Goal: Task Accomplishment & Management: Manage account settings

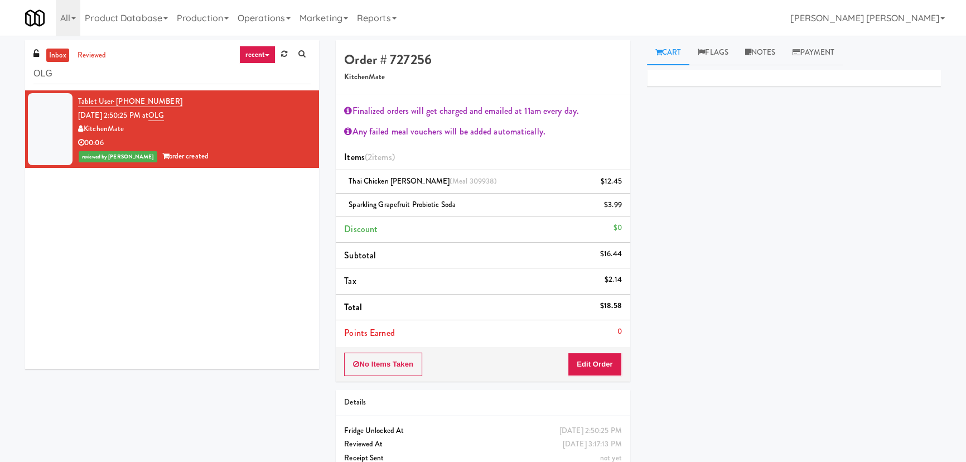
scroll to position [30, 0]
drag, startPoint x: 61, startPoint y: 73, endPoint x: 25, endPoint y: 69, distance: 36.4
click at [25, 69] on div "inbox reviewed recent all unclear take inventory issue suspicious failed recent…" at bounding box center [172, 65] width 294 height 50
paste input "481 on Mathilda - Pantry"
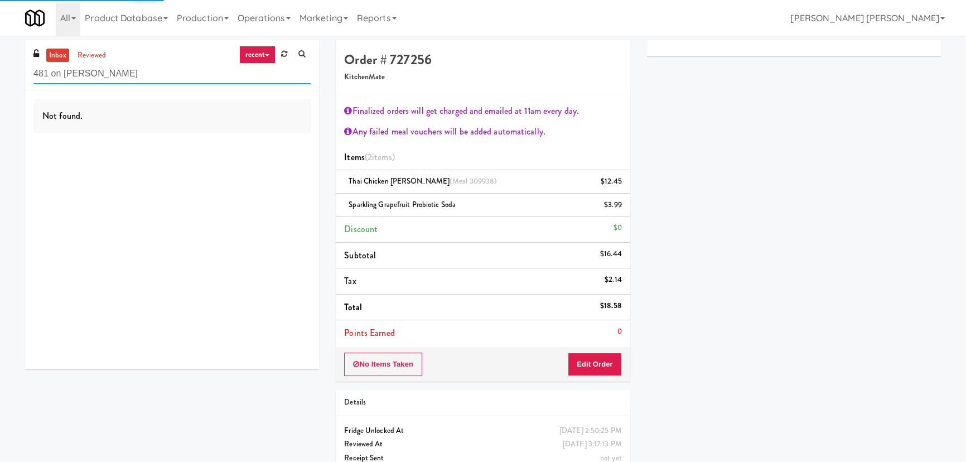
type input "481 on Mathilda - Pantry"
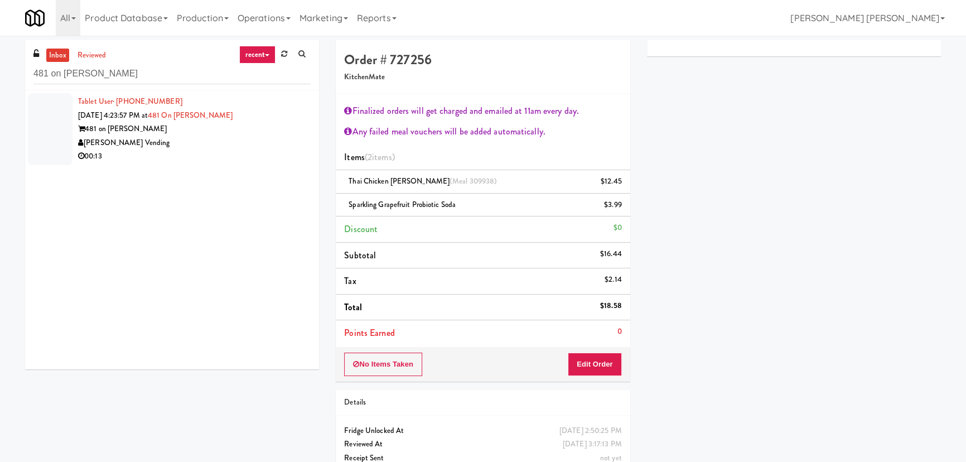
click at [186, 151] on div "00:13" at bounding box center [194, 156] width 233 height 14
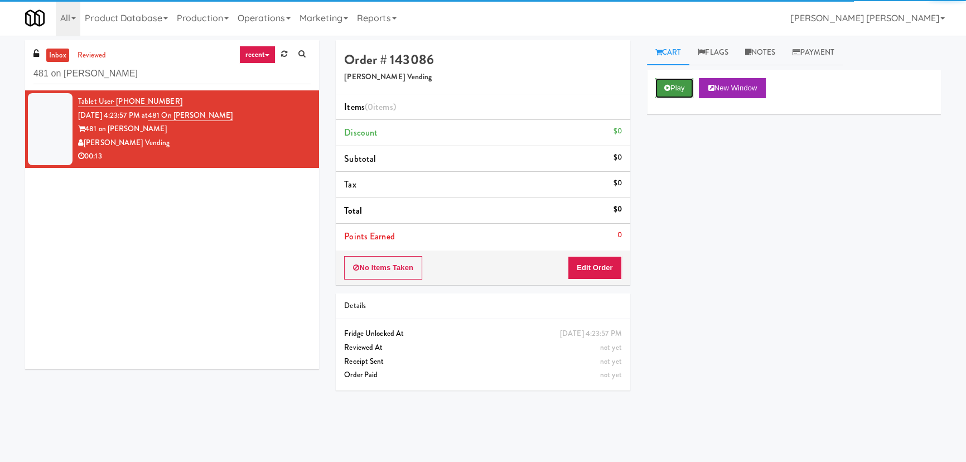
click at [675, 90] on button "Play" at bounding box center [674, 88] width 38 height 20
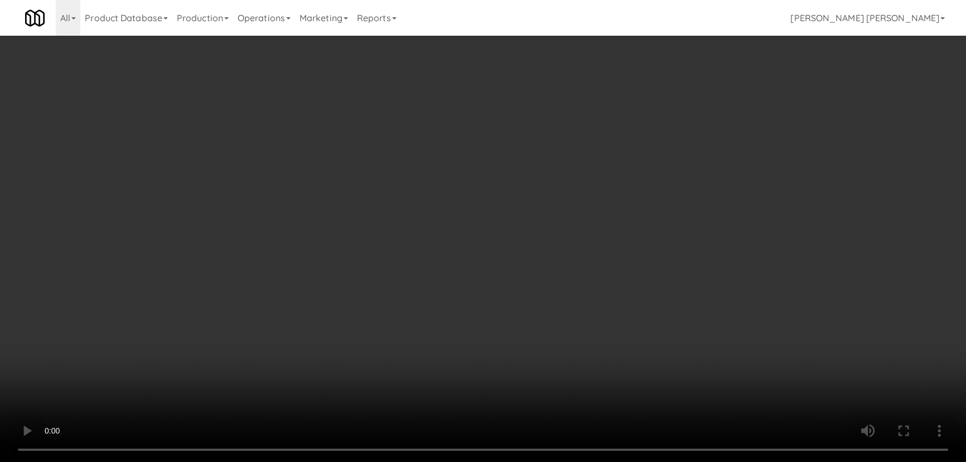
scroll to position [23, 0]
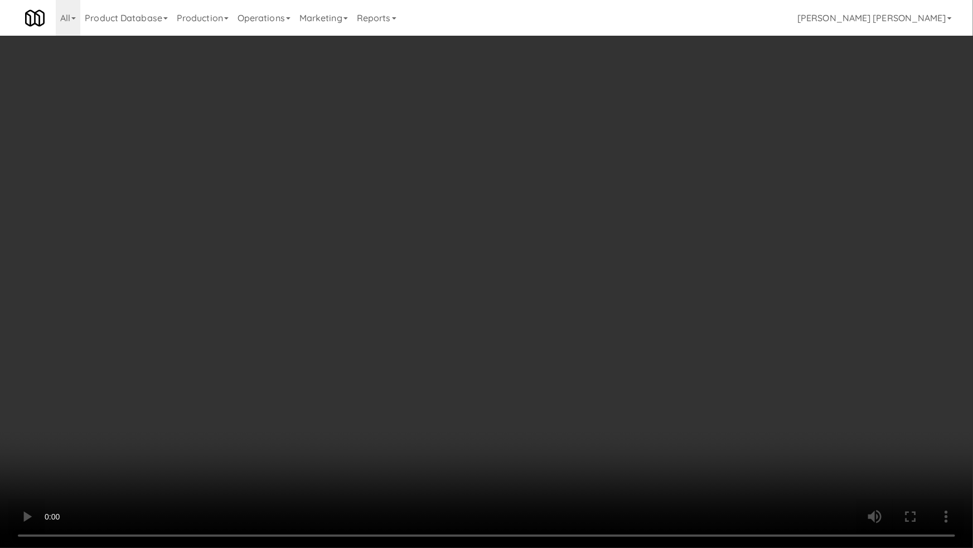
drag, startPoint x: 537, startPoint y: 460, endPoint x: 742, endPoint y: 449, distance: 206.1
click at [537, 459] on video at bounding box center [486, 274] width 973 height 548
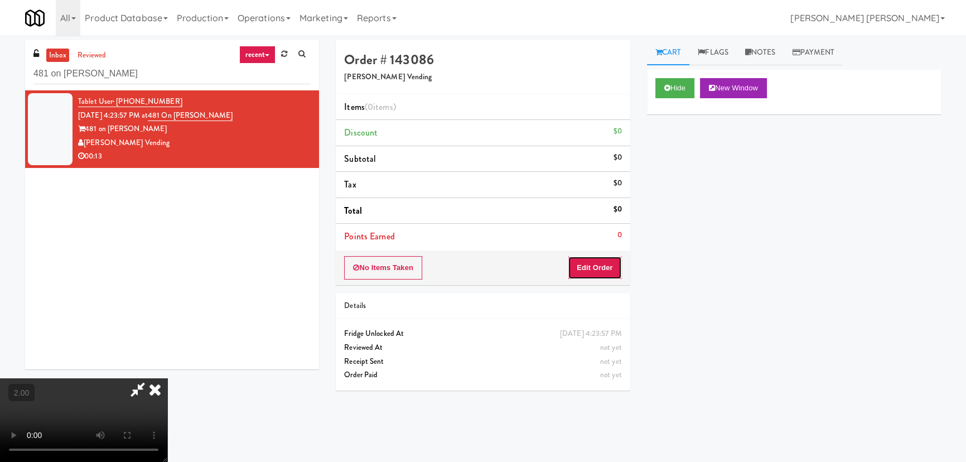
click at [600, 263] on button "Edit Order" at bounding box center [595, 267] width 54 height 23
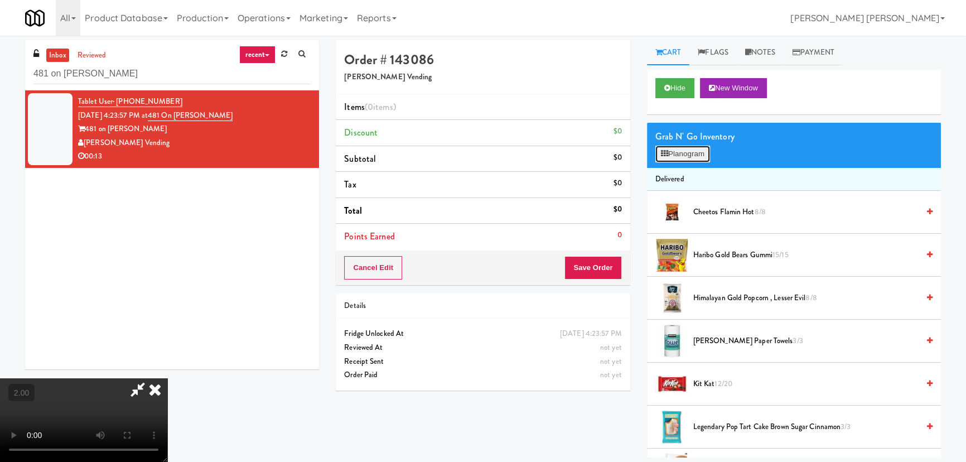
click at [677, 155] on button "Planogram" at bounding box center [682, 154] width 55 height 17
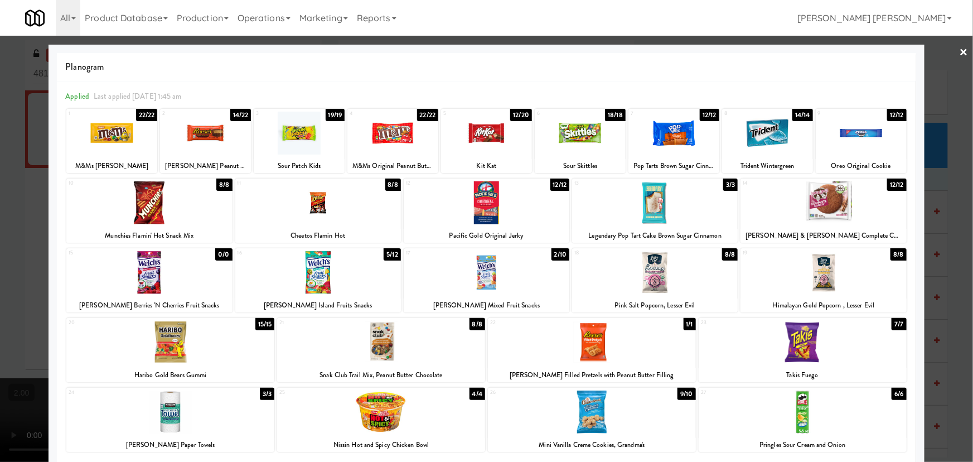
click at [307, 267] on div at bounding box center [318, 272] width 166 height 43
click at [491, 139] on div at bounding box center [486, 133] width 91 height 43
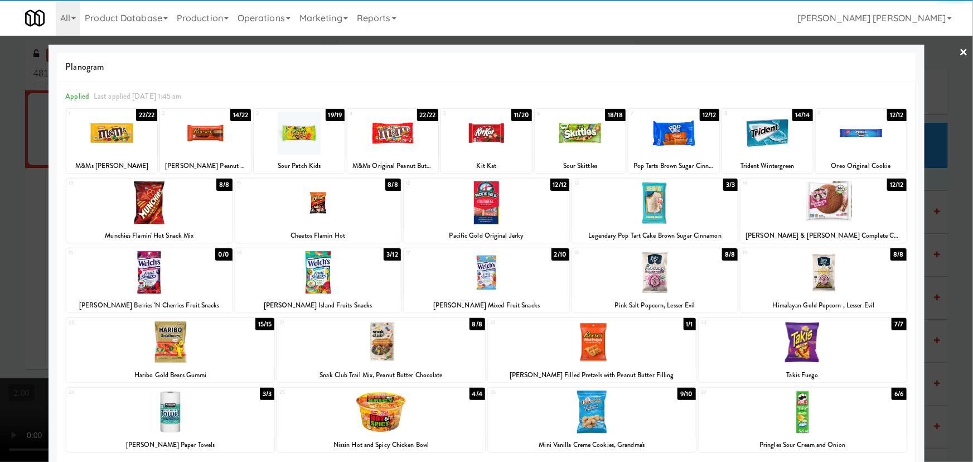
click at [223, 125] on div at bounding box center [205, 133] width 91 height 43
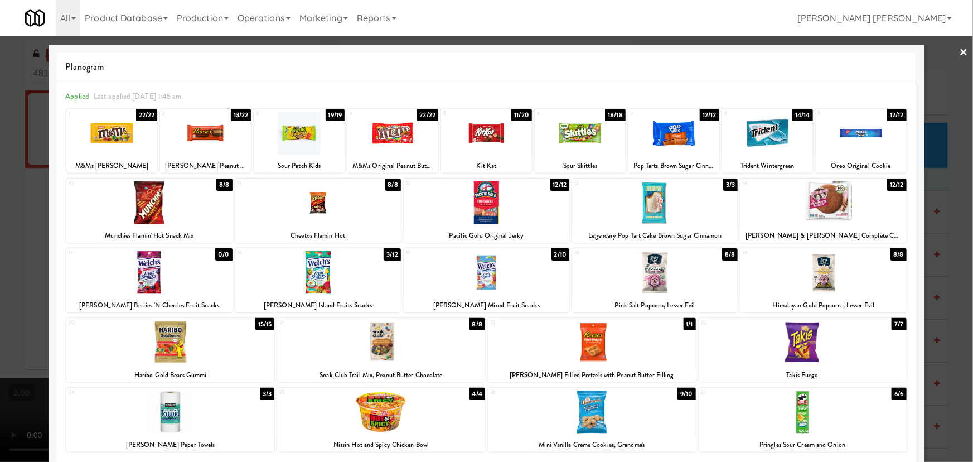
click at [960, 45] on link "×" at bounding box center [964, 53] width 9 height 35
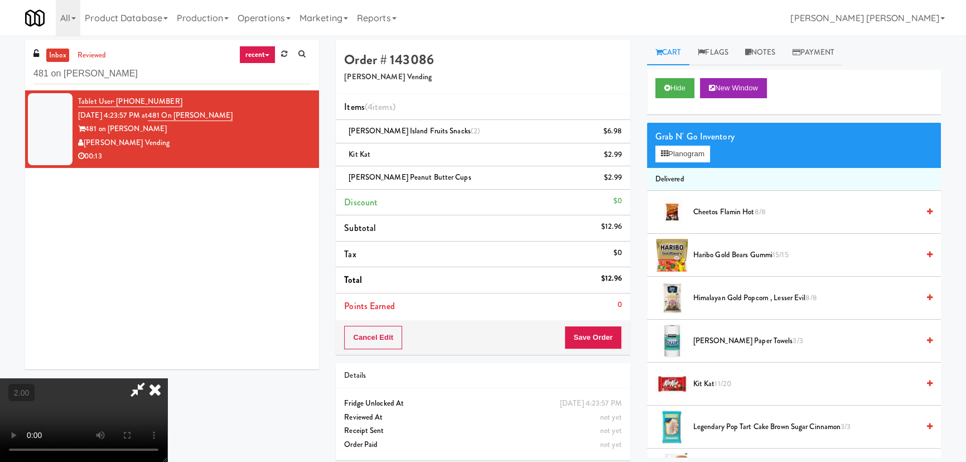
scroll to position [23, 0]
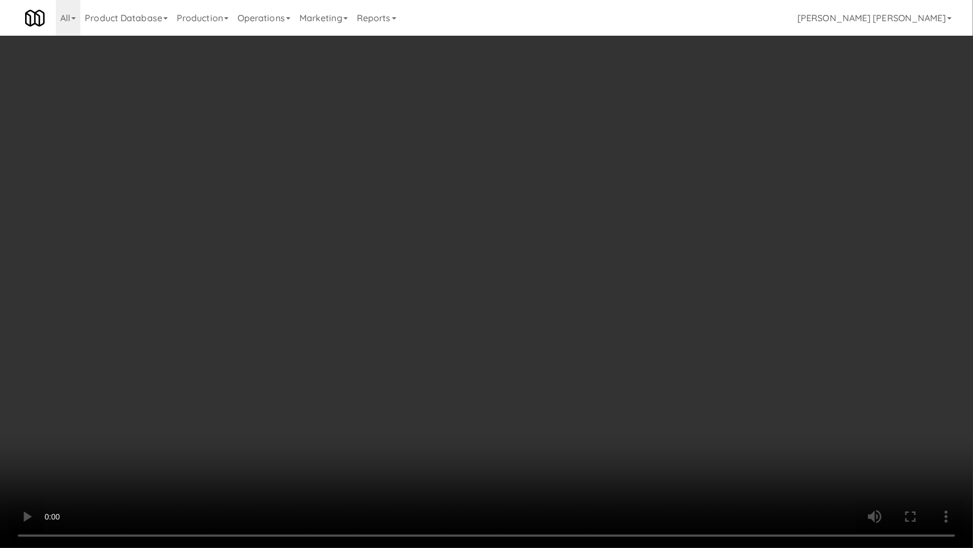
click at [910, 394] on video at bounding box center [486, 274] width 973 height 548
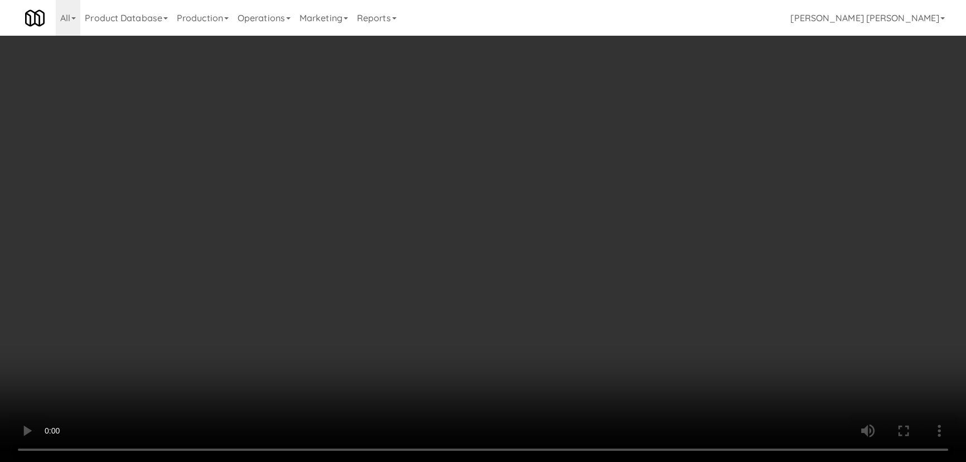
scroll to position [0, 0]
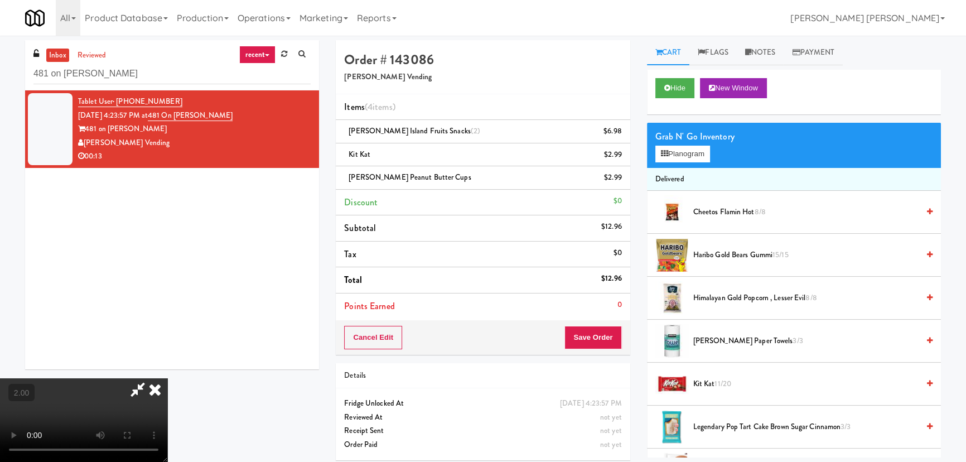
click at [167, 378] on icon at bounding box center [155, 389] width 25 height 22
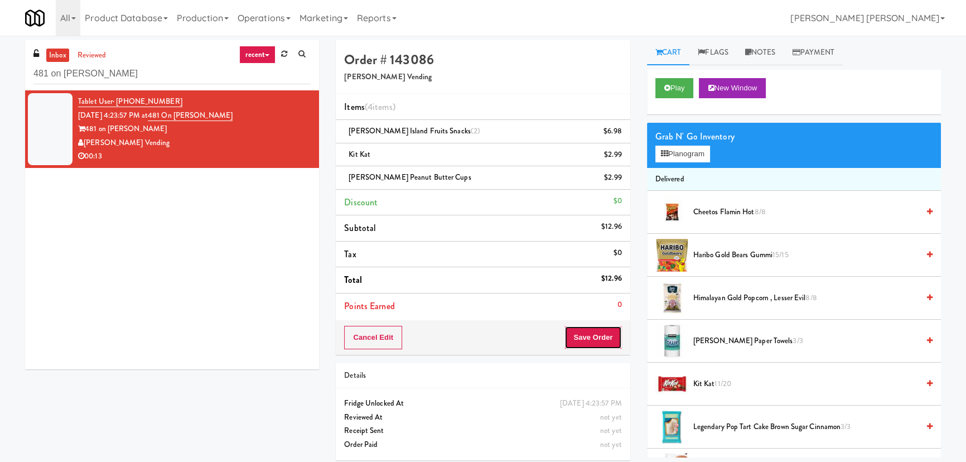
click at [590, 338] on button "Save Order" at bounding box center [592, 337] width 57 height 23
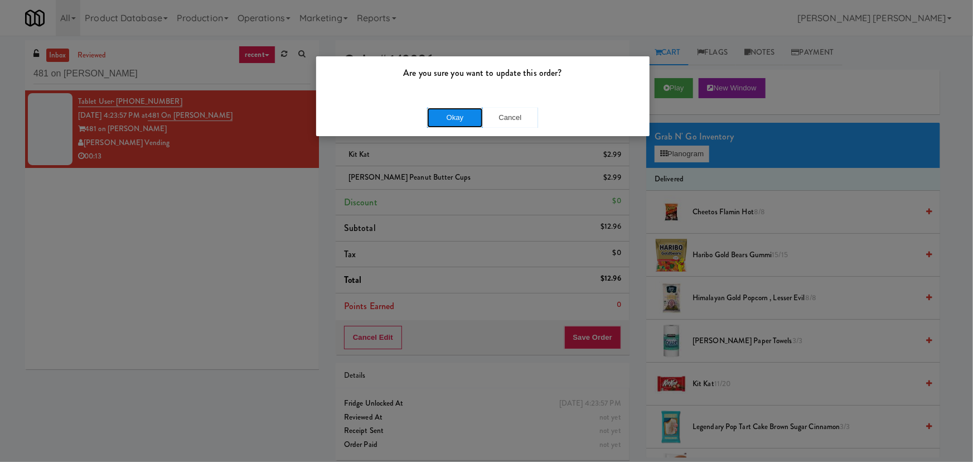
click at [455, 112] on button "Okay" at bounding box center [455, 118] width 56 height 20
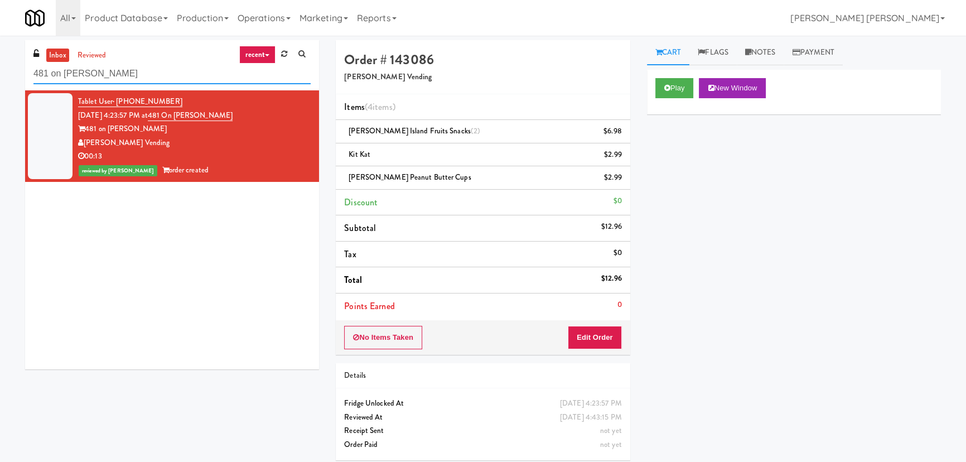
drag, startPoint x: 140, startPoint y: 71, endPoint x: -132, endPoint y: 60, distance: 271.9
click at [0, 60] on html "Are you sure you want to update this order? Okay Cancel Okay Are you sure you w…" at bounding box center [483, 231] width 966 height 462
paste input "70 Capitol Yards - Cooler"
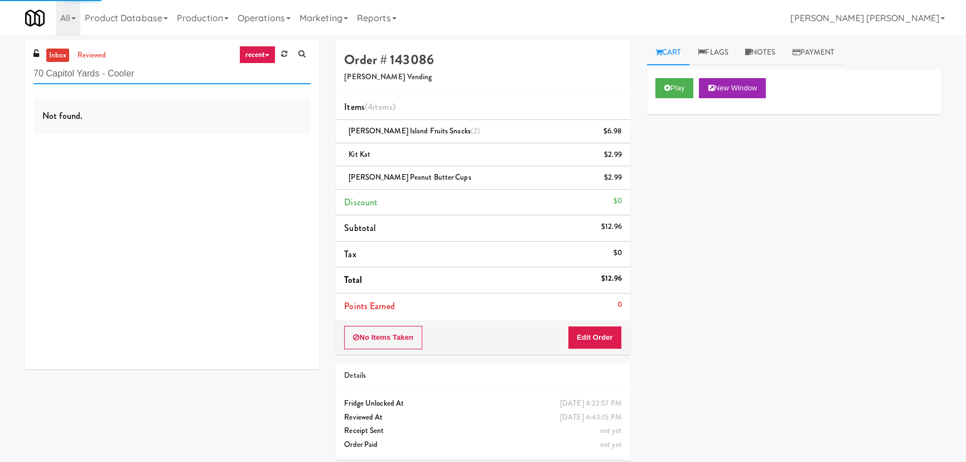
type input "70 Capitol Yards - Cooler"
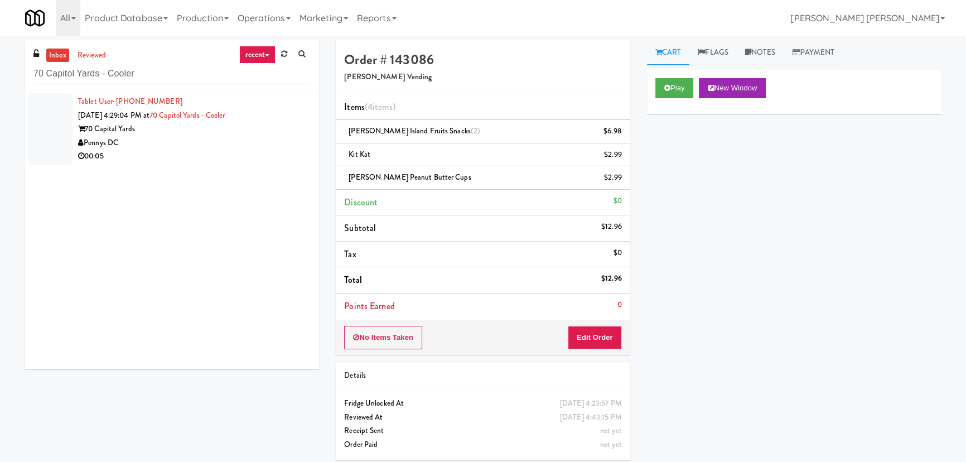
click at [184, 138] on div "Pennys DC" at bounding box center [194, 143] width 233 height 14
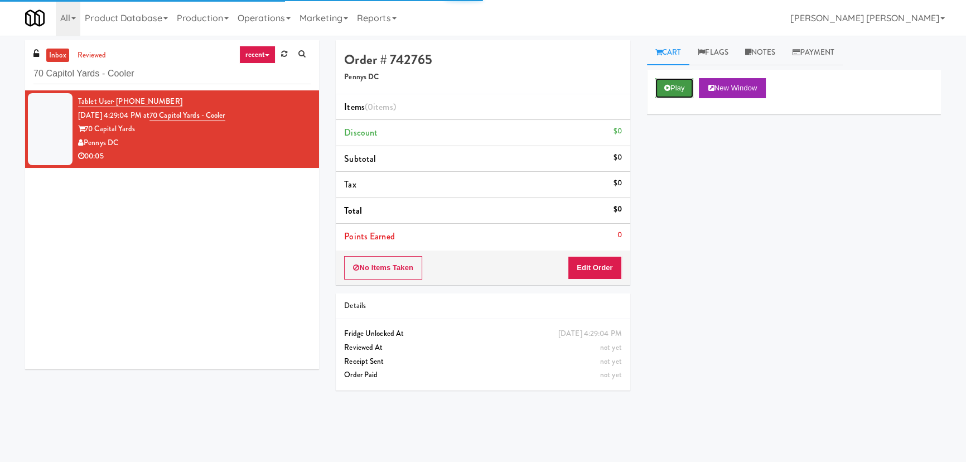
click at [669, 91] on icon at bounding box center [667, 87] width 6 height 7
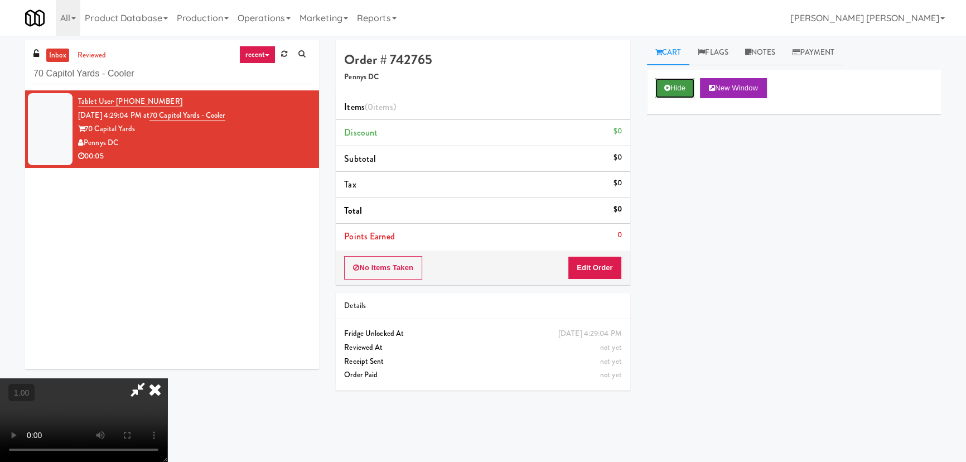
click at [677, 90] on button "Hide" at bounding box center [674, 88] width 39 height 20
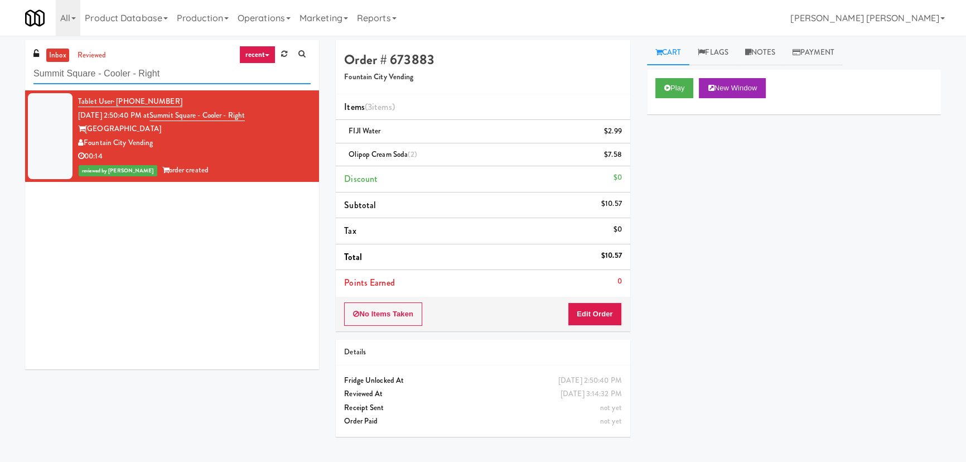
drag, startPoint x: 140, startPoint y: 76, endPoint x: -38, endPoint y: 74, distance: 177.9
click at [0, 74] on html "Are you sure you want to update this order? Okay Cancel Okay Are you sure you w…" at bounding box center [483, 231] width 966 height 462
paste input "IKEA [GEOGRAPHIC_DATA]"
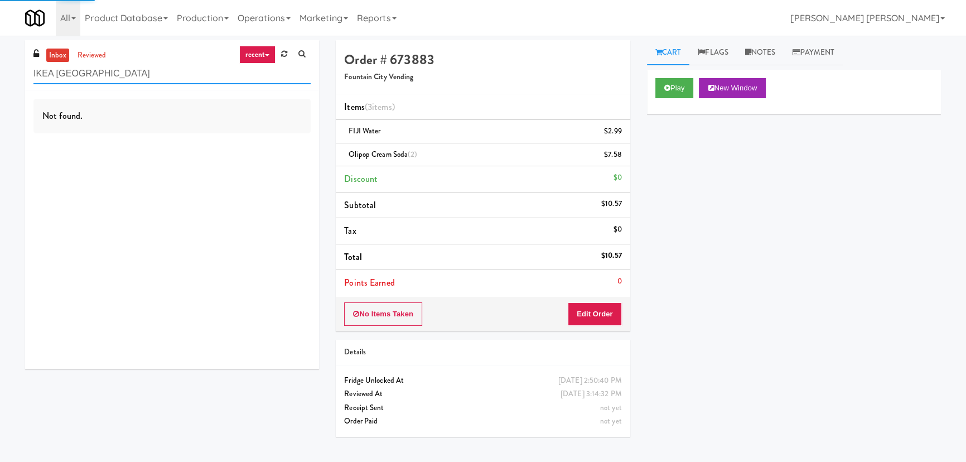
type input "IKEA [GEOGRAPHIC_DATA]"
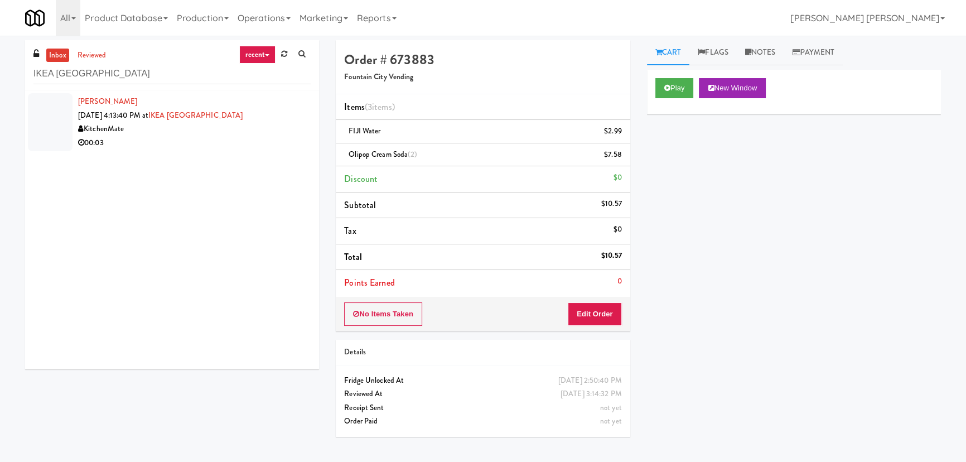
click at [167, 137] on div "00:03" at bounding box center [194, 143] width 233 height 14
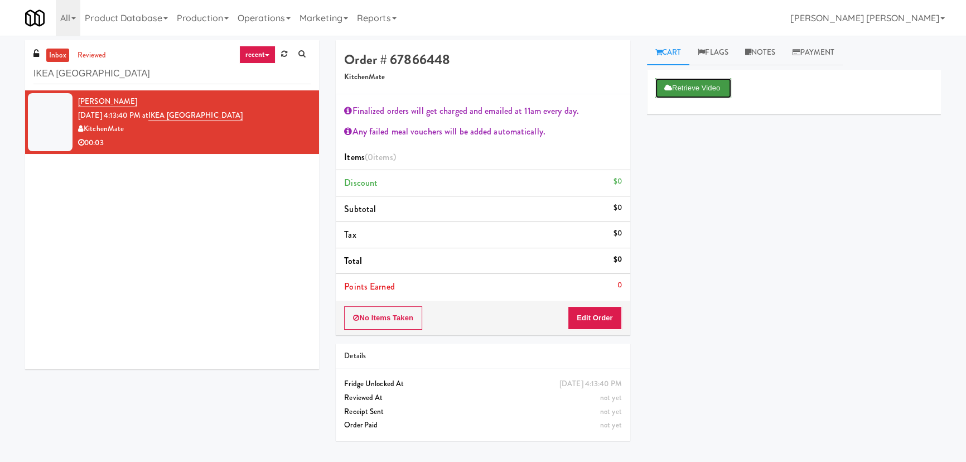
click at [701, 82] on button "Retrieve Video" at bounding box center [693, 88] width 76 height 20
click at [602, 322] on button "Edit Order" at bounding box center [595, 317] width 54 height 23
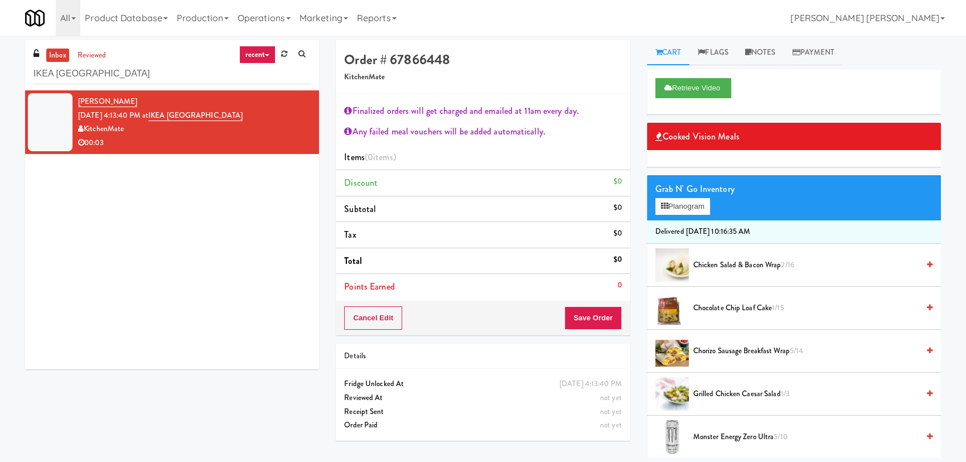
click at [706, 348] on span "Chorizo Sausage Breakfast Wrap 5/14" at bounding box center [805, 351] width 225 height 14
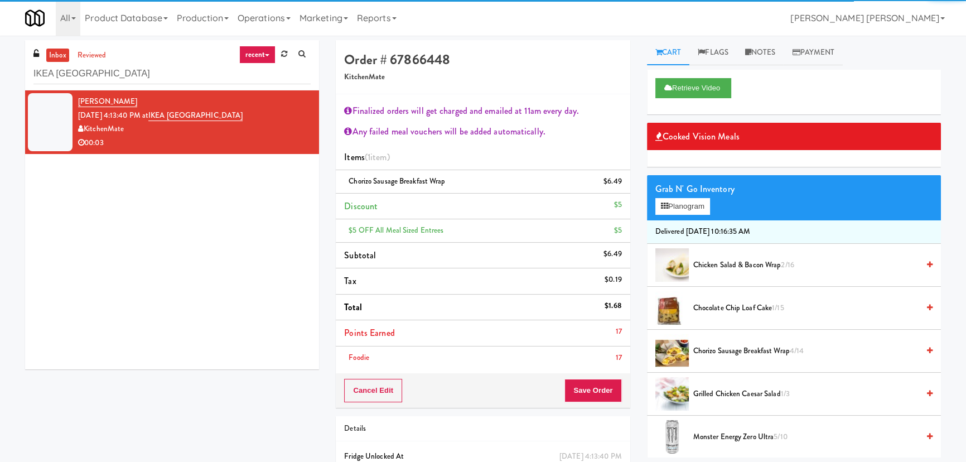
click at [601, 346] on li "Foodie 17" at bounding box center [483, 357] width 294 height 23
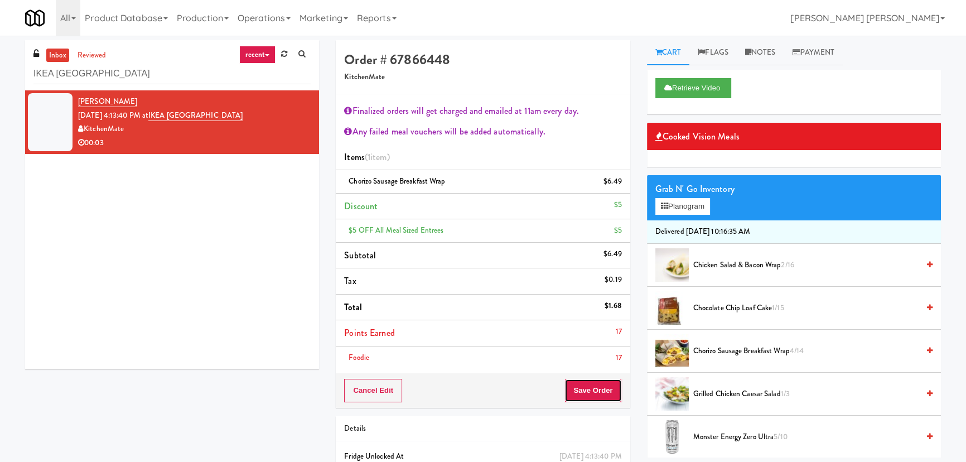
click at [604, 379] on button "Save Order" at bounding box center [592, 390] width 57 height 23
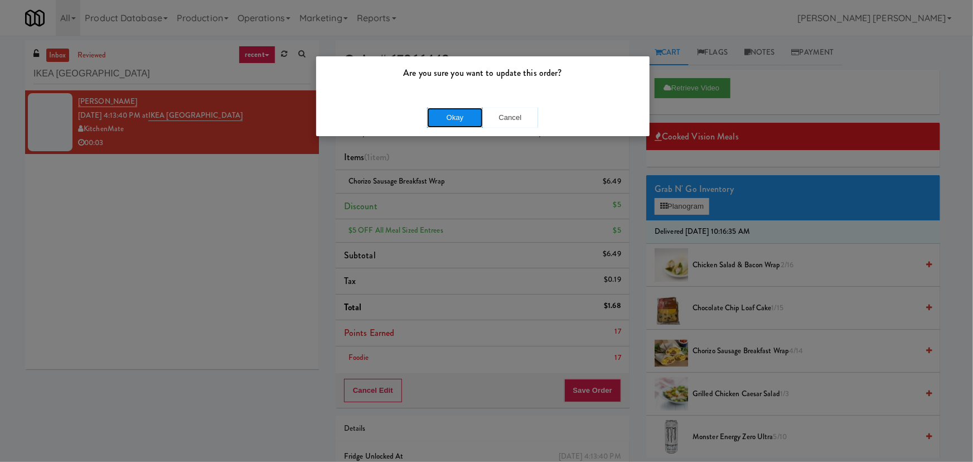
click at [456, 125] on button "Okay" at bounding box center [455, 118] width 56 height 20
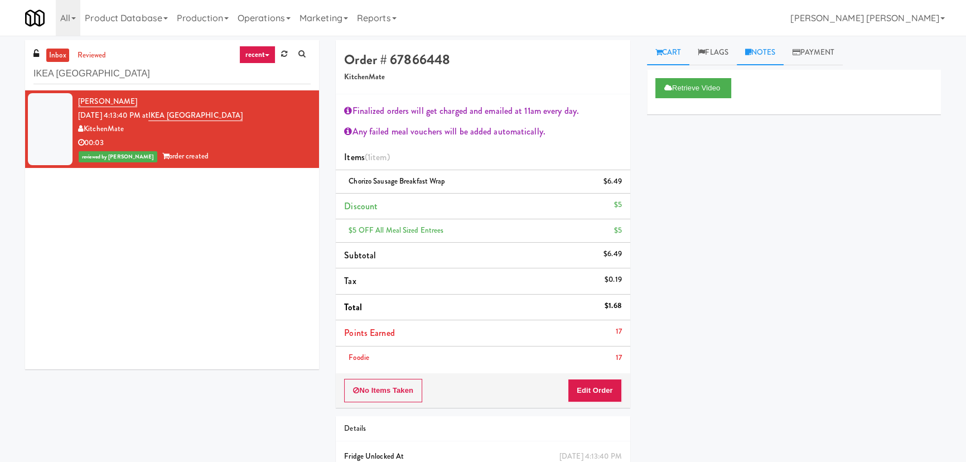
click at [771, 49] on link "Notes" at bounding box center [760, 52] width 47 height 25
click at [732, 156] on p at bounding box center [794, 153] width 276 height 12
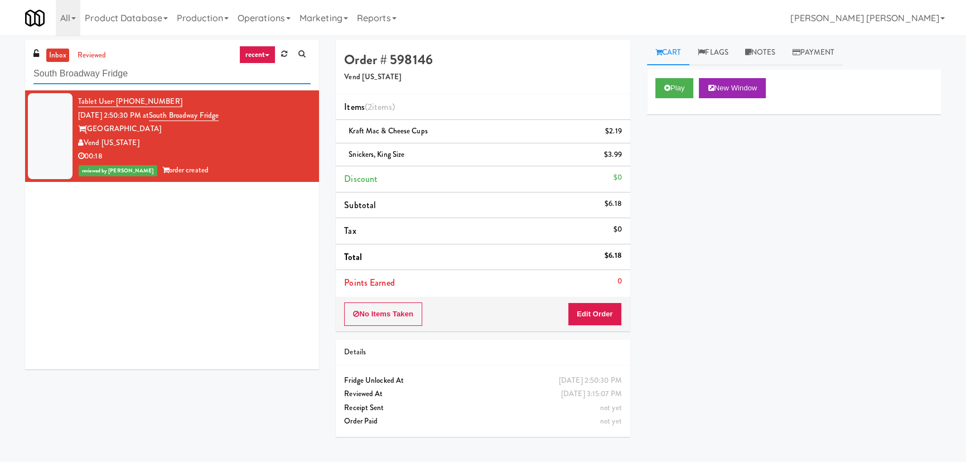
scroll to position [30, 0]
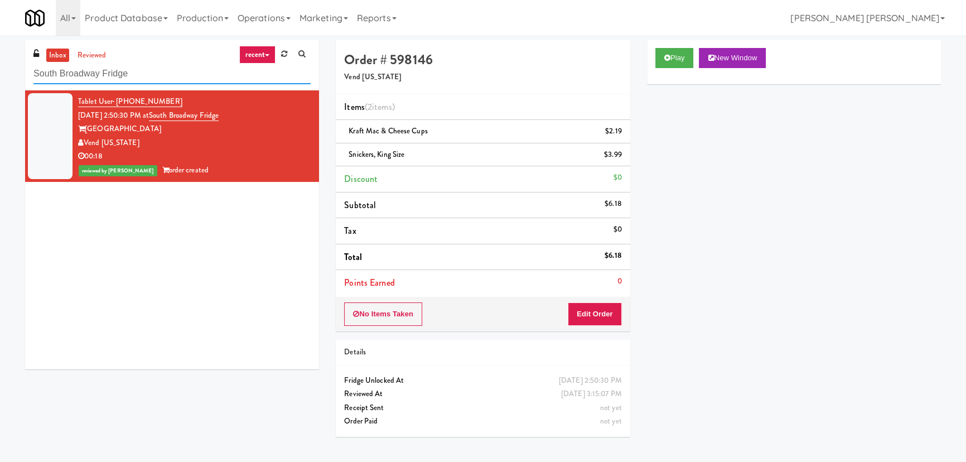
drag, startPoint x: 0, startPoint y: 0, endPoint x: 35, endPoint y: 78, distance: 85.6
click at [35, 78] on input "South Broadway Fridge" at bounding box center [171, 74] width 277 height 21
paste input "MH - Pantry - Right"
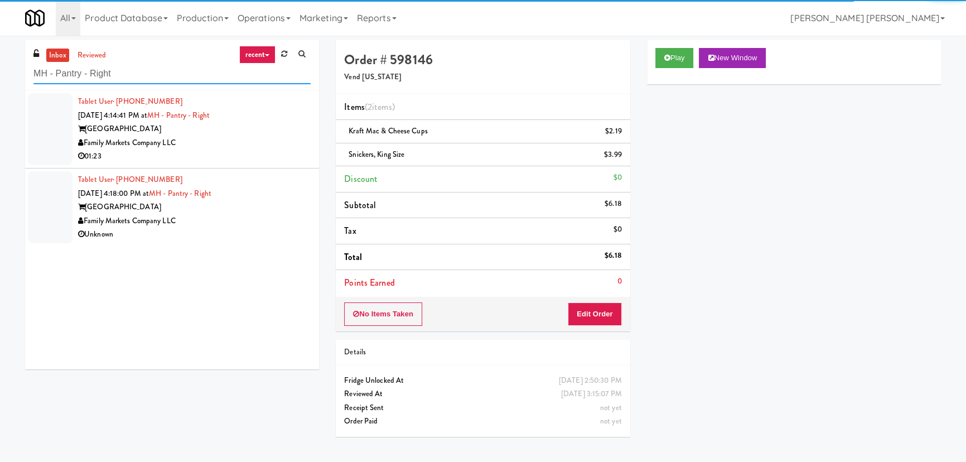
type input "MH - Pantry - Right"
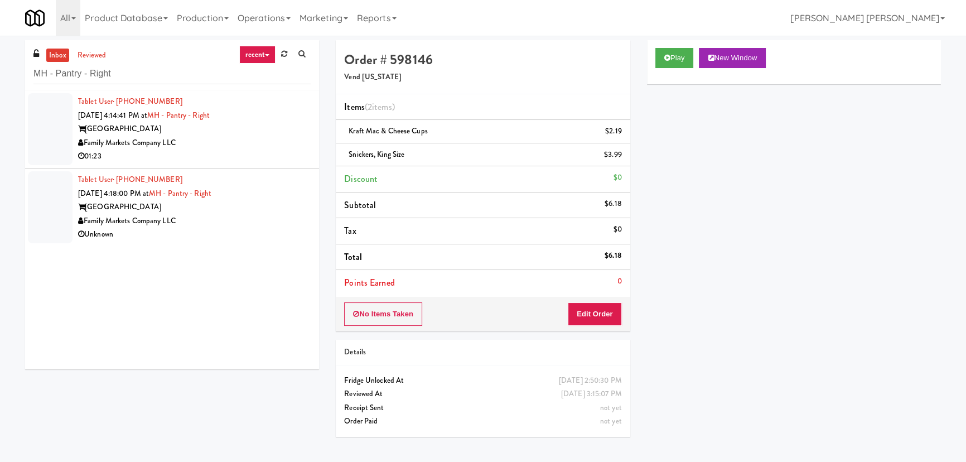
click at [246, 136] on div "Family Markets Company LLC" at bounding box center [194, 143] width 233 height 14
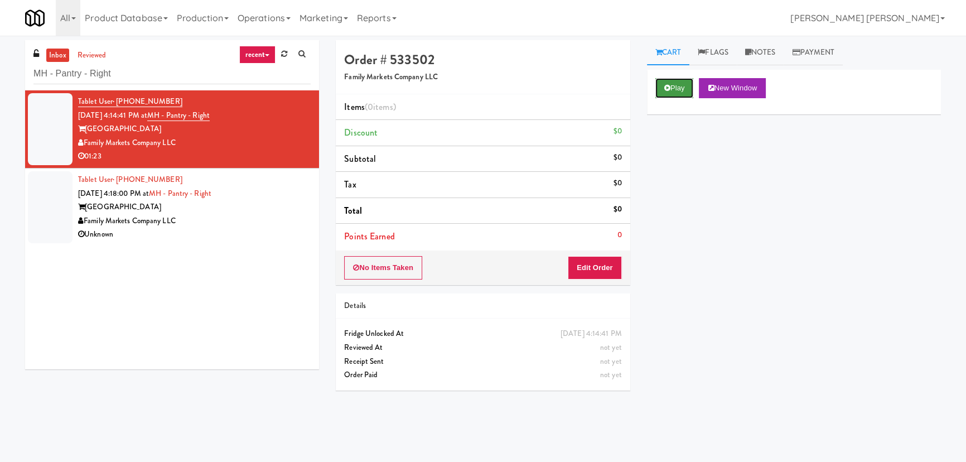
click at [684, 88] on button "Play" at bounding box center [674, 88] width 38 height 20
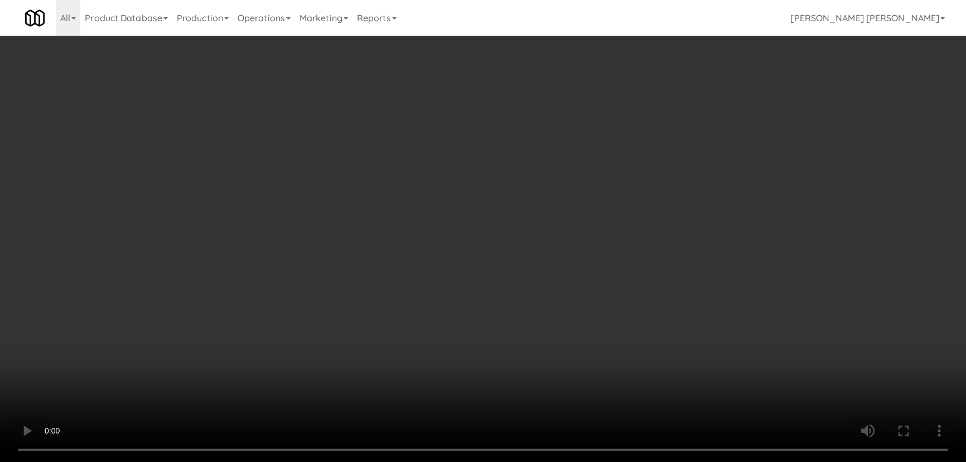
drag, startPoint x: 546, startPoint y: 496, endPoint x: 725, endPoint y: 494, distance: 179.1
click at [672, 461] on video at bounding box center [483, 231] width 966 height 462
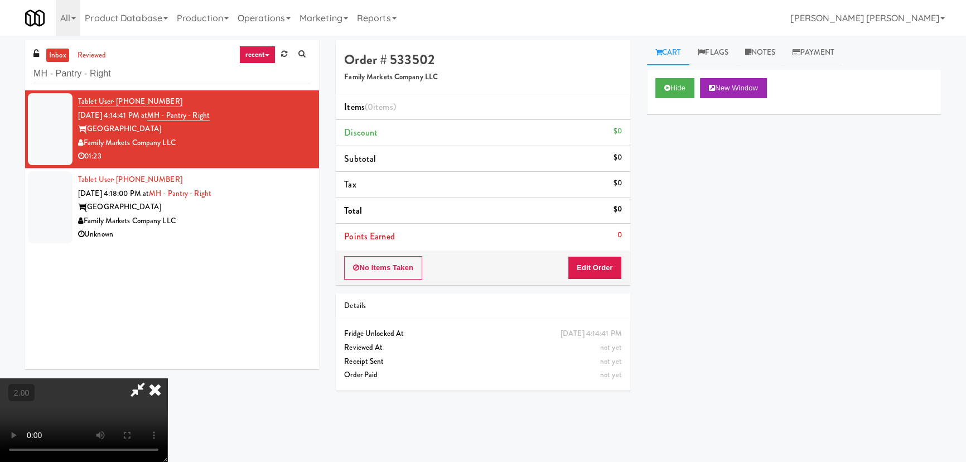
click at [167, 378] on icon at bounding box center [155, 389] width 25 height 22
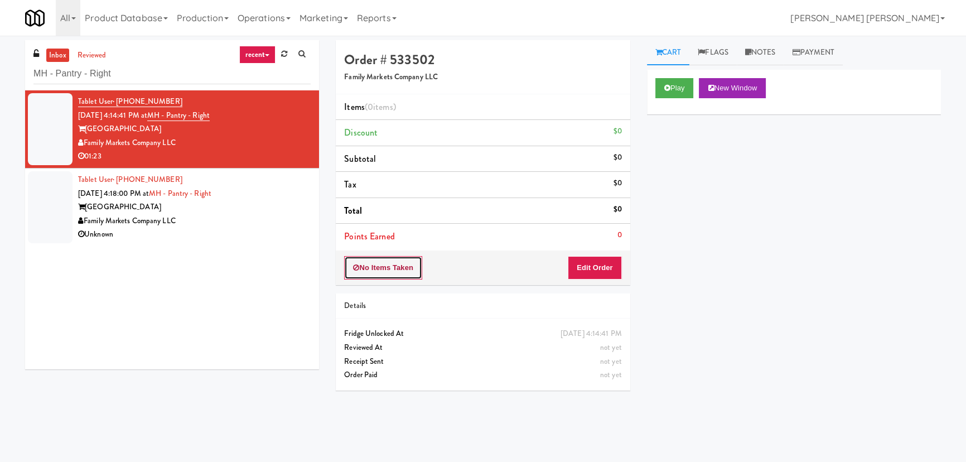
click at [393, 265] on button "No Items Taken" at bounding box center [383, 267] width 78 height 23
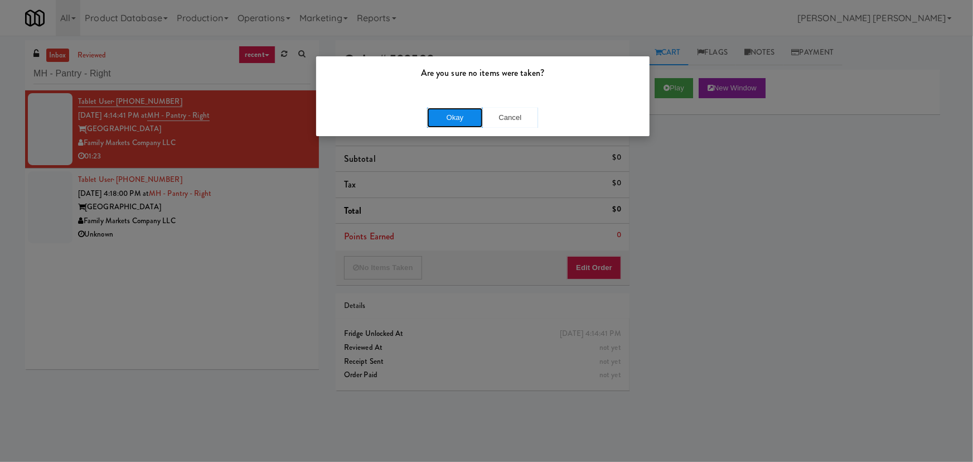
click at [455, 127] on button "Okay" at bounding box center [455, 118] width 56 height 20
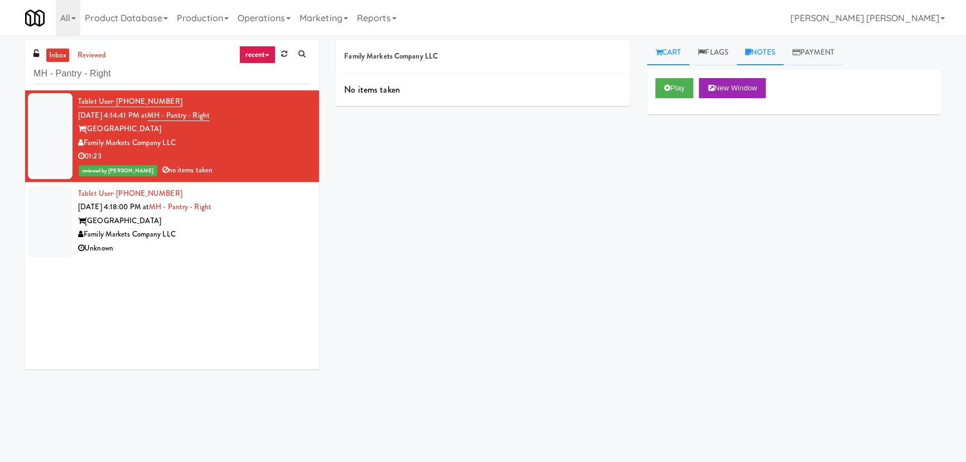
click at [764, 50] on link "Notes" at bounding box center [760, 52] width 47 height 25
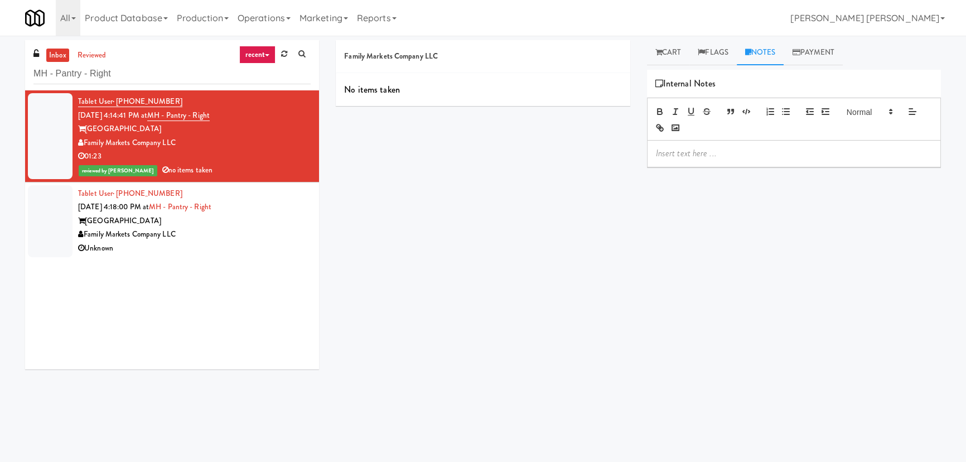
click at [708, 146] on div at bounding box center [794, 154] width 293 height 26
click at [245, 229] on div "Family Markets Company LLC" at bounding box center [194, 235] width 233 height 14
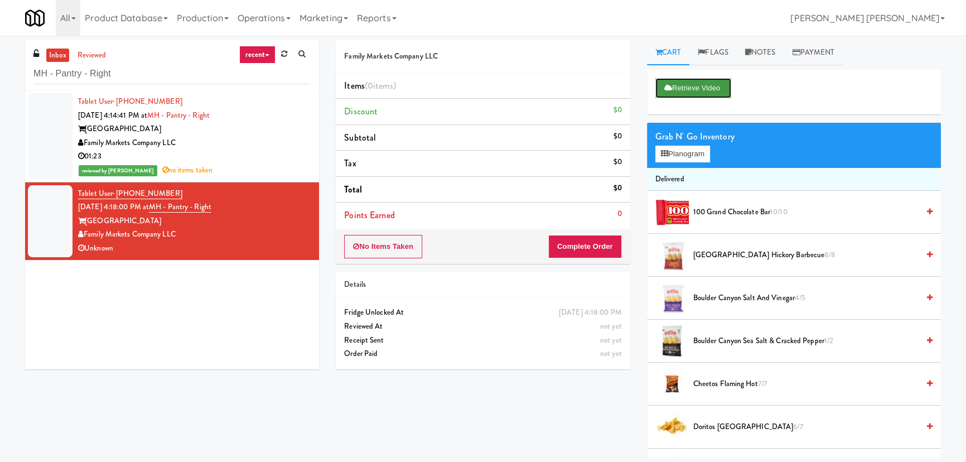
click at [701, 91] on button "Retrieve Video" at bounding box center [693, 88] width 76 height 20
click at [682, 95] on button "Play" at bounding box center [674, 88] width 38 height 20
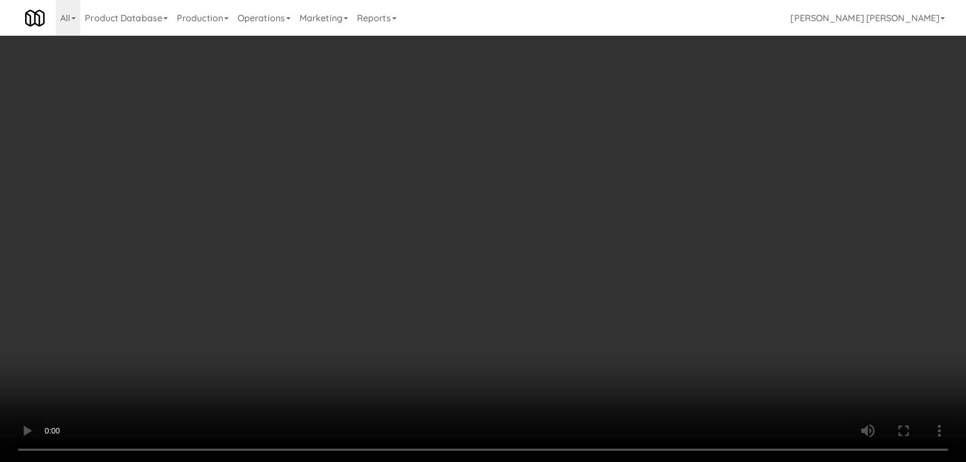
drag, startPoint x: 536, startPoint y: 496, endPoint x: 969, endPoint y: 522, distance: 434.1
click at [556, 461] on video at bounding box center [483, 231] width 966 height 462
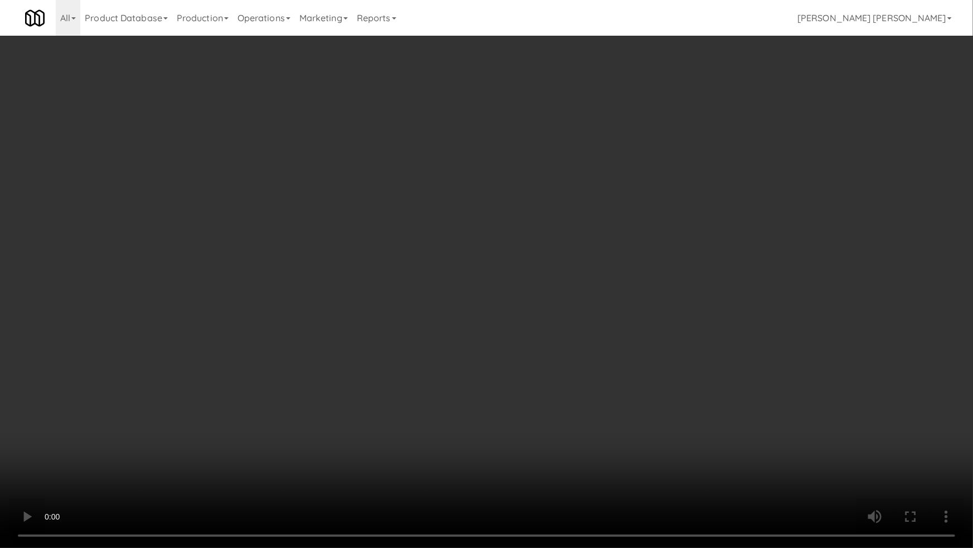
click at [655, 355] on video at bounding box center [486, 274] width 973 height 548
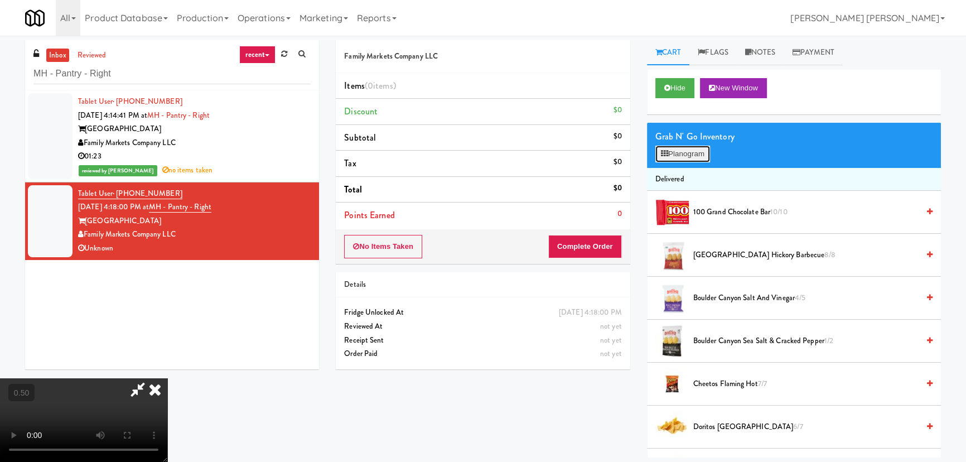
click at [683, 156] on button "Planogram" at bounding box center [682, 154] width 55 height 17
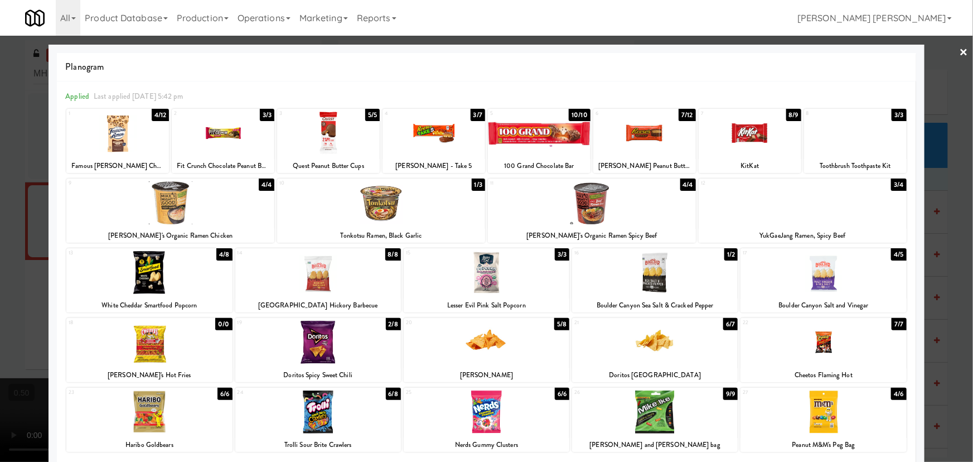
click at [505, 125] on div at bounding box center [539, 133] width 103 height 43
click at [960, 50] on link "×" at bounding box center [964, 53] width 9 height 35
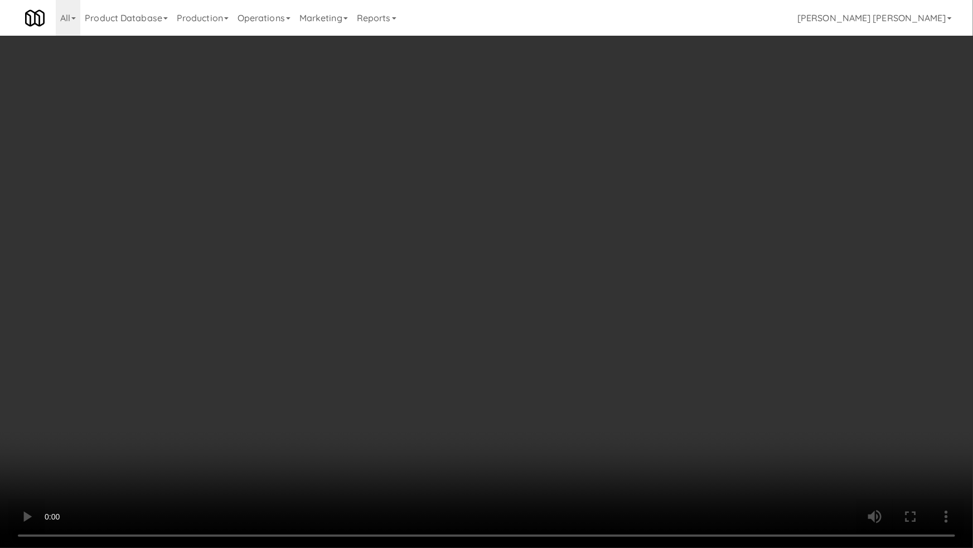
click at [242, 373] on video at bounding box center [486, 274] width 973 height 548
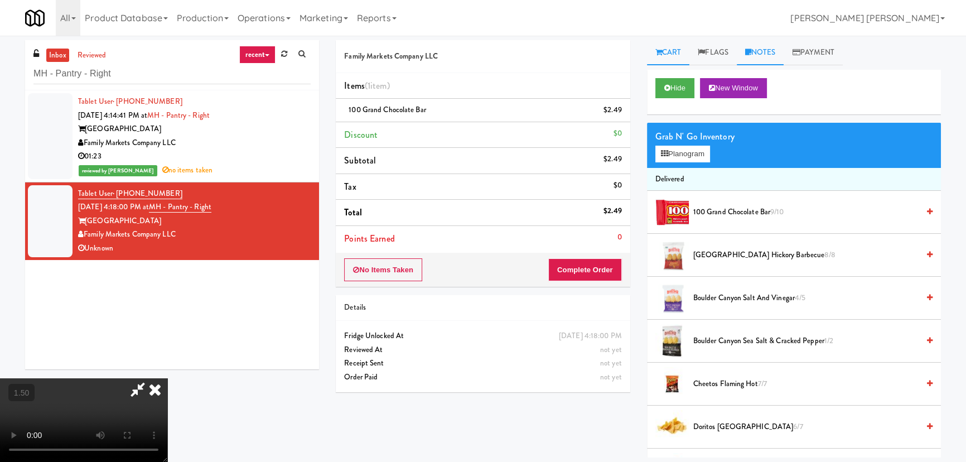
click at [776, 47] on link "Notes" at bounding box center [760, 52] width 47 height 25
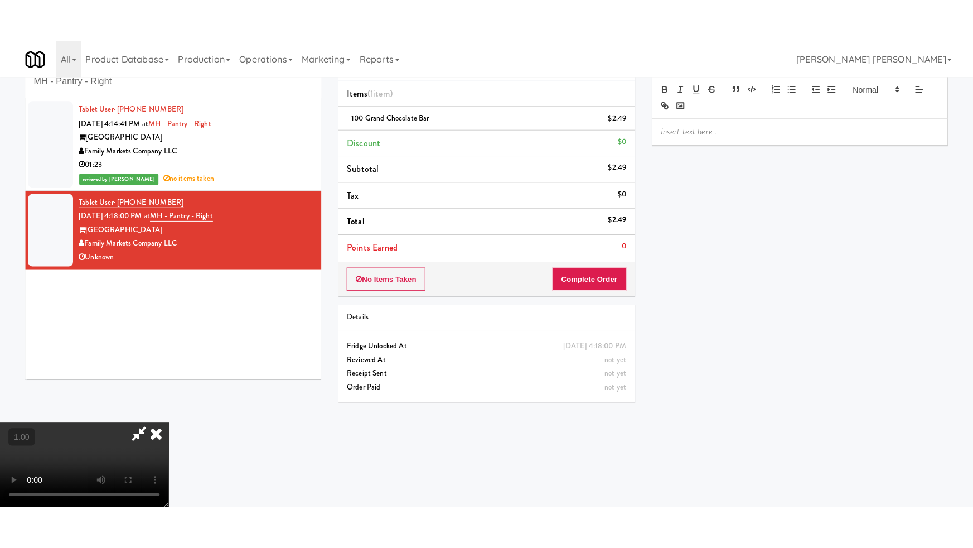
scroll to position [35, 0]
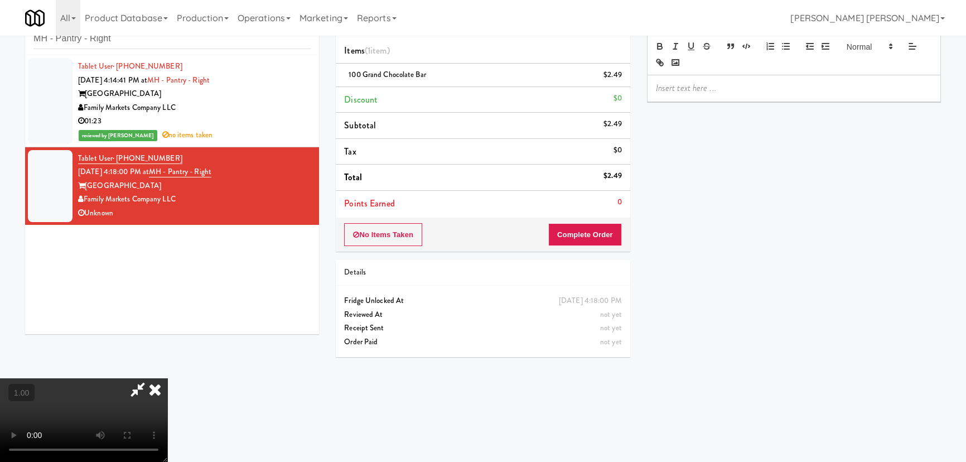
click at [703, 93] on p at bounding box center [794, 88] width 276 height 12
click at [167, 378] on icon at bounding box center [155, 389] width 25 height 22
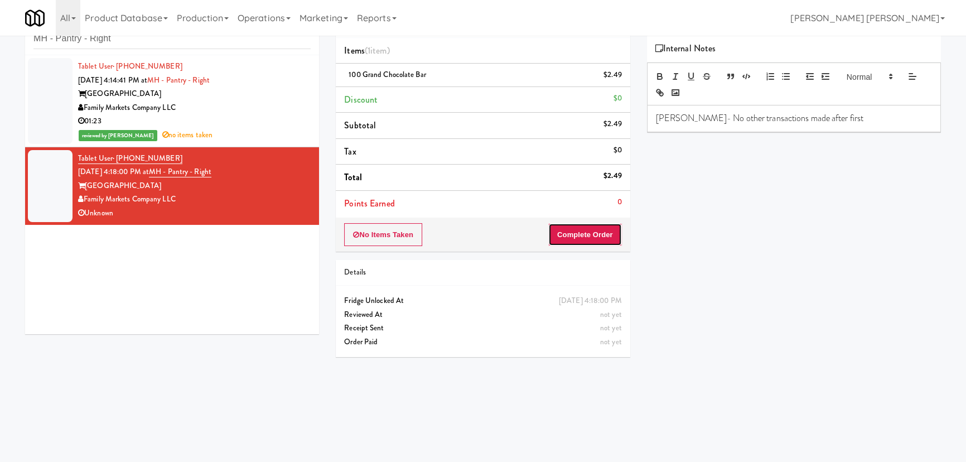
click at [587, 235] on button "Complete Order" at bounding box center [585, 234] width 74 height 23
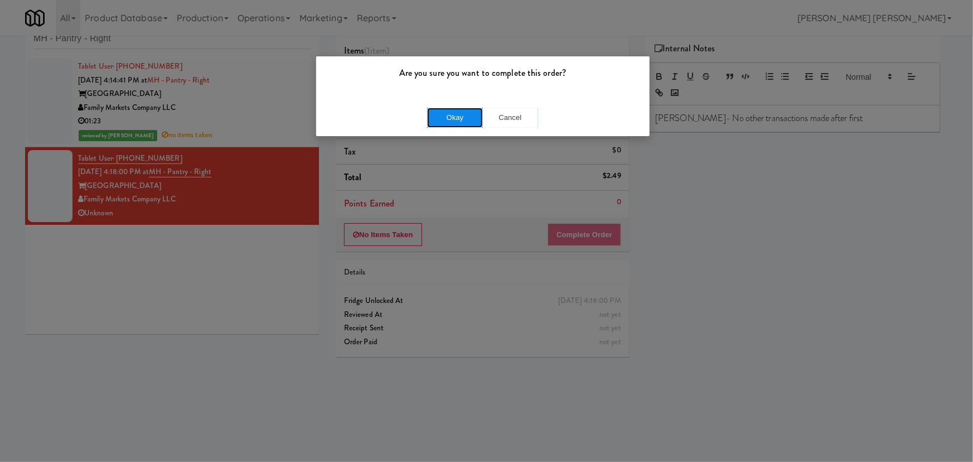
click at [446, 116] on button "Okay" at bounding box center [455, 118] width 56 height 20
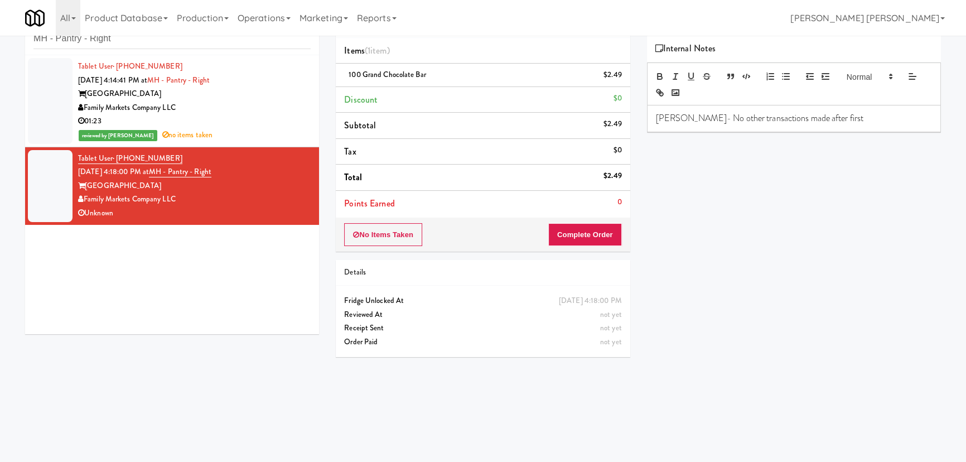
click at [242, 127] on div "01:23" at bounding box center [194, 121] width 233 height 14
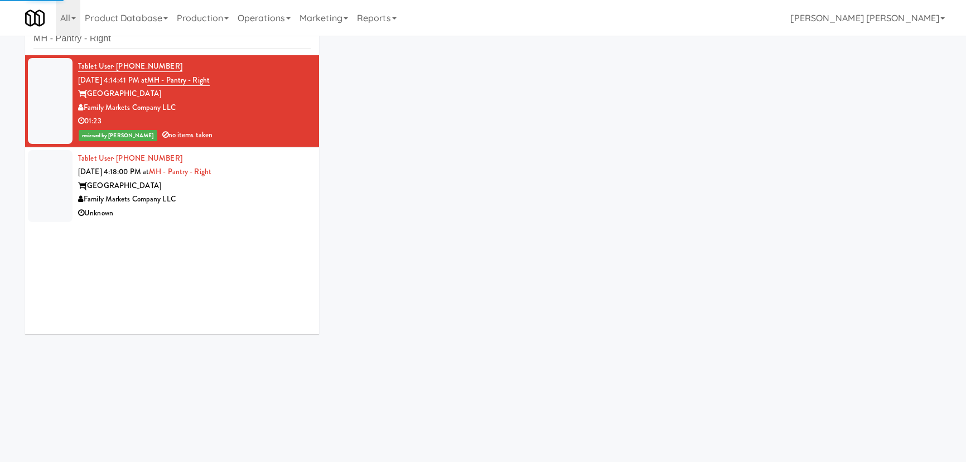
click at [254, 182] on div "Market House" at bounding box center [194, 186] width 233 height 14
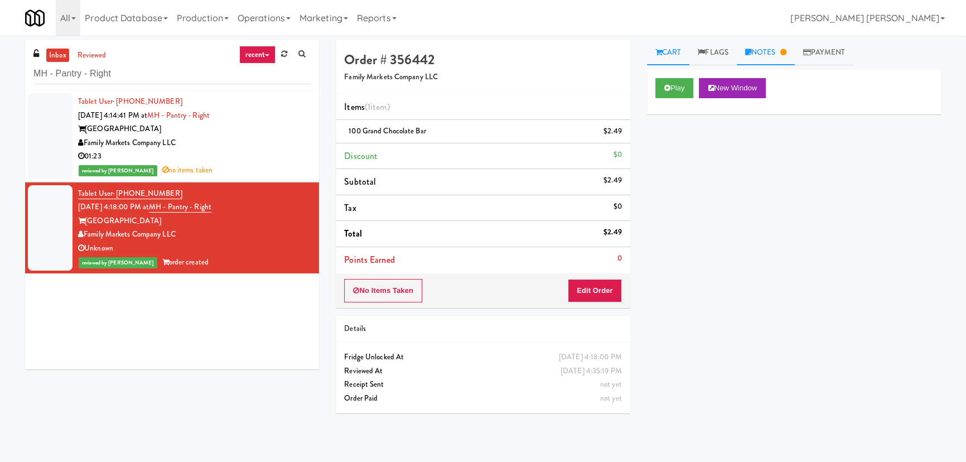
click at [769, 46] on link "Notes" at bounding box center [766, 52] width 58 height 25
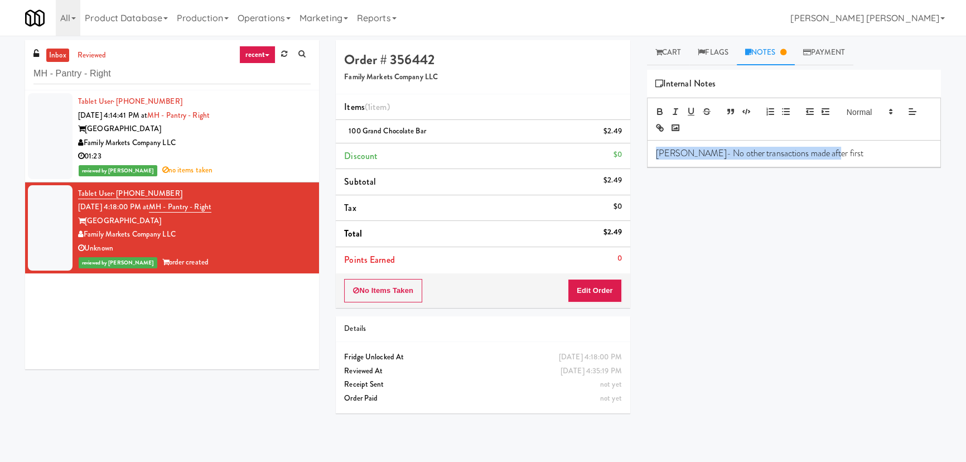
drag, startPoint x: 842, startPoint y: 156, endPoint x: 605, endPoint y: 168, distance: 237.9
click at [605, 168] on div "Order # 356442 Family Markets Company LLC Items (1 item ) 100 Grand Chocolate B…" at bounding box center [638, 248] width 622 height 417
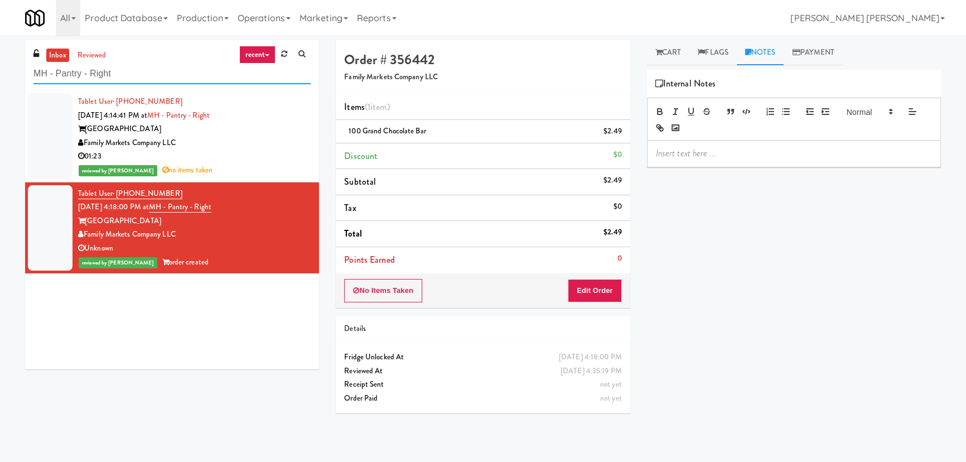
drag, startPoint x: 126, startPoint y: 73, endPoint x: 3, endPoint y: 68, distance: 122.8
click at [3, 68] on div "inbox reviewed recent all unclear take inventory issue suspicious failed recent…" at bounding box center [483, 248] width 966 height 417
paste input "Encore Floor 6 Cooler"
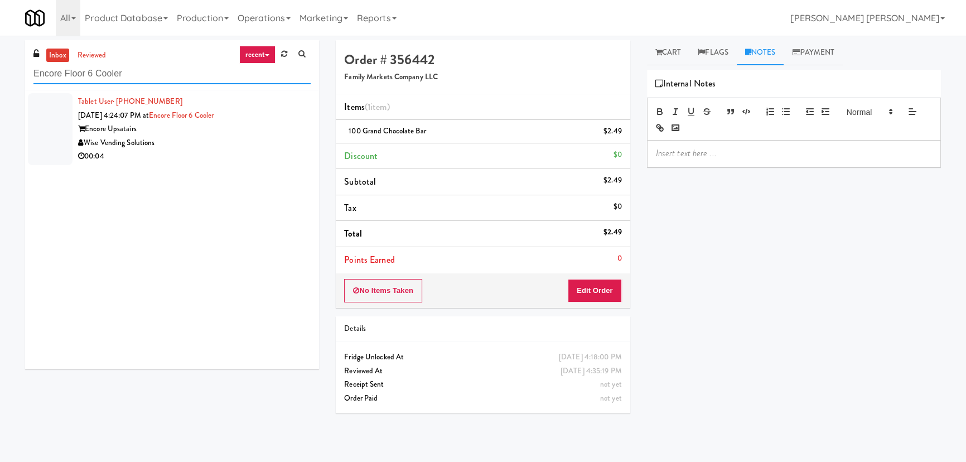
type input "Encore Floor 6 Cooler"
click at [240, 152] on div "00:04" at bounding box center [194, 156] width 233 height 14
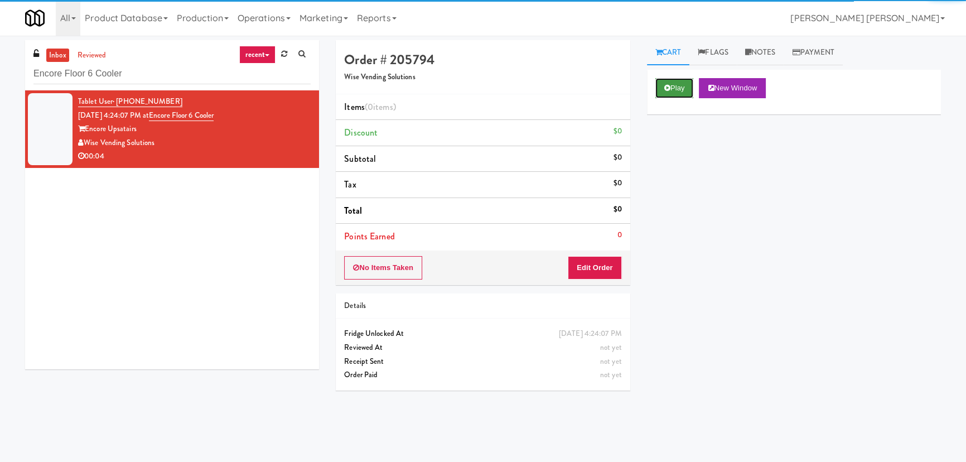
click at [666, 84] on icon at bounding box center [667, 87] width 6 height 7
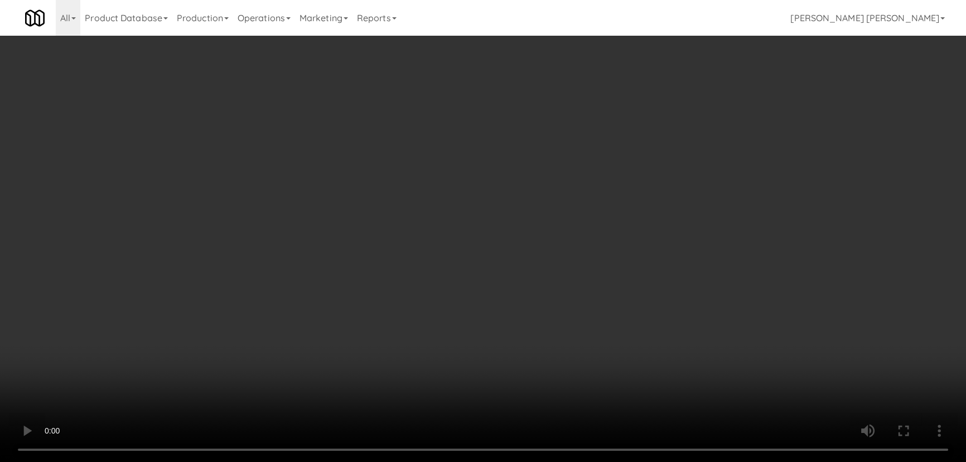
click at [593, 461] on video at bounding box center [483, 231] width 966 height 462
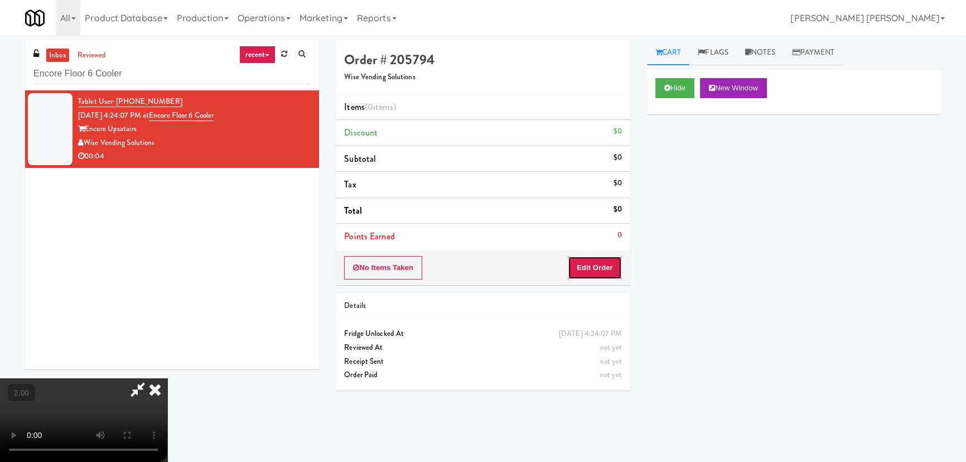
click at [604, 263] on button "Edit Order" at bounding box center [595, 267] width 54 height 23
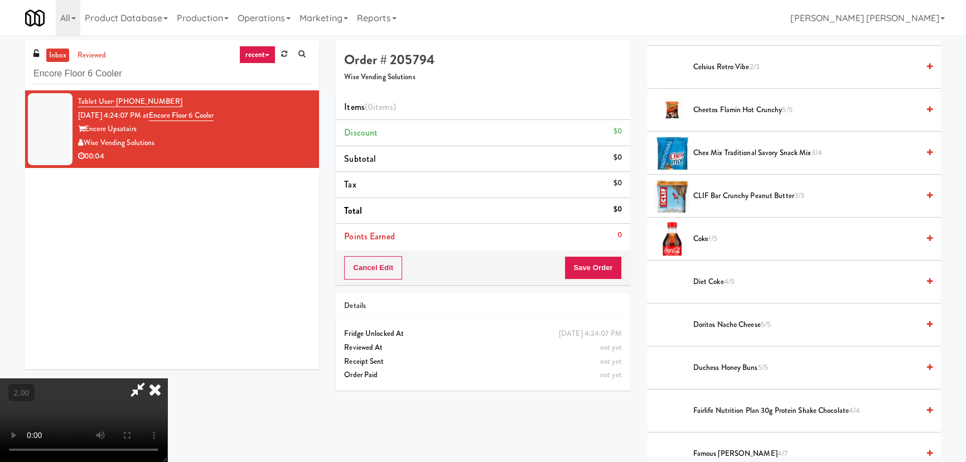
scroll to position [405, 0]
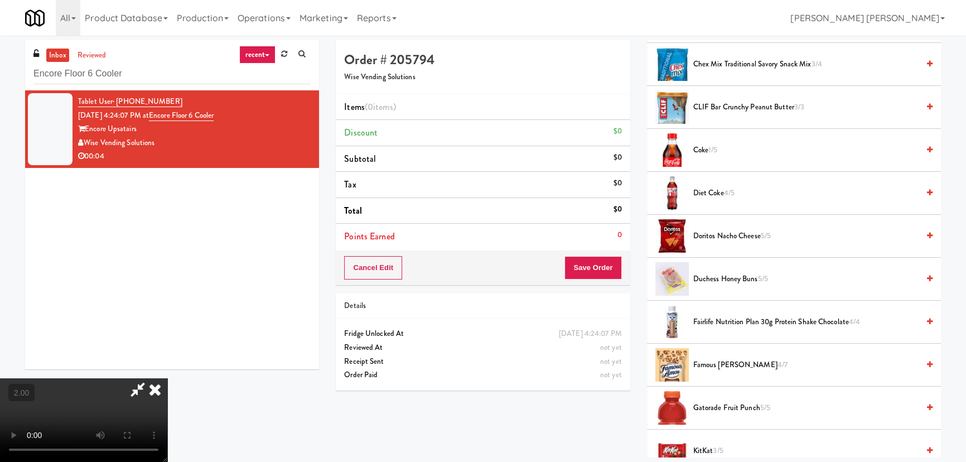
click at [718, 365] on span "Famous Amos 4/7" at bounding box center [805, 365] width 225 height 14
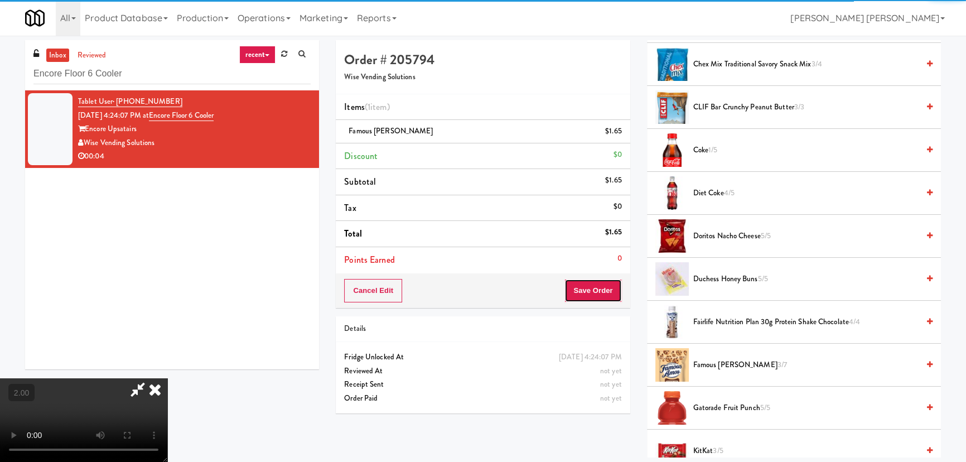
click at [605, 297] on button "Save Order" at bounding box center [592, 290] width 57 height 23
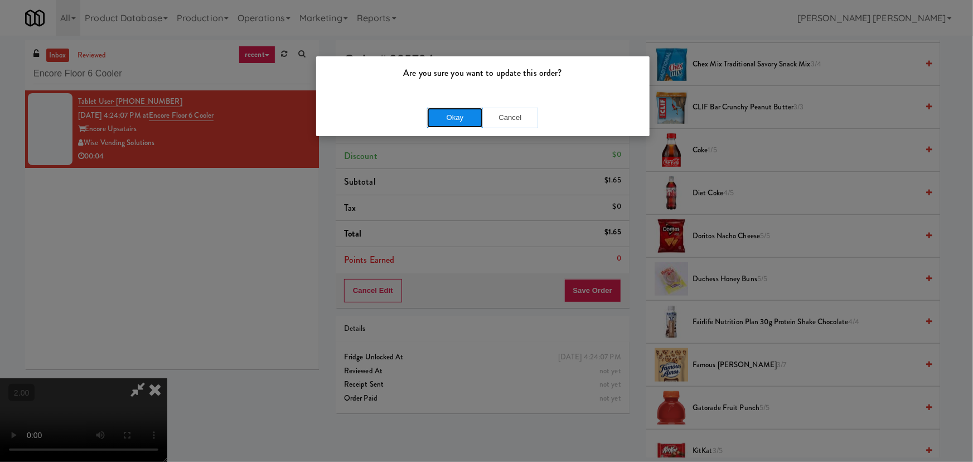
click at [465, 114] on button "Okay" at bounding box center [455, 118] width 56 height 20
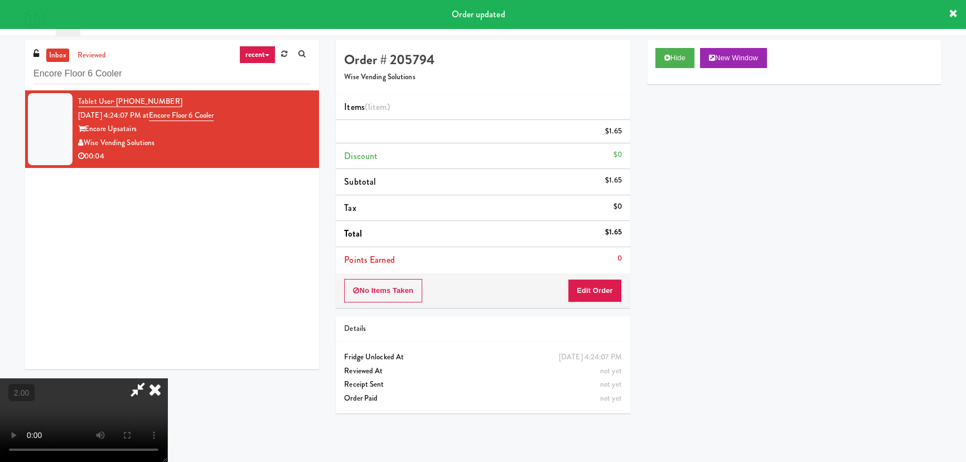
scroll to position [0, 0]
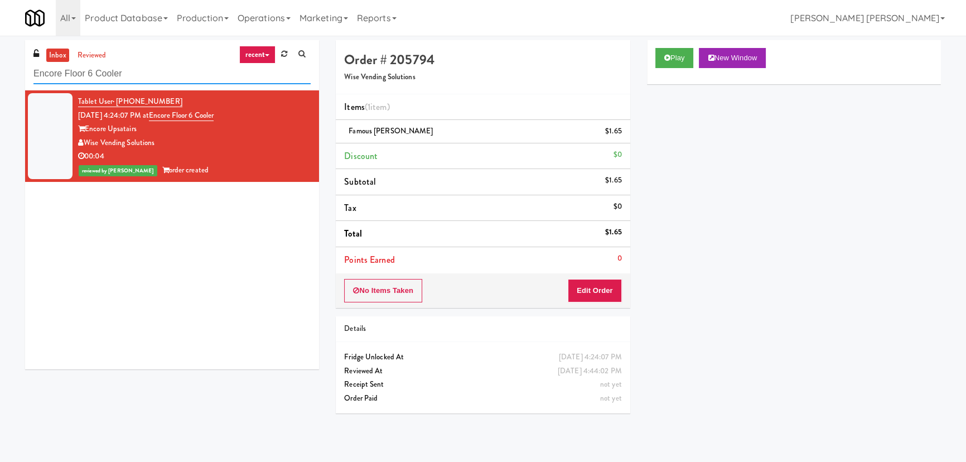
drag, startPoint x: 128, startPoint y: 76, endPoint x: -53, endPoint y: 78, distance: 180.7
click at [0, 78] on html "Are you sure you want to update this order? Okay Cancel Okay Are you sure you w…" at bounding box center [483, 231] width 966 height 462
paste input "HaNoBe - w/ Gym"
type input "HaNoBe - w/ Gym"
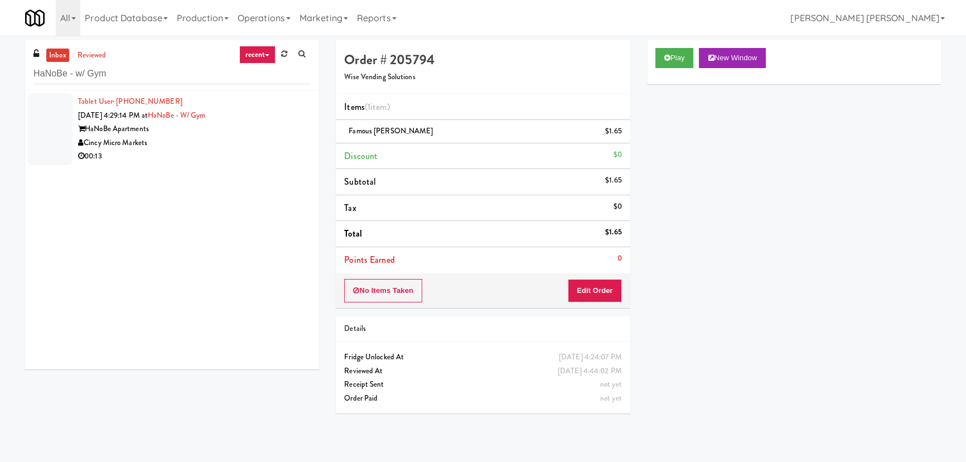
click at [201, 157] on div "00:13" at bounding box center [194, 156] width 233 height 14
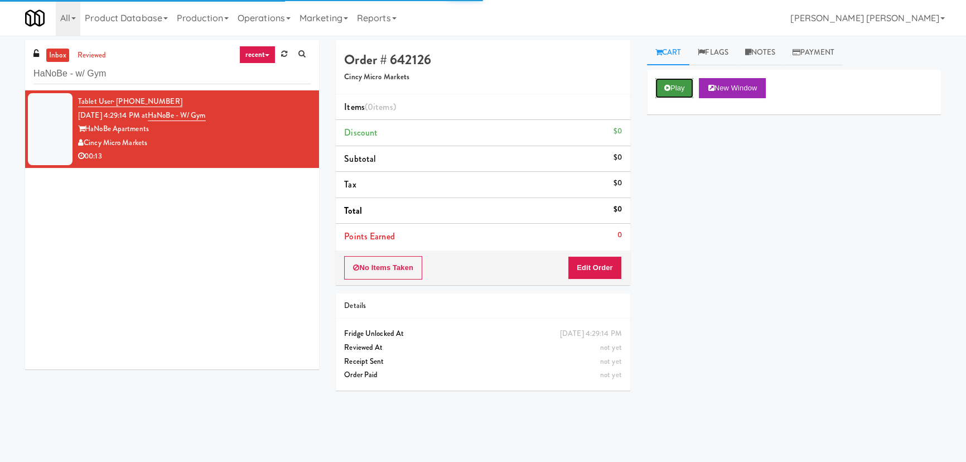
click at [677, 91] on button "Play" at bounding box center [674, 88] width 38 height 20
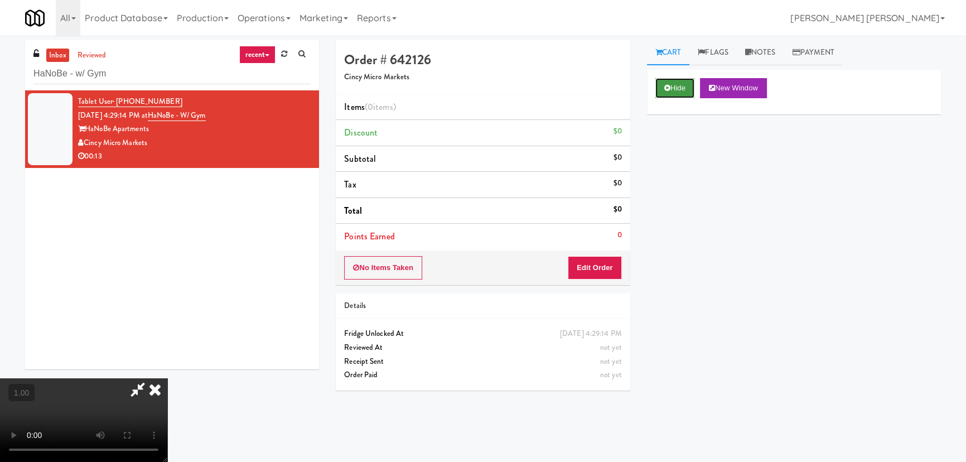
click at [678, 86] on button "Hide" at bounding box center [674, 88] width 39 height 20
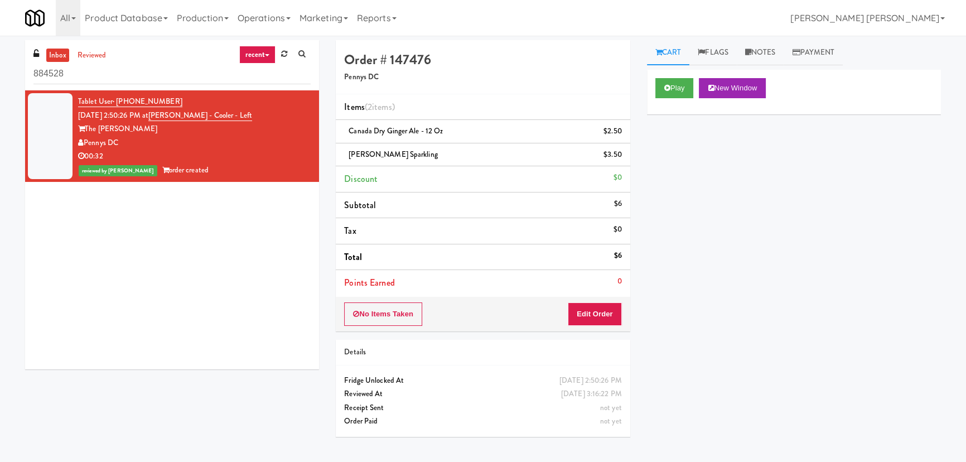
click at [0, 70] on html "Are you sure you want to update this order? Okay Cancel Okay Are you sure you w…" at bounding box center [483, 231] width 966 height 462
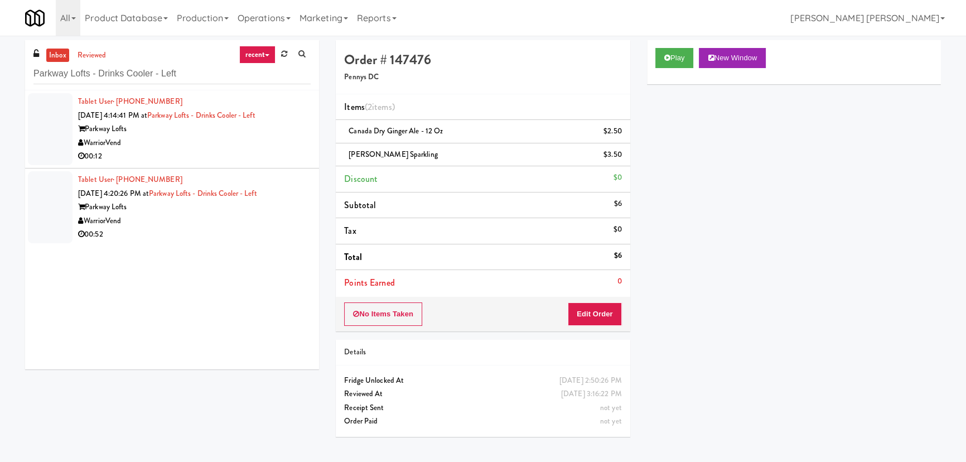
type input "Parkway Lofts - Drinks Cooler - Left"
click at [199, 155] on div "00:12" at bounding box center [194, 156] width 233 height 14
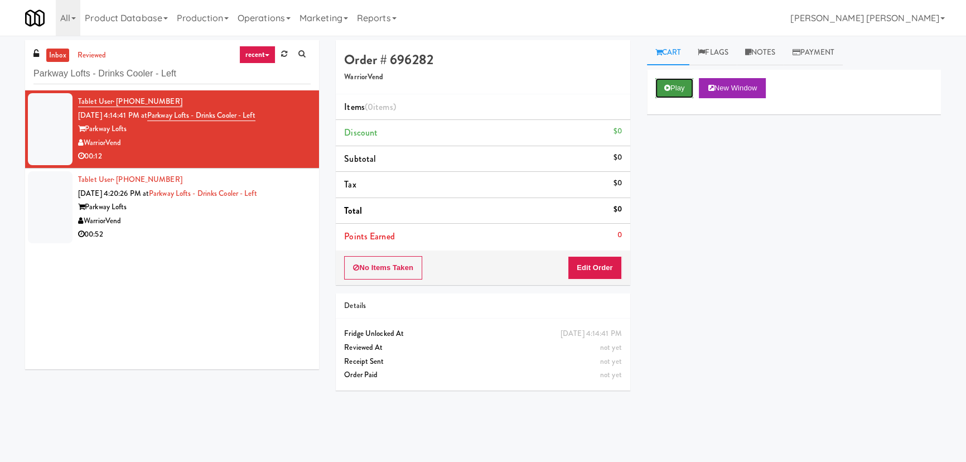
click at [676, 89] on button "Play" at bounding box center [674, 88] width 38 height 20
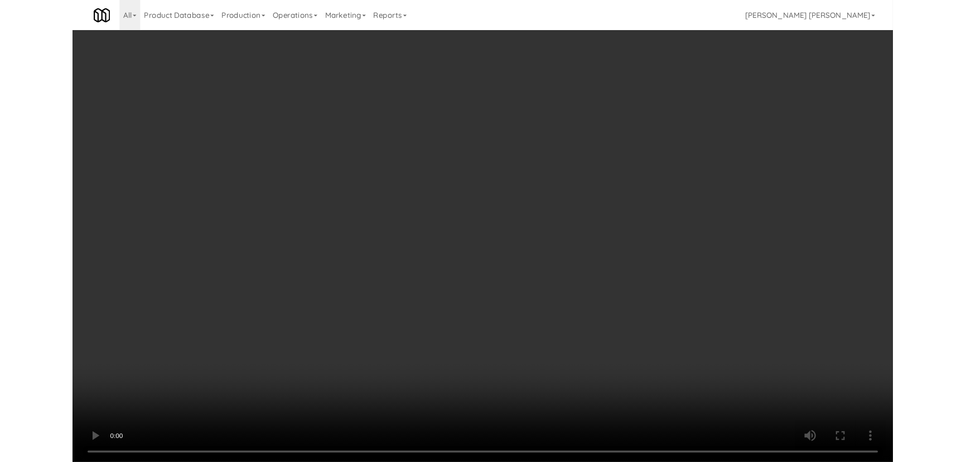
scroll to position [23, 0]
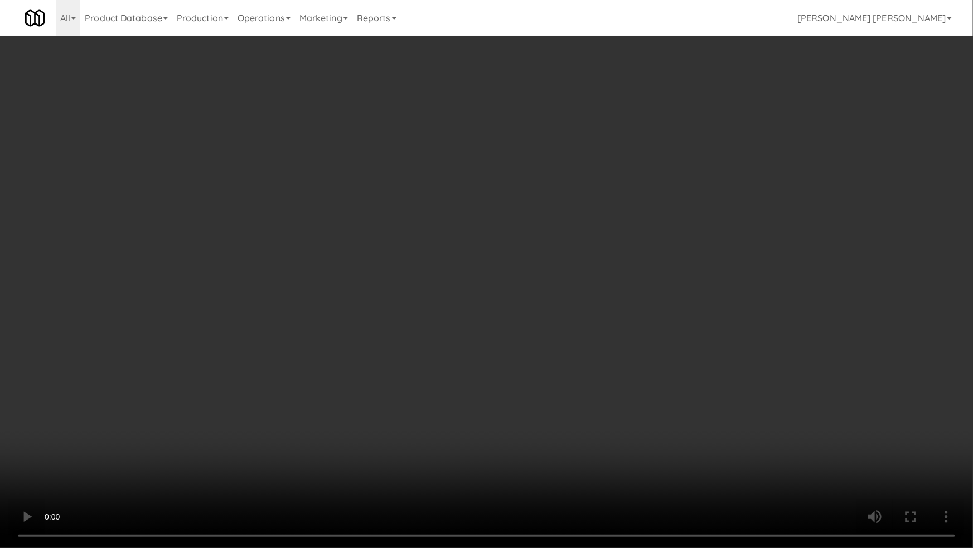
drag, startPoint x: 522, startPoint y: 493, endPoint x: 949, endPoint y: 477, distance: 427.5
click at [523, 461] on video at bounding box center [486, 274] width 973 height 548
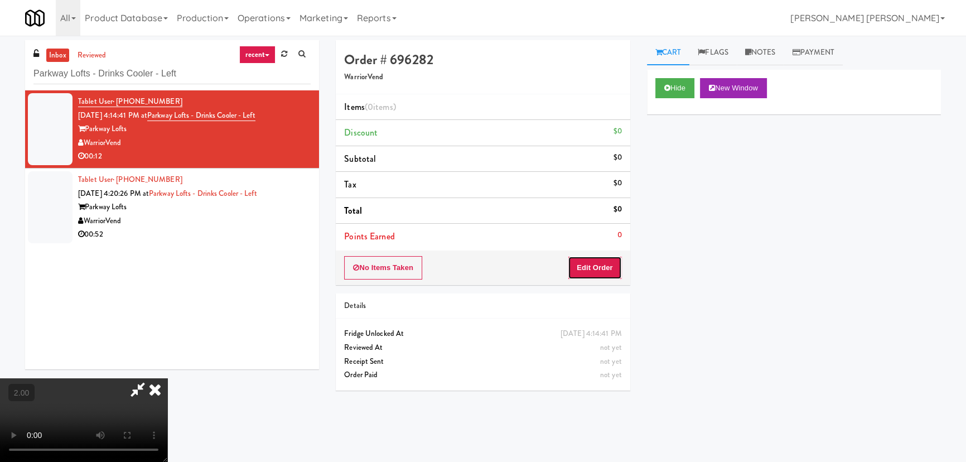
click at [604, 263] on button "Edit Order" at bounding box center [595, 267] width 54 height 23
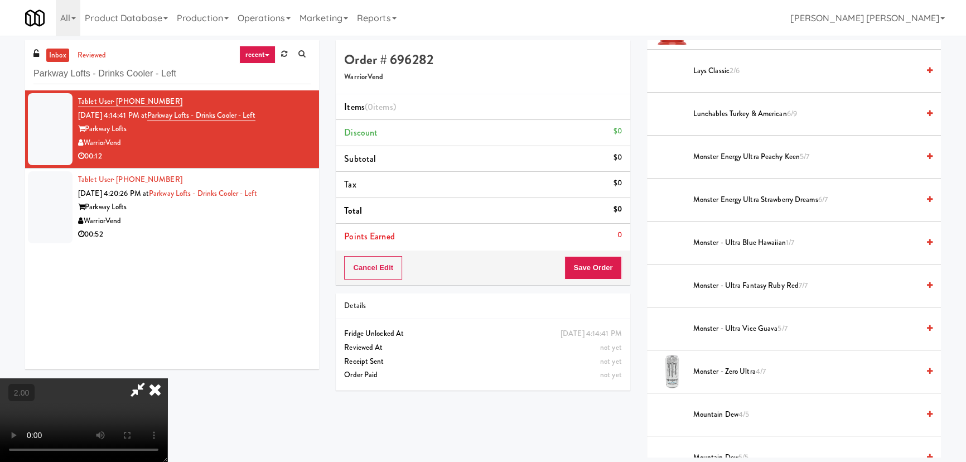
scroll to position [709, 0]
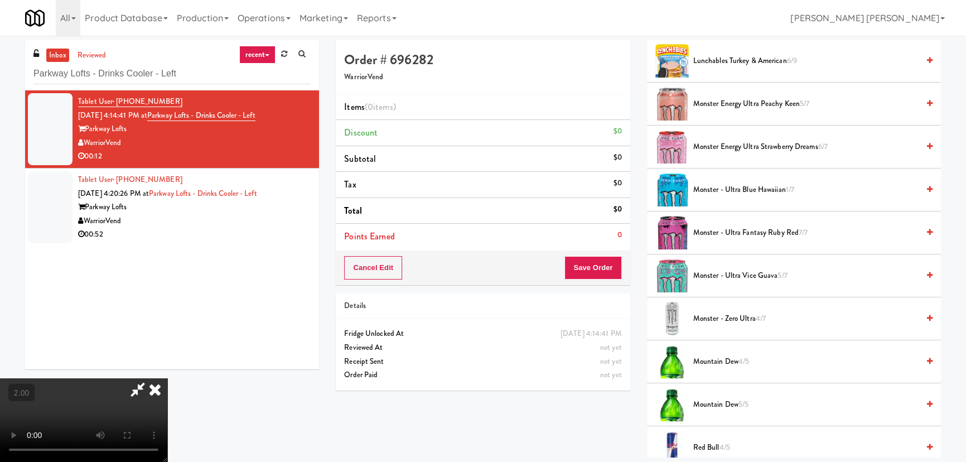
click at [704, 314] on span "Monster - Zero Ultra 4/7" at bounding box center [805, 319] width 225 height 14
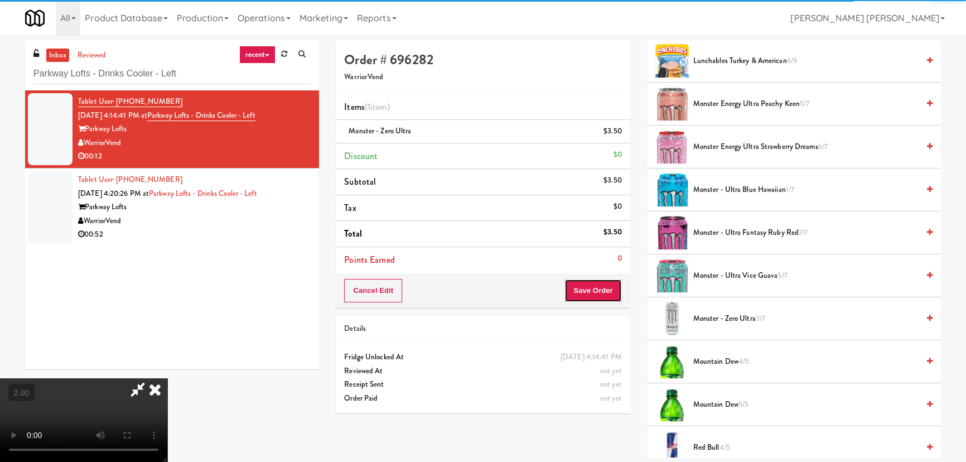
click at [597, 293] on button "Save Order" at bounding box center [592, 290] width 57 height 23
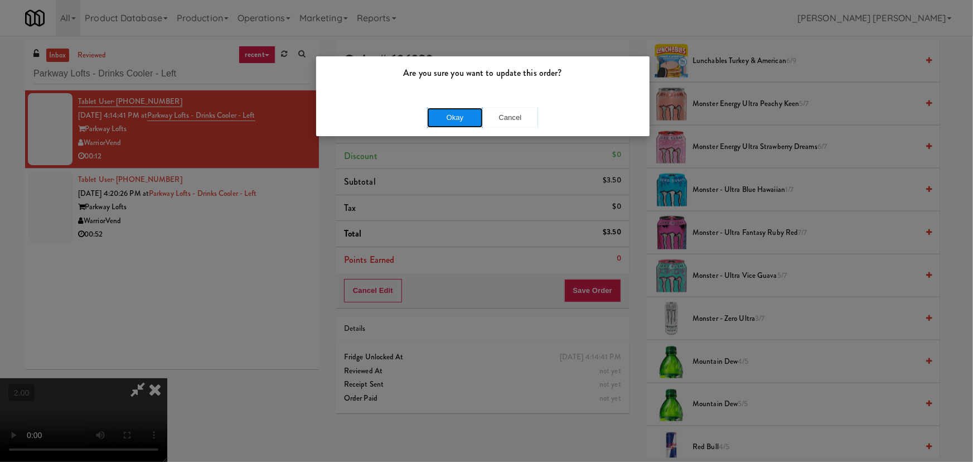
click at [470, 117] on button "Okay" at bounding box center [455, 118] width 56 height 20
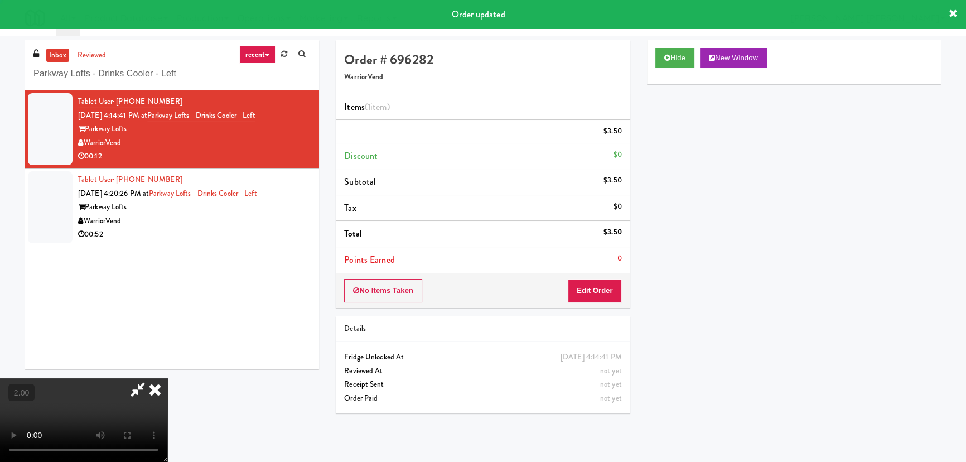
scroll to position [0, 0]
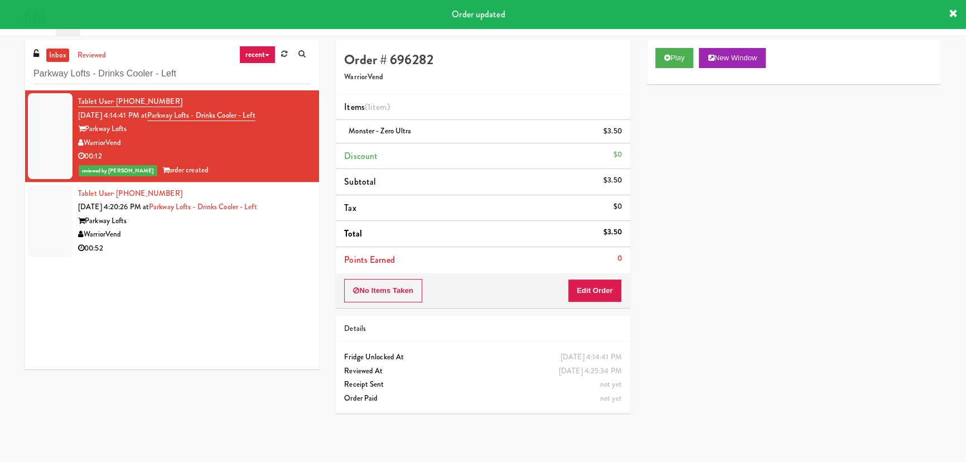
click at [193, 243] on div "00:52" at bounding box center [194, 249] width 233 height 14
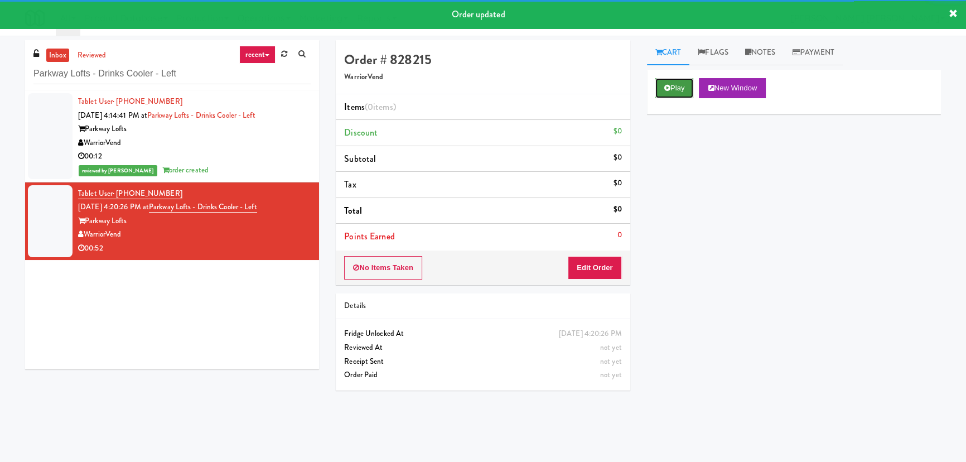
click at [675, 85] on button "Play" at bounding box center [674, 88] width 38 height 20
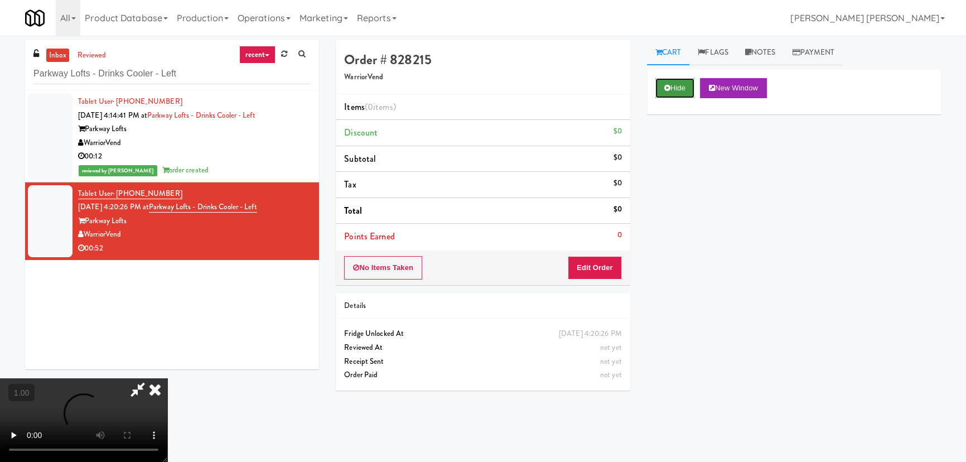
click at [675, 84] on button "Hide" at bounding box center [674, 88] width 39 height 20
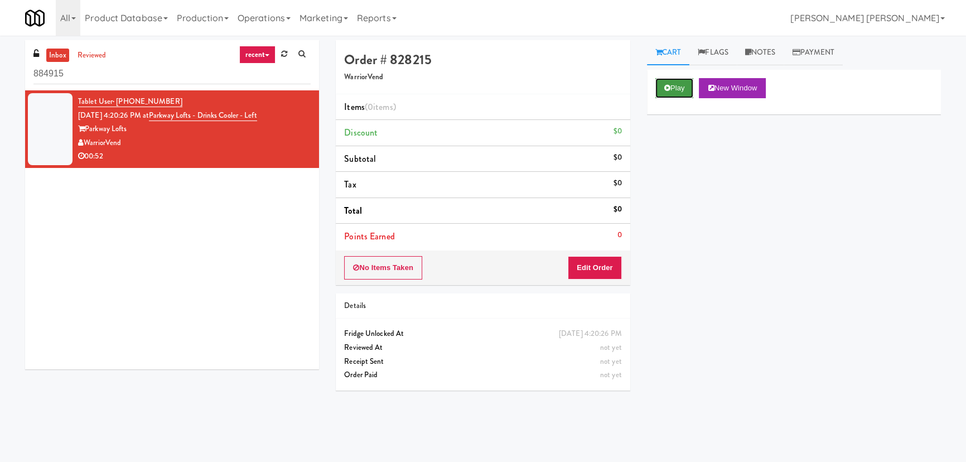
click at [675, 87] on button "Play" at bounding box center [674, 88] width 38 height 20
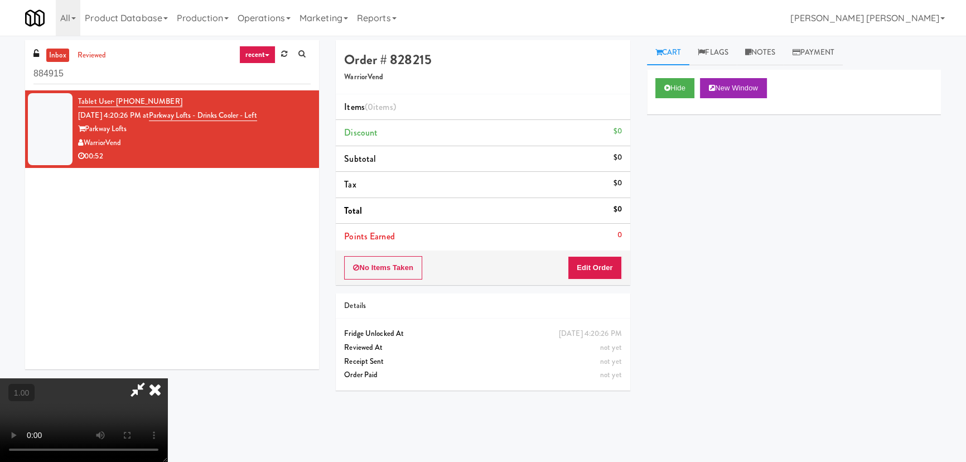
scroll to position [23, 0]
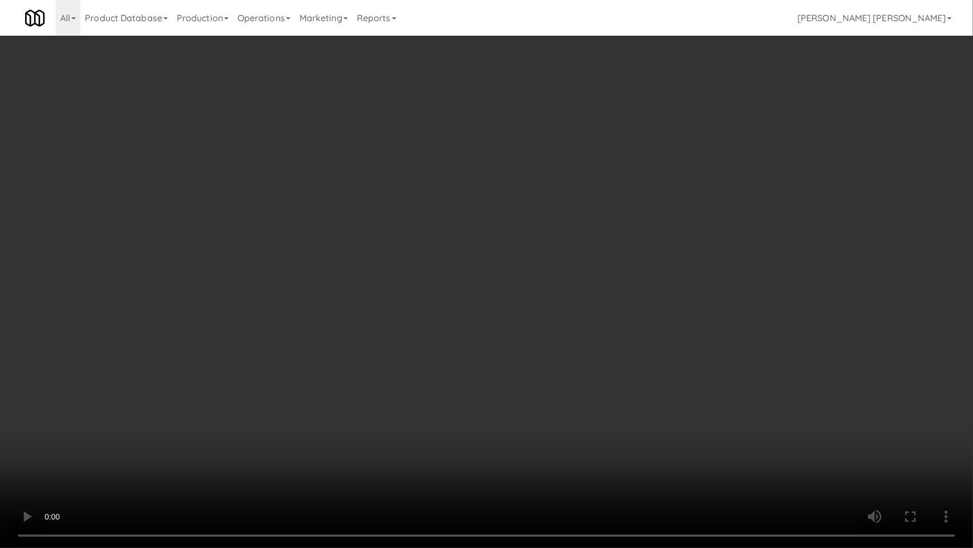
click at [573, 461] on video at bounding box center [486, 274] width 973 height 548
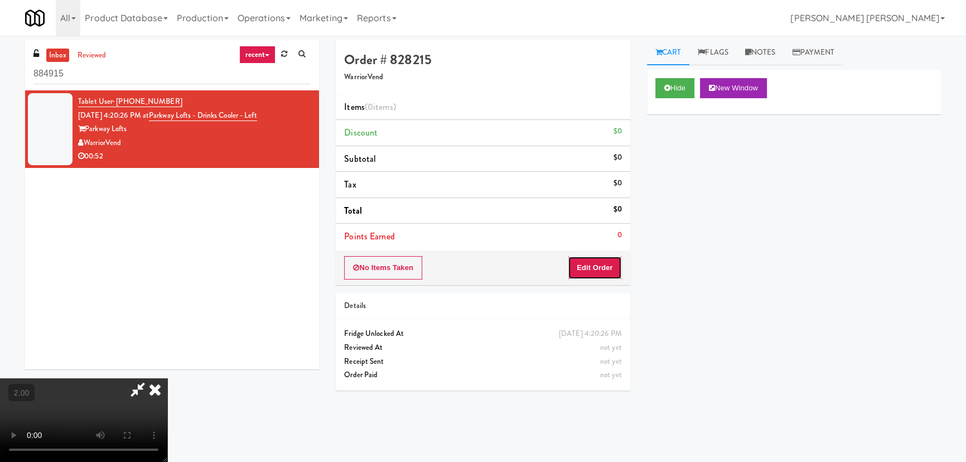
click at [615, 266] on button "Edit Order" at bounding box center [595, 267] width 54 height 23
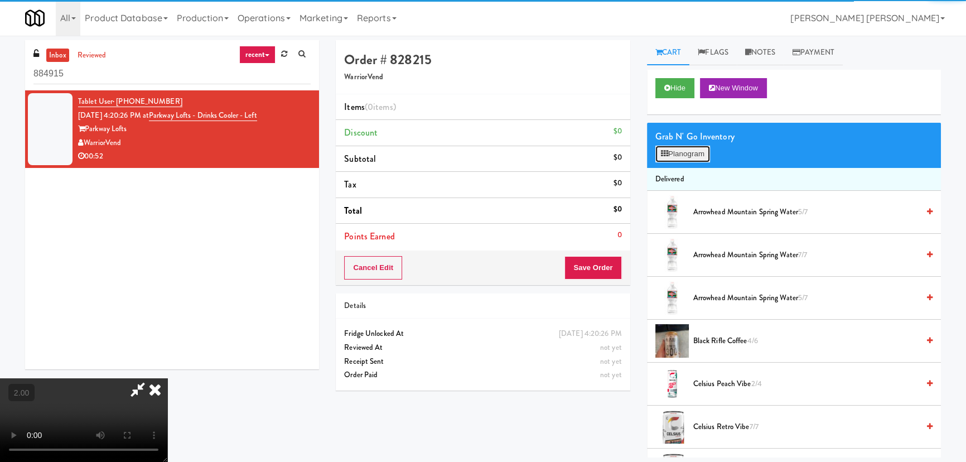
click at [669, 153] on button "Planogram" at bounding box center [682, 154] width 55 height 17
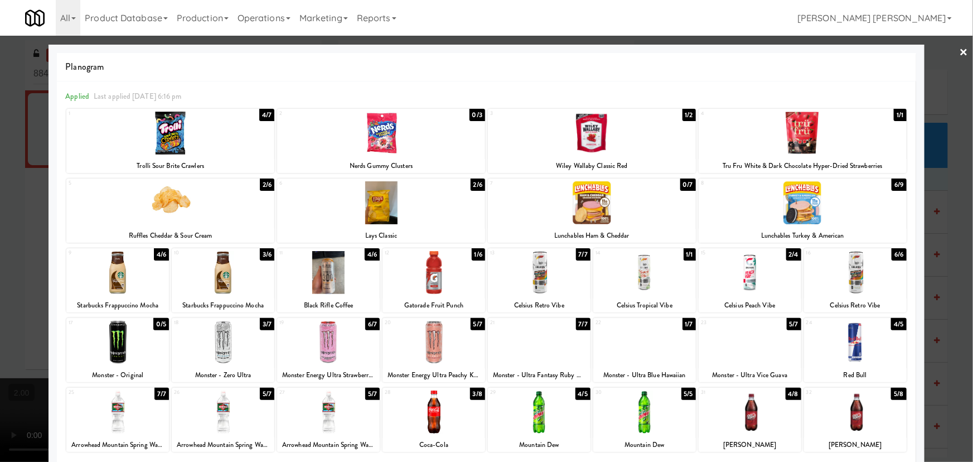
click at [650, 345] on div at bounding box center [644, 342] width 103 height 43
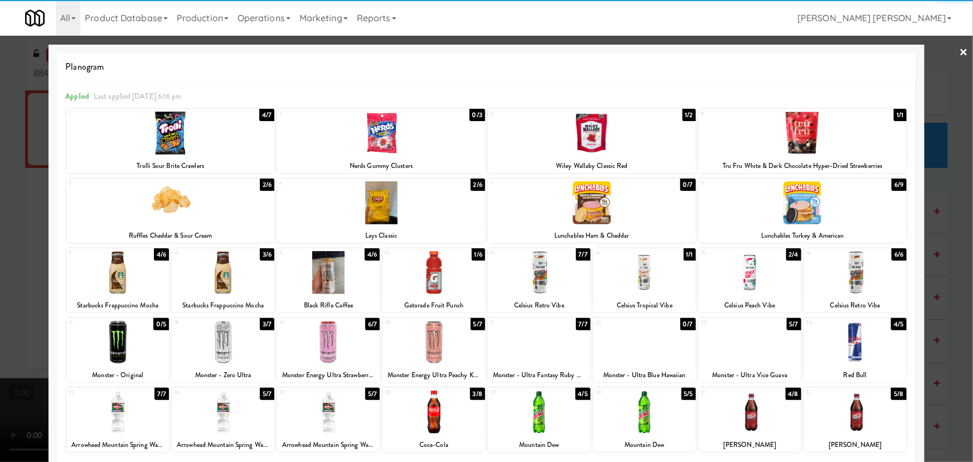
click at [212, 351] on div at bounding box center [223, 342] width 103 height 43
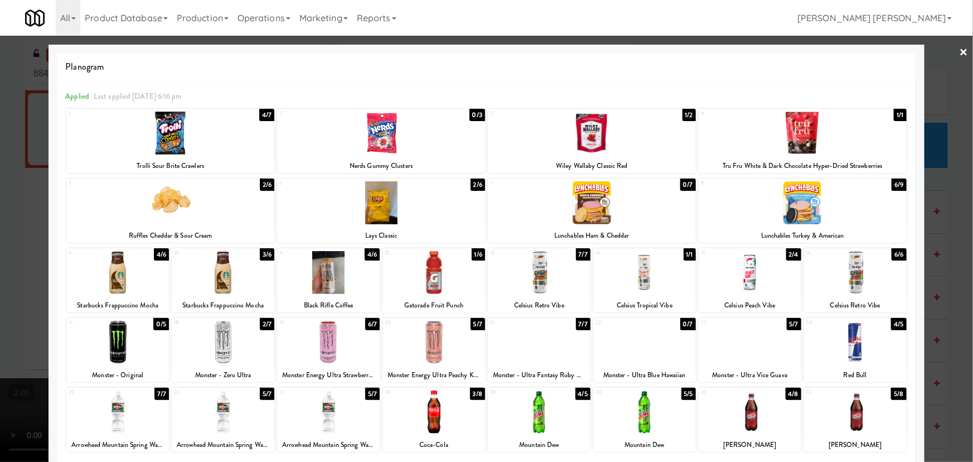
click at [960, 51] on link "×" at bounding box center [964, 53] width 9 height 35
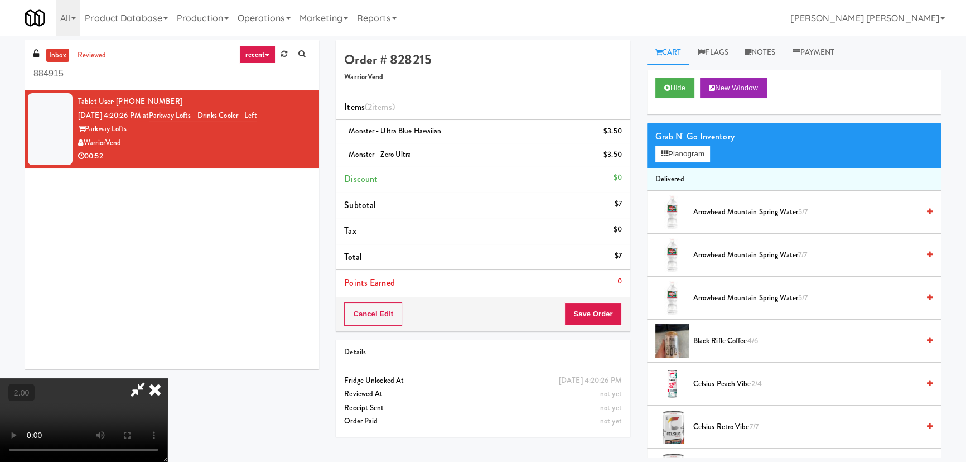
drag, startPoint x: 558, startPoint y: 47, endPoint x: 563, endPoint y: 208, distance: 161.3
click at [167, 378] on icon at bounding box center [155, 389] width 25 height 22
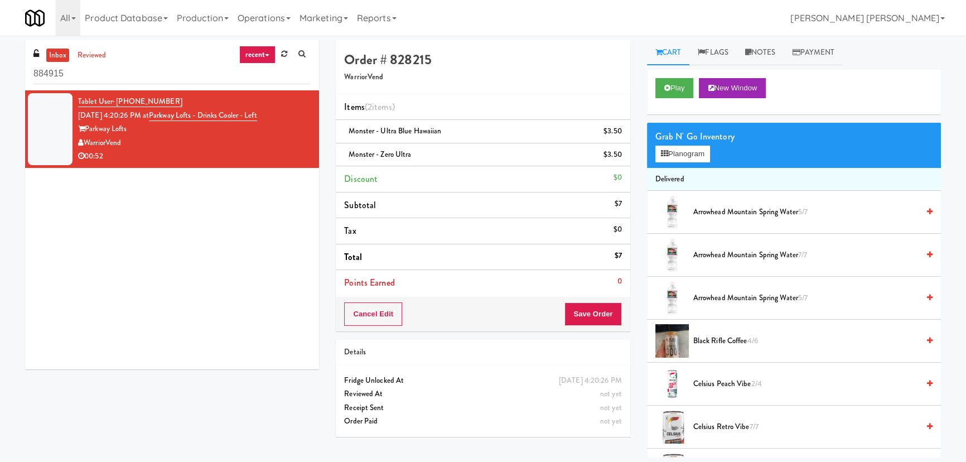
click at [603, 327] on div "Cancel Edit Save Order" at bounding box center [483, 314] width 294 height 35
click at [602, 319] on button "Save Order" at bounding box center [592, 313] width 57 height 23
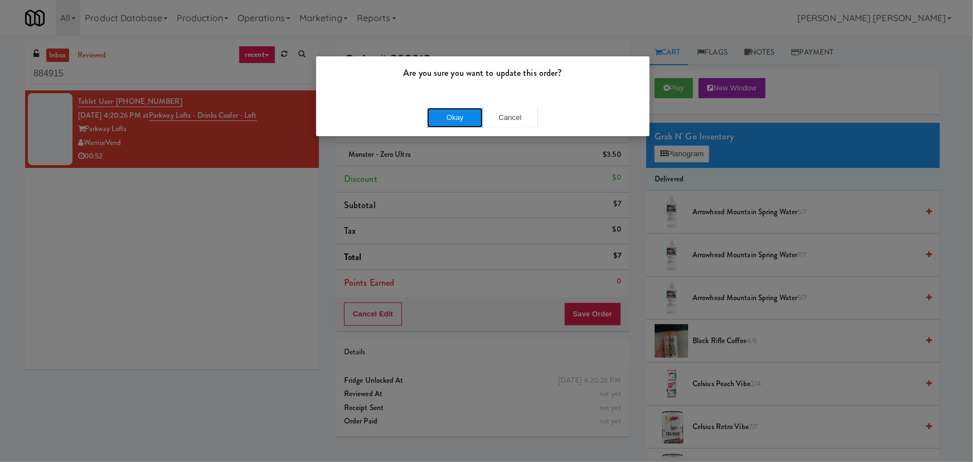
click at [442, 113] on button "Okay" at bounding box center [455, 118] width 56 height 20
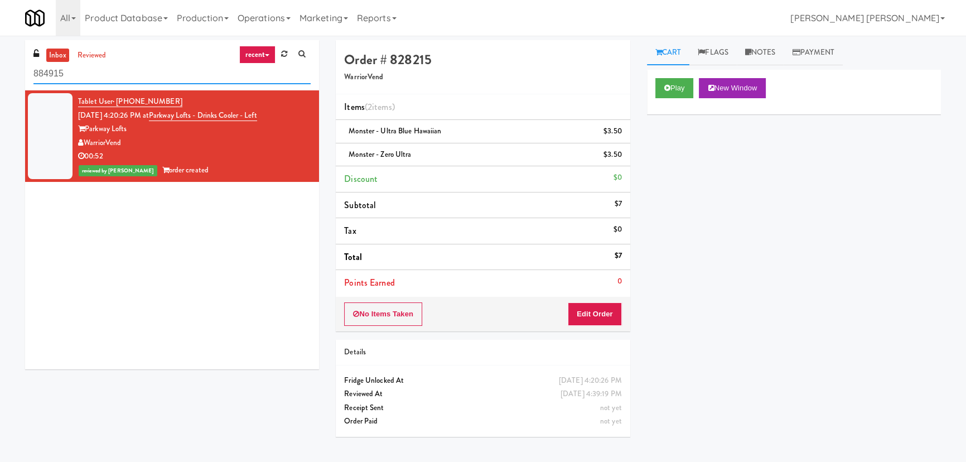
drag, startPoint x: 102, startPoint y: 70, endPoint x: -55, endPoint y: 70, distance: 156.7
click at [0, 70] on html "Are you sure you want to update this order? Okay Cancel Okay Are you sure you w…" at bounding box center [483, 231] width 966 height 462
paste input "Crossing West - Cooler - Right"
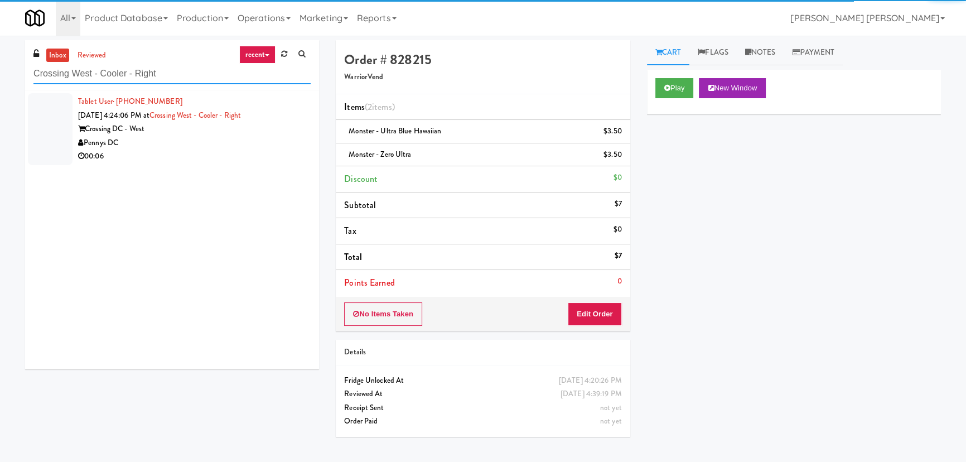
type input "Crossing West - Cooler - Right"
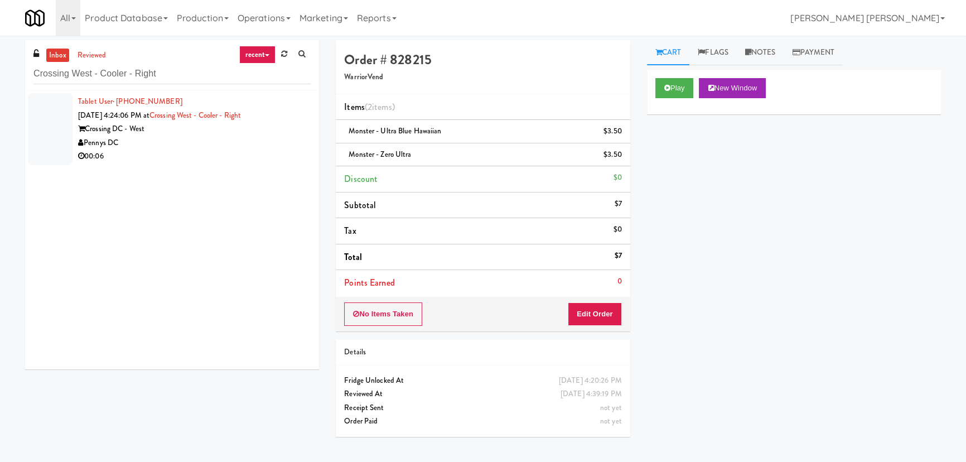
click at [206, 151] on div "00:06" at bounding box center [194, 156] width 233 height 14
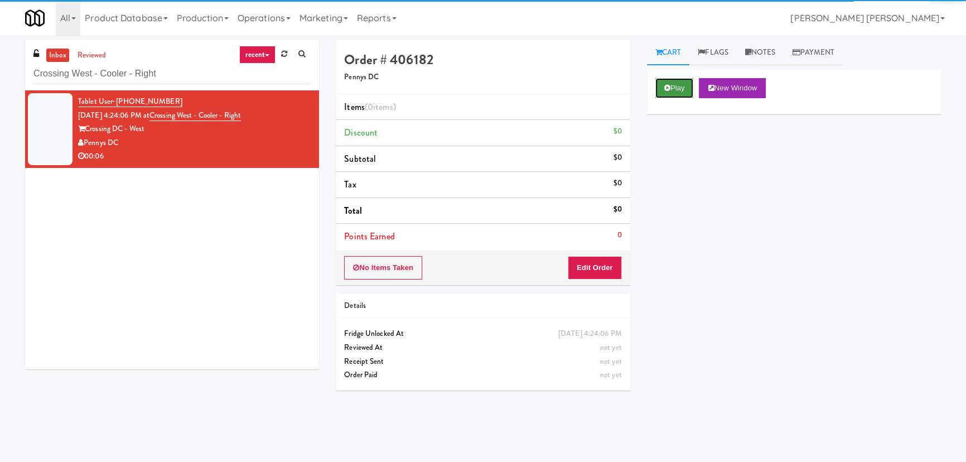
click at [678, 85] on button "Play" at bounding box center [674, 88] width 38 height 20
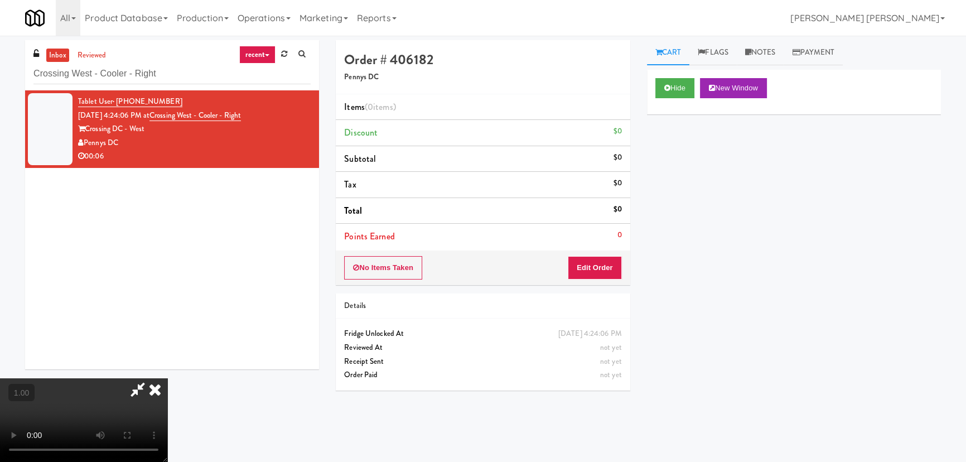
drag, startPoint x: 547, startPoint y: 397, endPoint x: 545, endPoint y: 440, distance: 43.0
click at [167, 398] on video at bounding box center [83, 420] width 167 height 84
click at [588, 257] on button "Edit Order" at bounding box center [595, 267] width 54 height 23
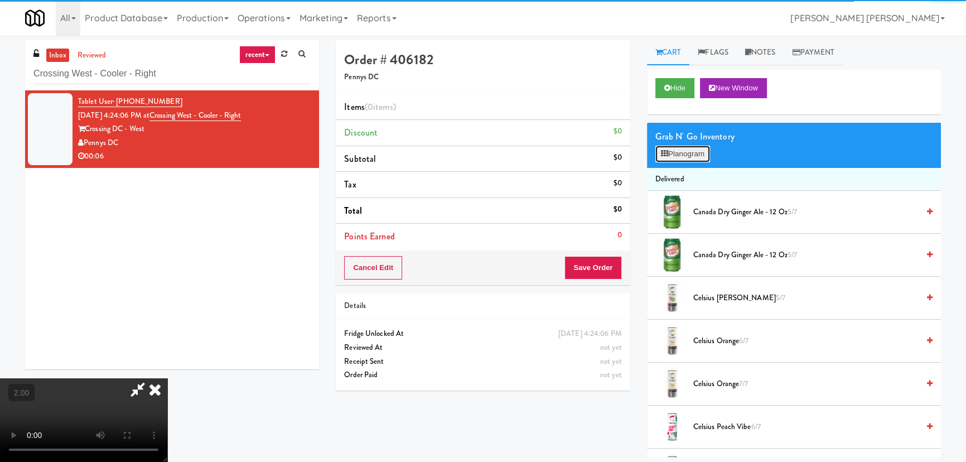
click at [707, 156] on button "Planogram" at bounding box center [682, 154] width 55 height 17
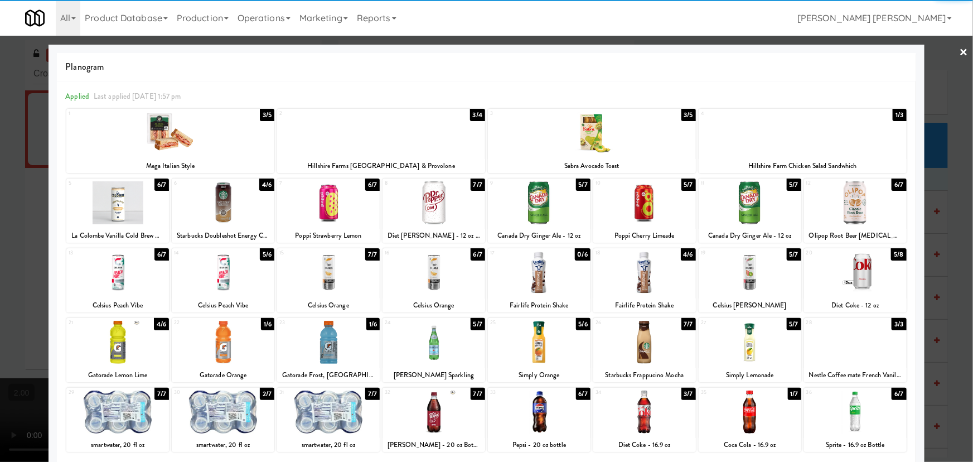
drag, startPoint x: 737, startPoint y: 273, endPoint x: 973, endPoint y: 206, distance: 244.7
click at [738, 273] on div at bounding box center [750, 272] width 103 height 43
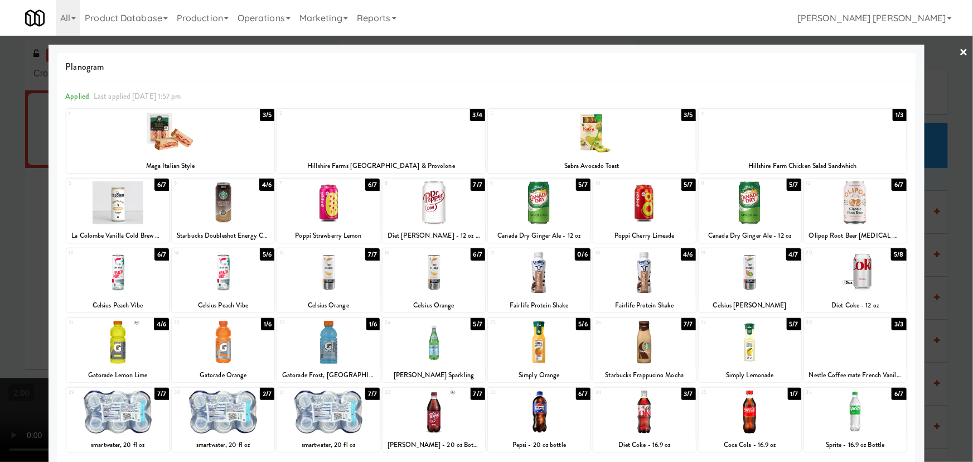
click at [960, 50] on link "×" at bounding box center [964, 53] width 9 height 35
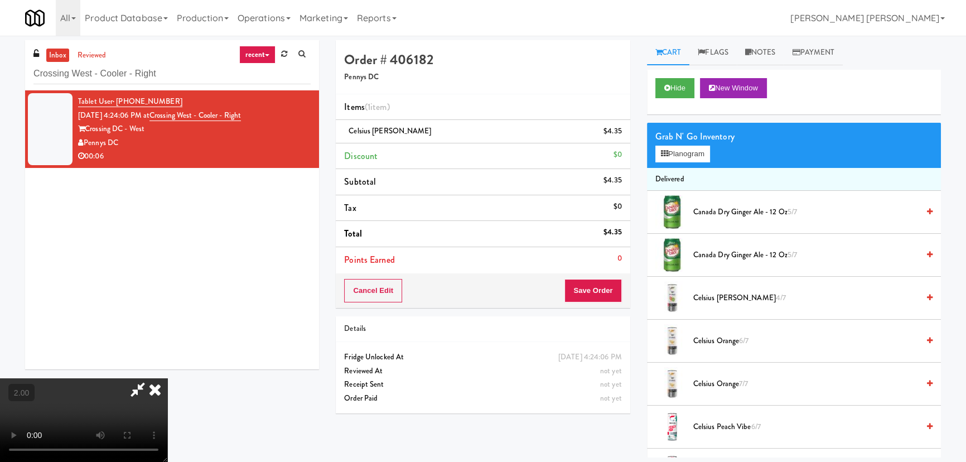
drag, startPoint x: 569, startPoint y: 145, endPoint x: 590, endPoint y: 178, distance: 39.3
click at [167, 378] on icon at bounding box center [155, 389] width 25 height 22
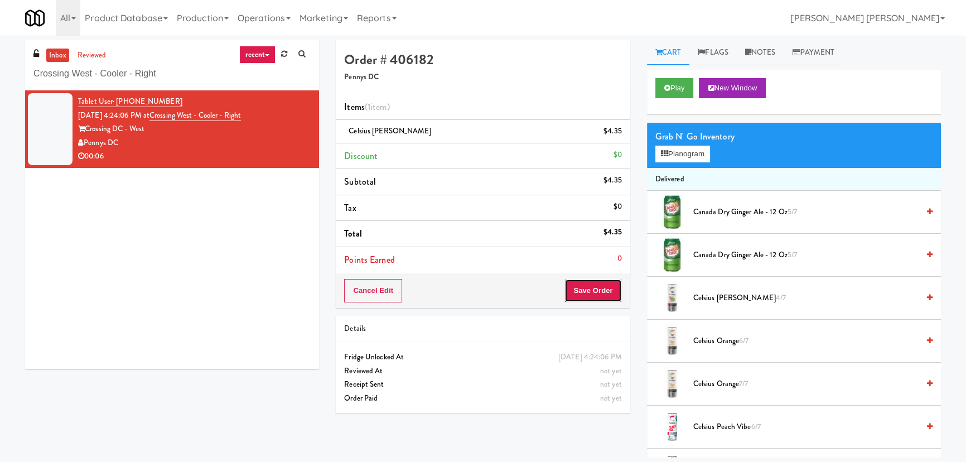
click at [607, 286] on button "Save Order" at bounding box center [592, 290] width 57 height 23
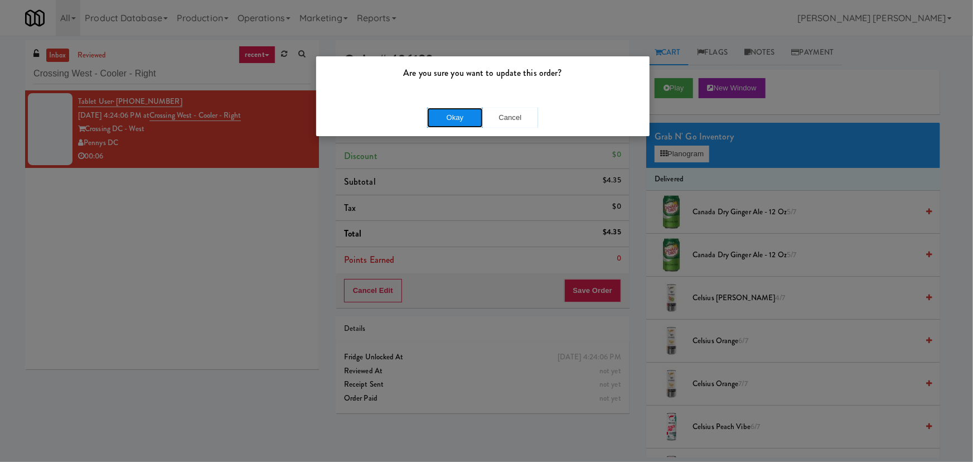
click at [441, 113] on button "Okay" at bounding box center [455, 118] width 56 height 20
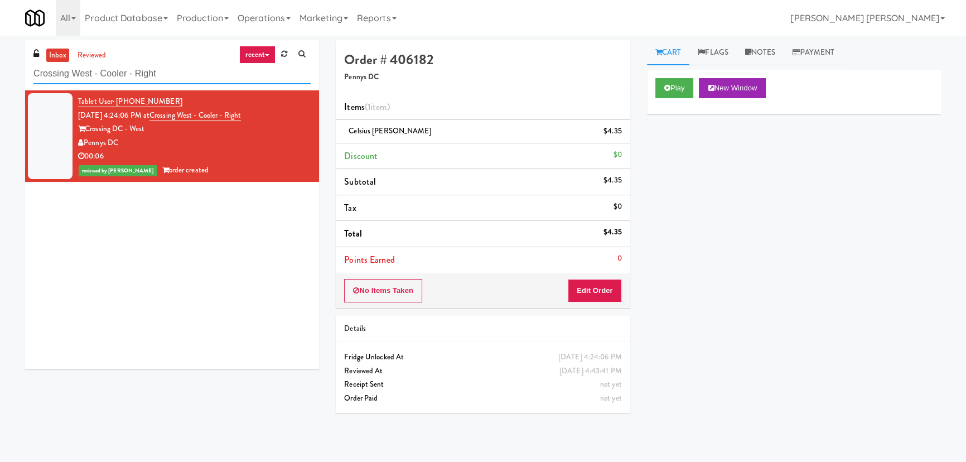
drag, startPoint x: 162, startPoint y: 75, endPoint x: -46, endPoint y: 76, distance: 208.6
click at [0, 76] on html "Are you sure you want to update this order? Okay Cancel Okay Are you sure you w…" at bounding box center [483, 231] width 966 height 462
paste input "333 N Water-Cooler"
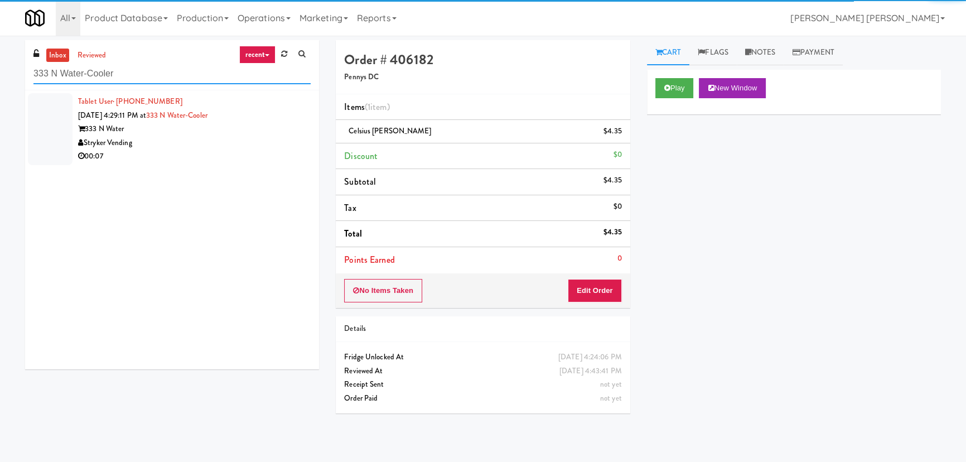
type input "333 N Water-Cooler"
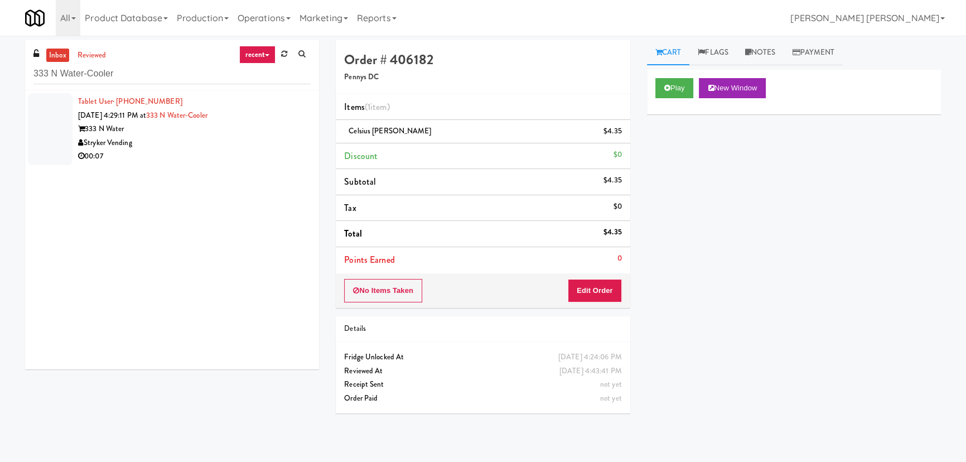
click at [226, 158] on div "00:07" at bounding box center [194, 156] width 233 height 14
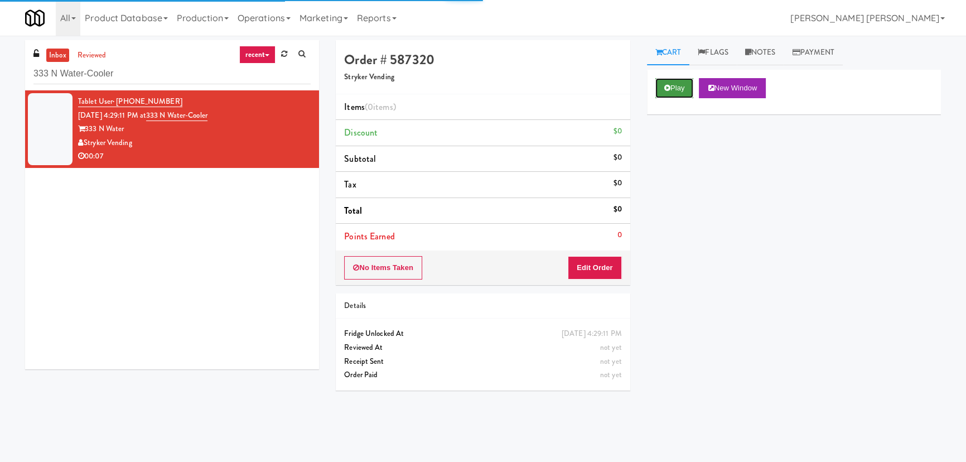
click at [662, 90] on button "Play" at bounding box center [674, 88] width 38 height 20
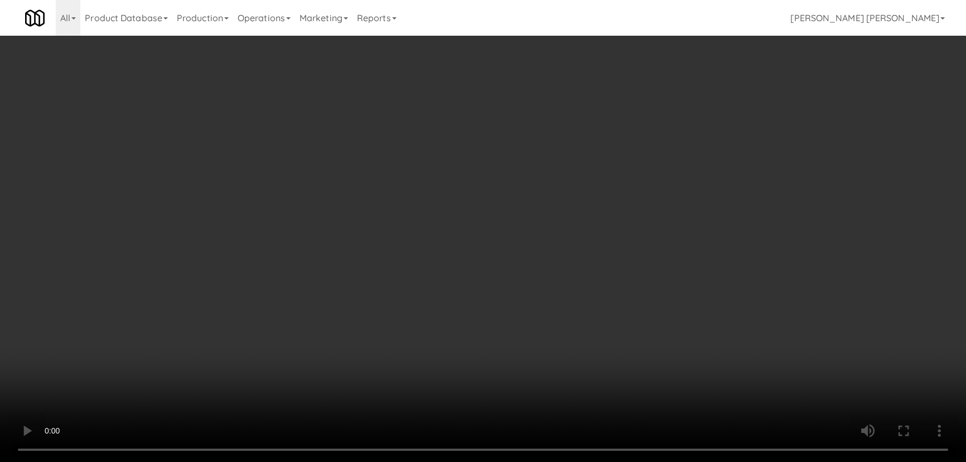
drag, startPoint x: 528, startPoint y: 495, endPoint x: 847, endPoint y: 488, distance: 318.6
click at [548, 461] on video at bounding box center [483, 231] width 966 height 462
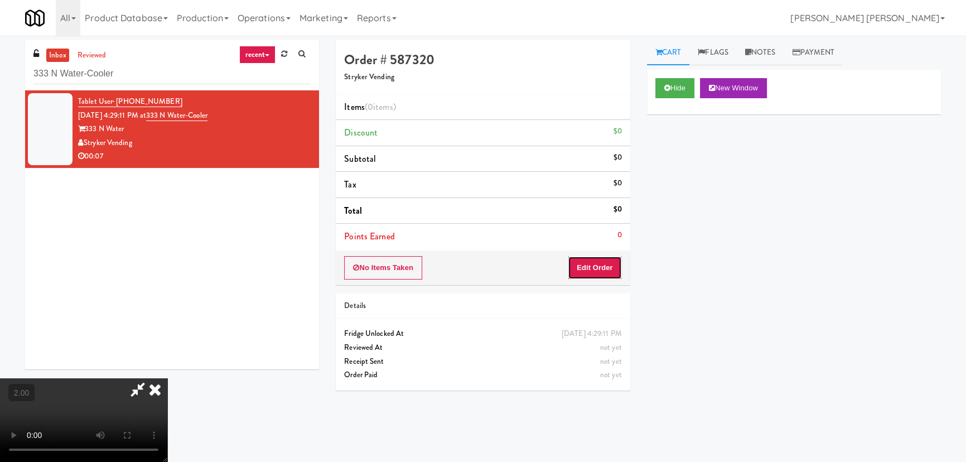
click at [601, 269] on button "Edit Order" at bounding box center [595, 267] width 54 height 23
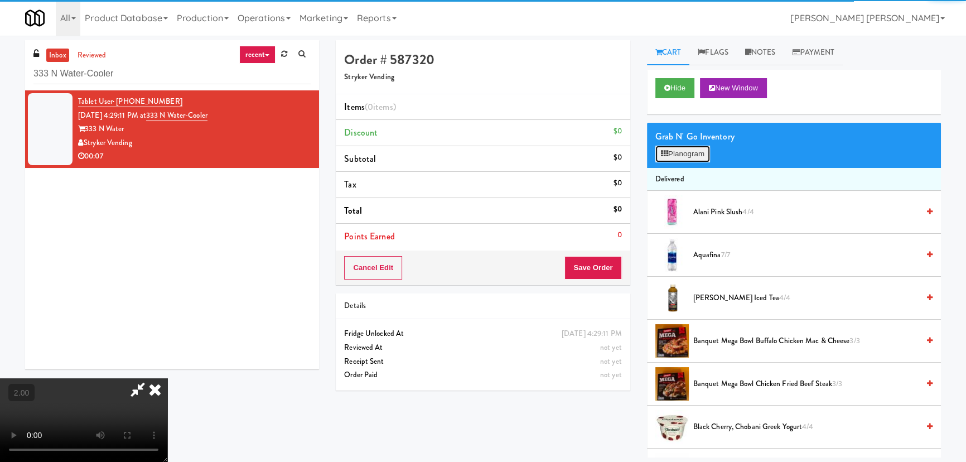
click at [677, 155] on button "Planogram" at bounding box center [682, 154] width 55 height 17
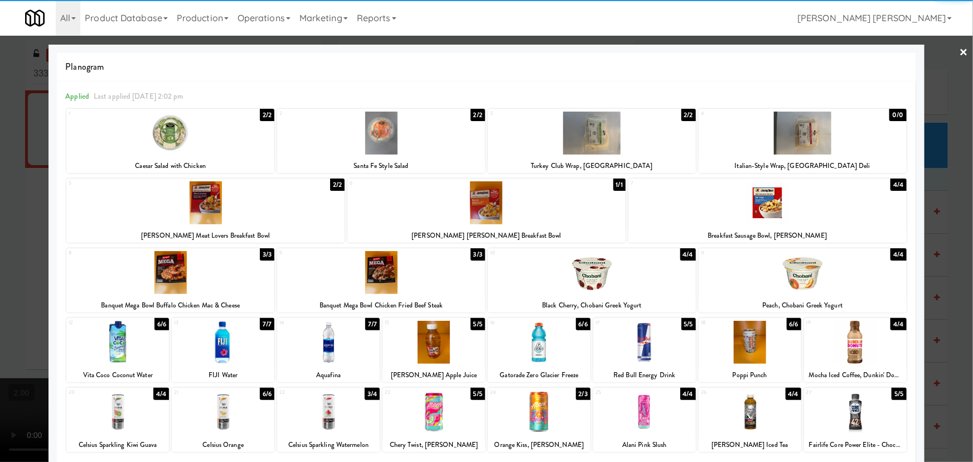
click at [528, 351] on div at bounding box center [539, 342] width 103 height 43
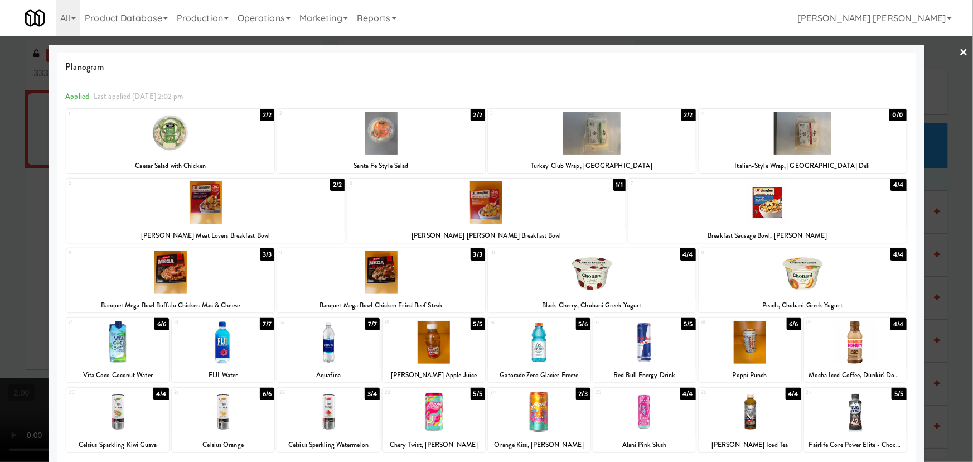
click at [528, 351] on div at bounding box center [539, 342] width 103 height 43
click at [960, 50] on link "×" at bounding box center [964, 53] width 9 height 35
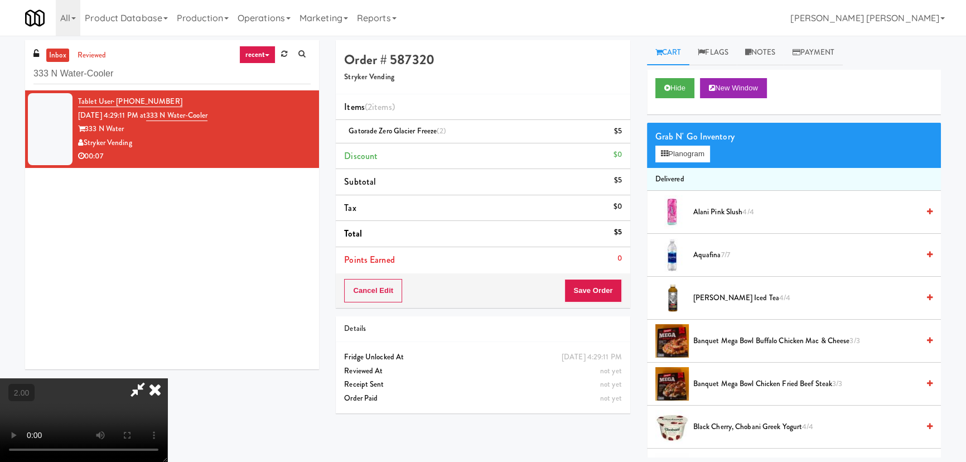
click at [167, 378] on icon at bounding box center [155, 389] width 25 height 22
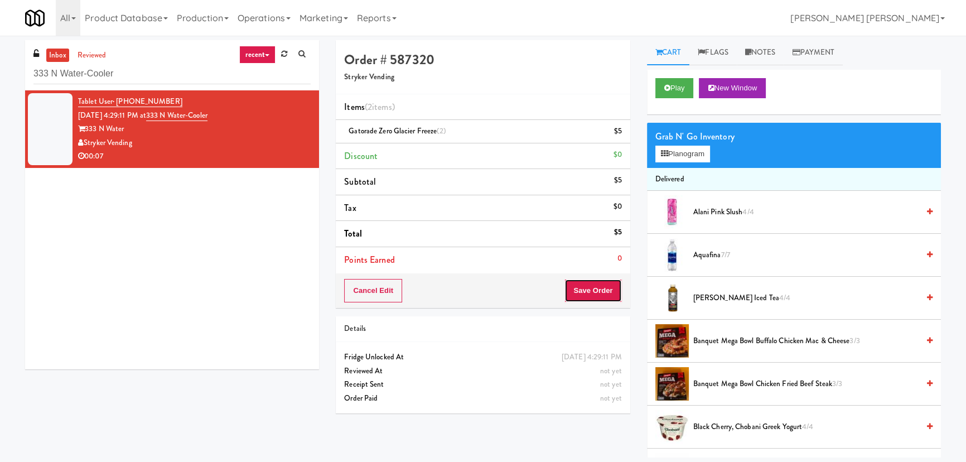
click at [607, 289] on button "Save Order" at bounding box center [592, 290] width 57 height 23
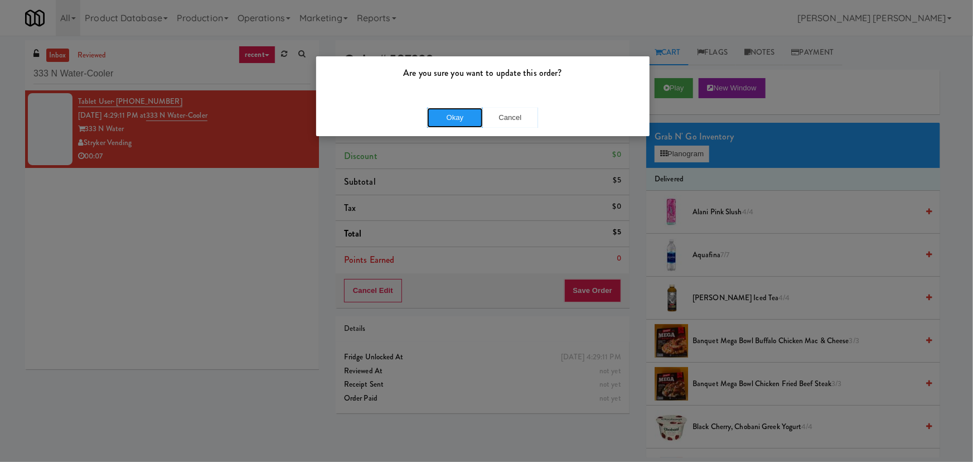
drag, startPoint x: 463, startPoint y: 122, endPoint x: 180, endPoint y: 22, distance: 299.9
click at [460, 122] on button "Okay" at bounding box center [455, 118] width 56 height 20
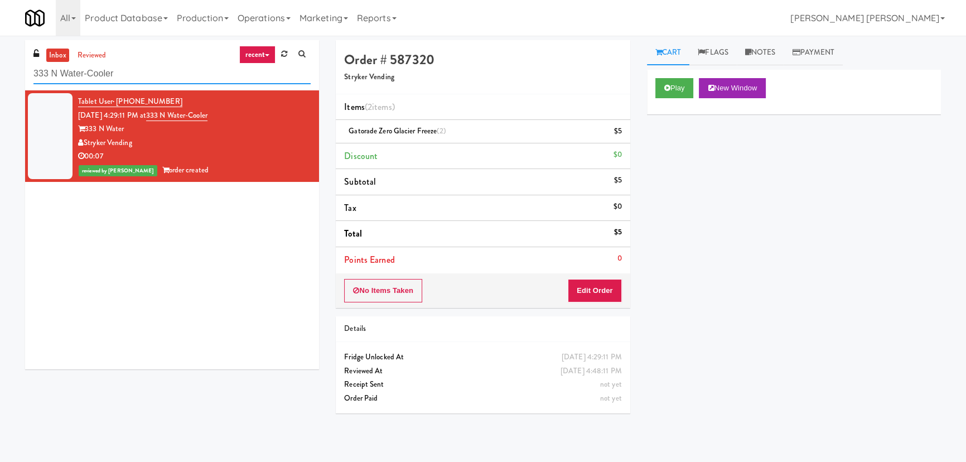
drag, startPoint x: 122, startPoint y: 77, endPoint x: -22, endPoint y: 80, distance: 143.4
click at [0, 80] on html "Are you sure you want to update this order? Okay Cancel Okay Are you sure you w…" at bounding box center [483, 231] width 966 height 462
paste input "Park Place - Cooler - Right"
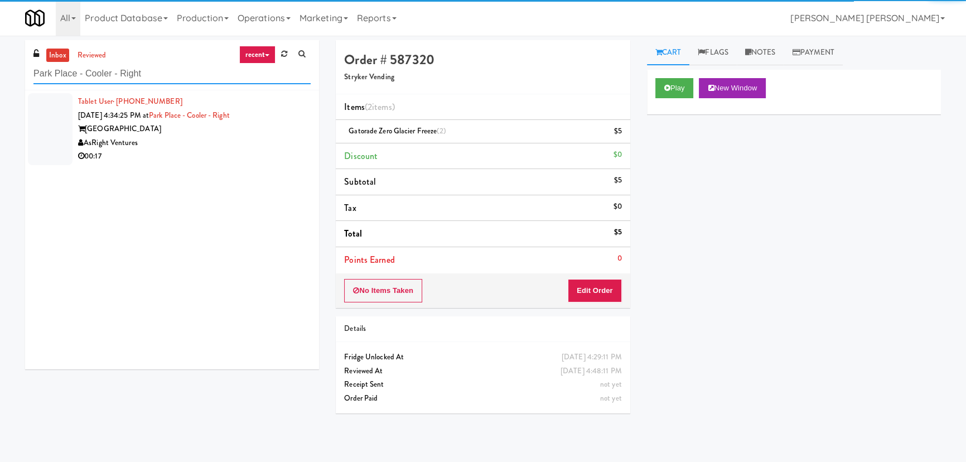
type input "Park Place - Cooler - Right"
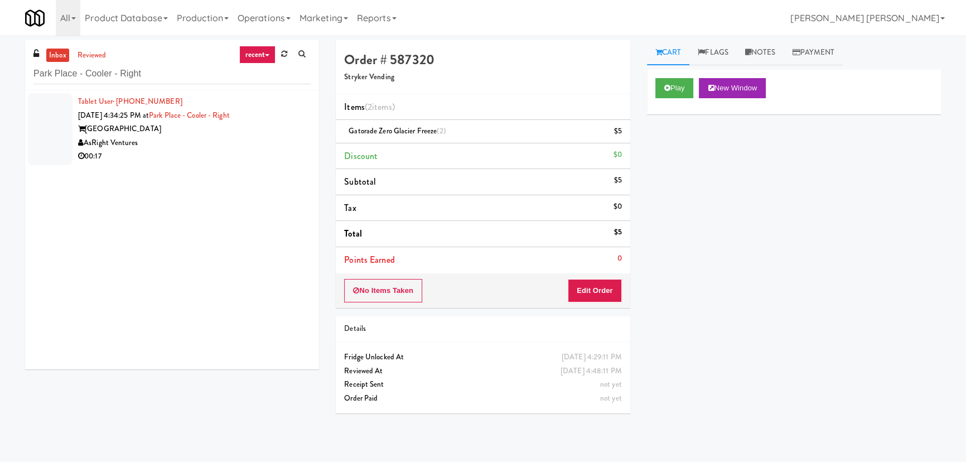
click at [220, 148] on div "AsRight Ventures" at bounding box center [194, 143] width 233 height 14
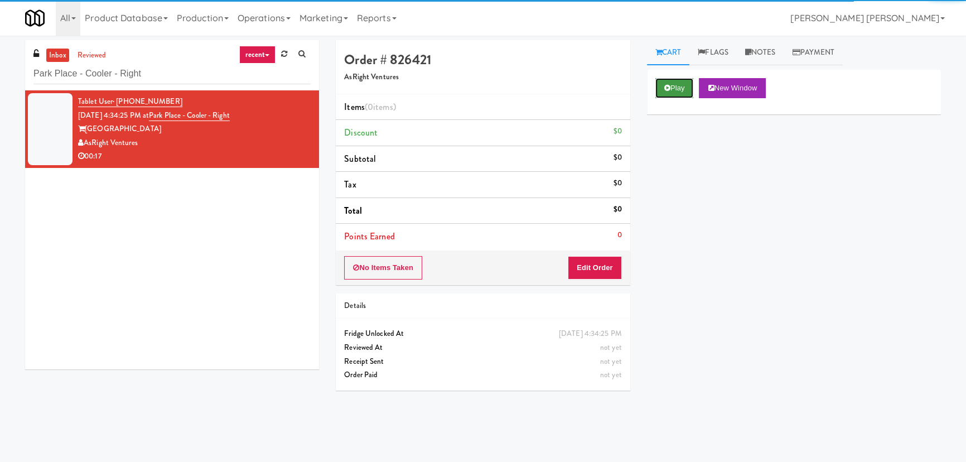
click at [687, 90] on button "Play" at bounding box center [674, 88] width 38 height 20
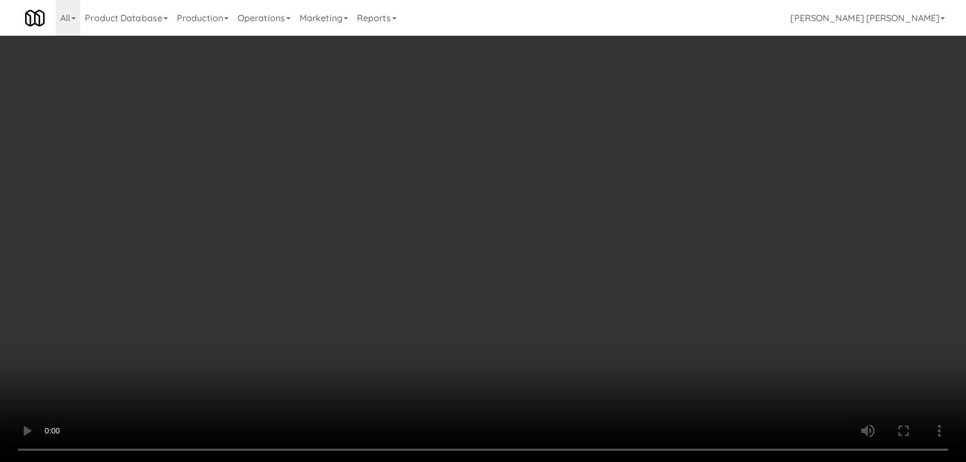
drag, startPoint x: 560, startPoint y: 497, endPoint x: 860, endPoint y: 455, distance: 302.5
click at [632, 461] on video at bounding box center [483, 231] width 966 height 462
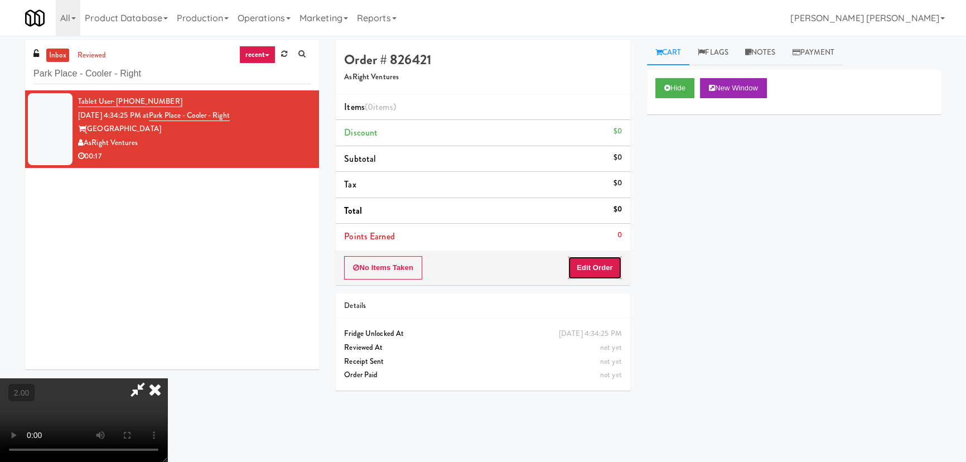
click at [600, 267] on button "Edit Order" at bounding box center [595, 267] width 54 height 23
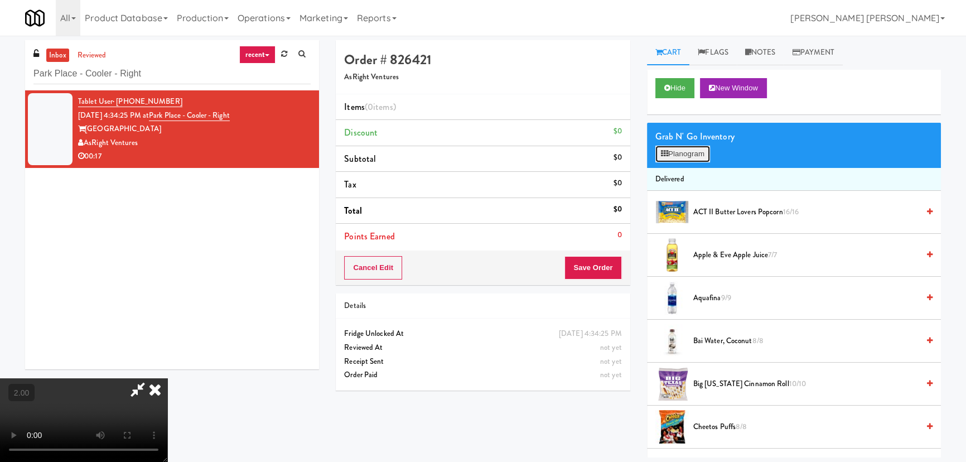
click at [678, 157] on button "Planogram" at bounding box center [682, 154] width 55 height 17
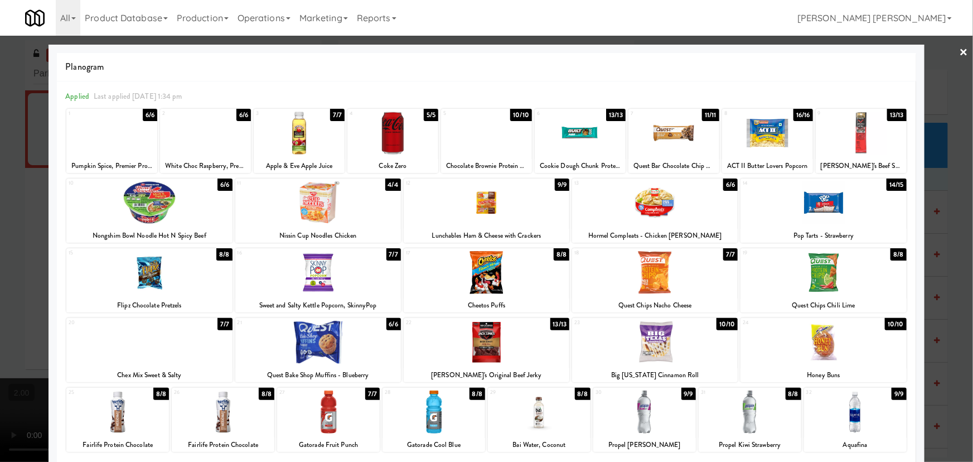
drag, startPoint x: 481, startPoint y: 349, endPoint x: 464, endPoint y: 373, distance: 29.6
click at [480, 349] on div at bounding box center [487, 342] width 166 height 43
click at [435, 412] on div at bounding box center [434, 411] width 103 height 43
click at [314, 422] on div at bounding box center [328, 411] width 103 height 43
click at [960, 46] on link "×" at bounding box center [964, 53] width 9 height 35
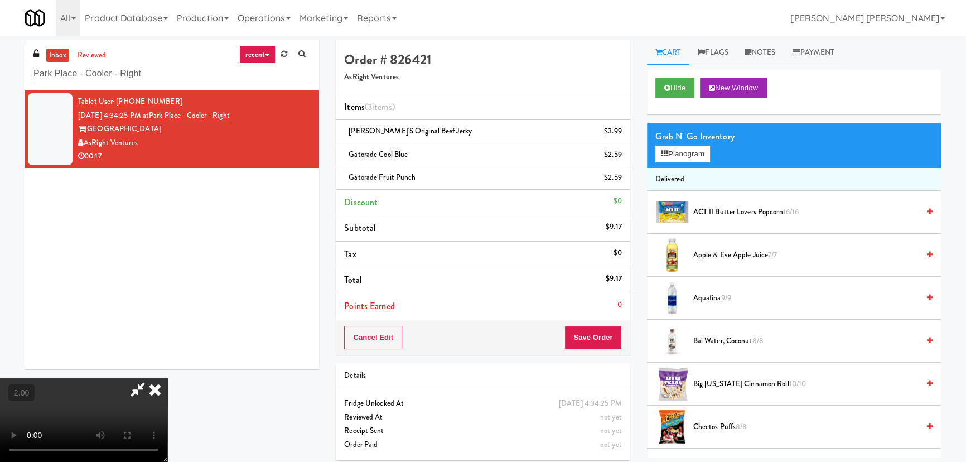
click at [167, 378] on video at bounding box center [83, 420] width 167 height 84
click at [167, 378] on icon at bounding box center [155, 389] width 25 height 22
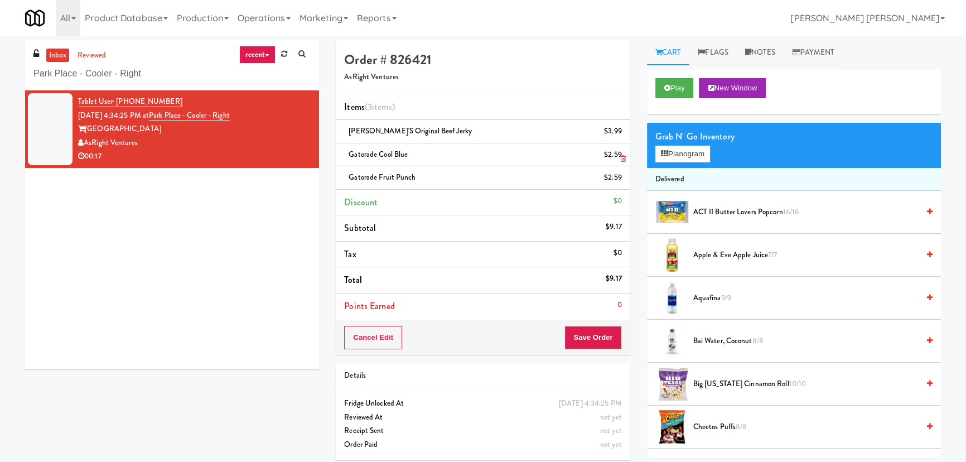
click at [622, 160] on icon at bounding box center [623, 158] width 6 height 7
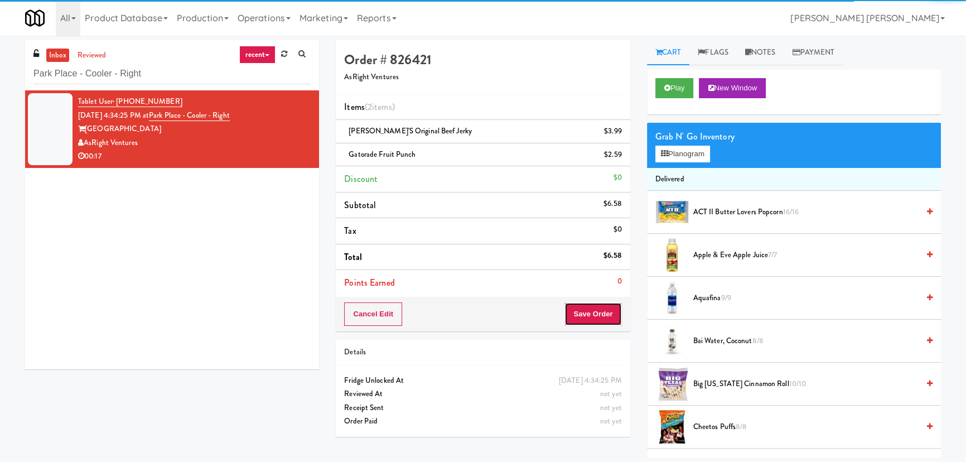
click at [591, 315] on button "Save Order" at bounding box center [592, 313] width 57 height 23
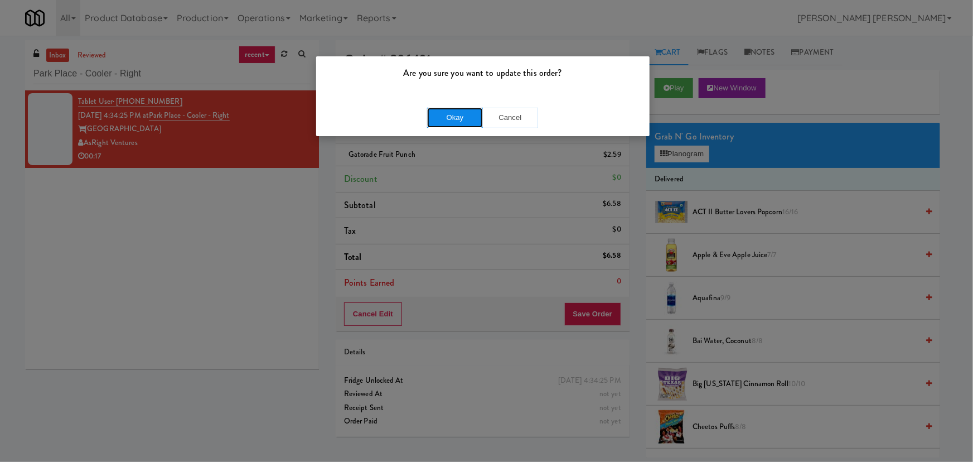
click at [446, 119] on button "Okay" at bounding box center [455, 118] width 56 height 20
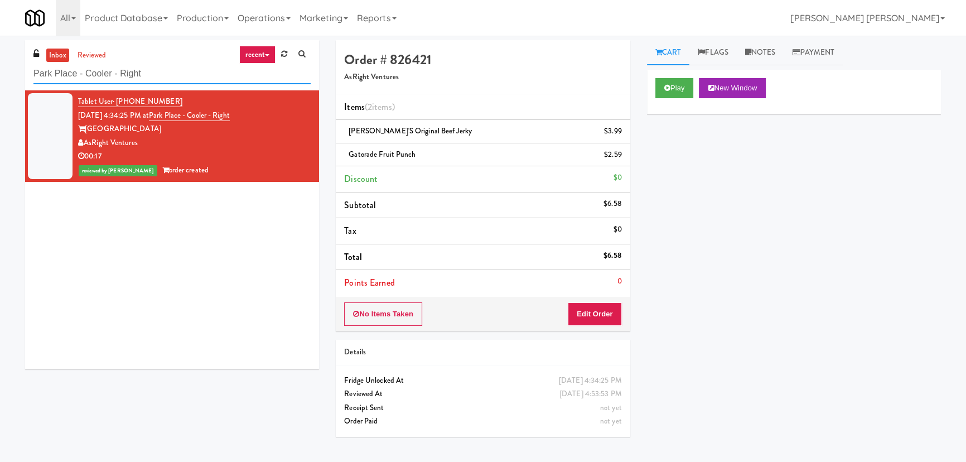
drag, startPoint x: 155, startPoint y: 75, endPoint x: 4, endPoint y: 71, distance: 150.6
click at [4, 71] on div "inbox reviewed recent all unclear take inventory issue suspicious failed recent…" at bounding box center [483, 248] width 966 height 417
paste input "640 N [PERSON_NAME] - Left - Fridge"
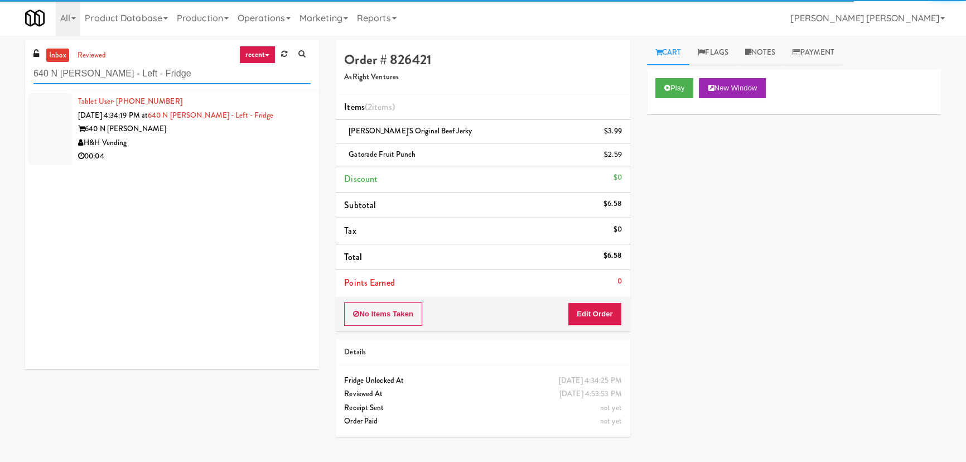
type input "640 N [PERSON_NAME] - Left - Fridge"
click at [216, 149] on div "00:04" at bounding box center [194, 156] width 233 height 14
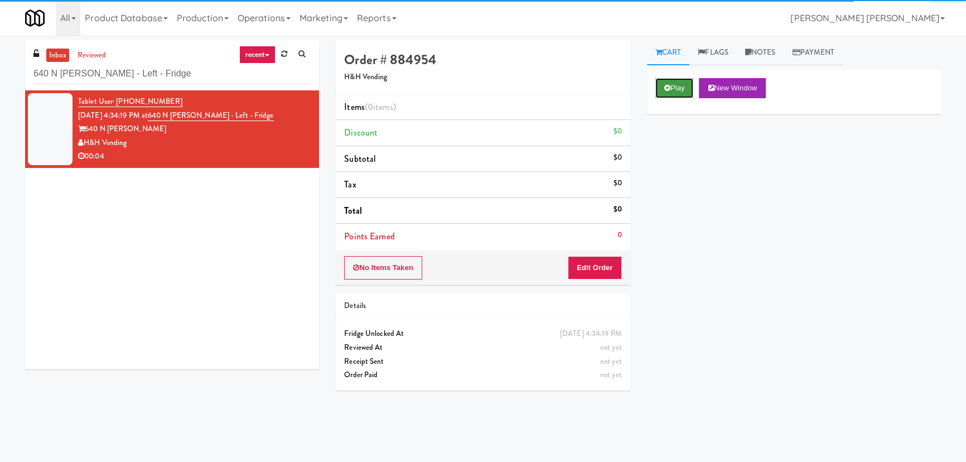
click at [666, 90] on icon at bounding box center [667, 87] width 6 height 7
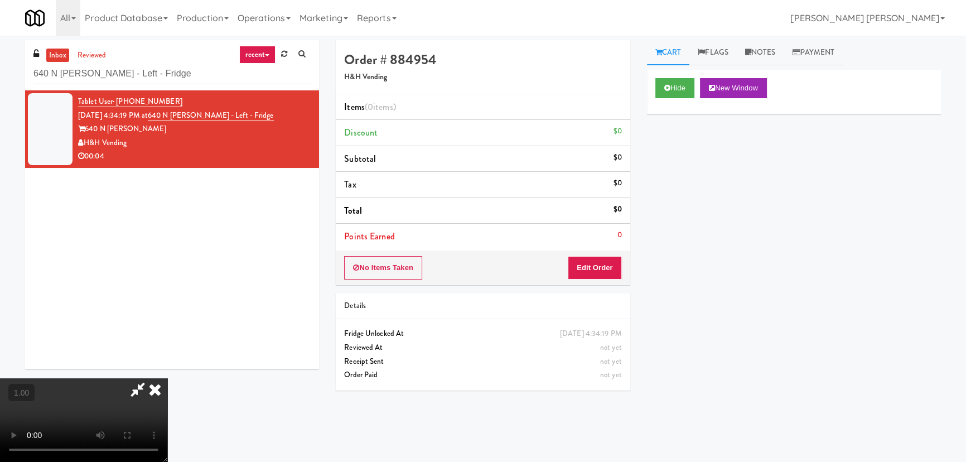
scroll to position [23, 0]
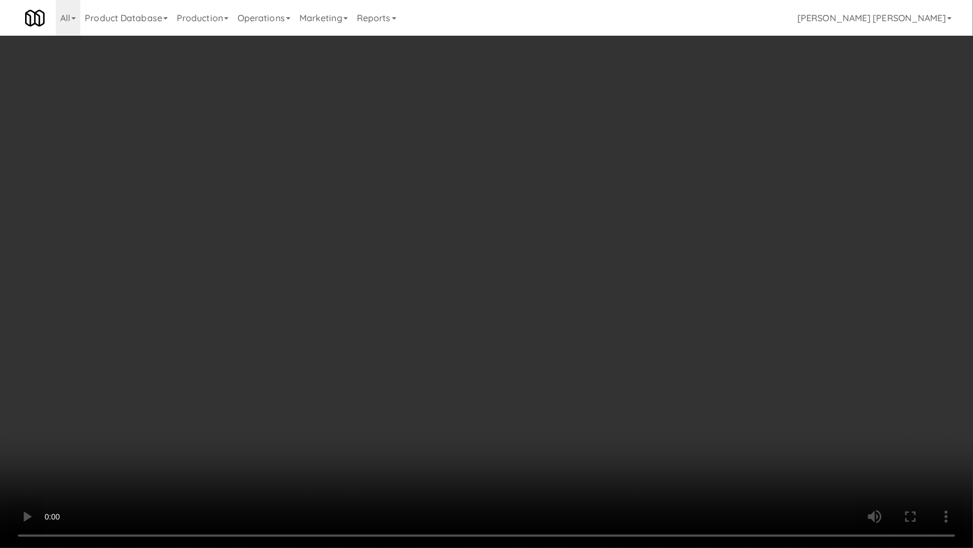
drag, startPoint x: 798, startPoint y: 448, endPoint x: 693, endPoint y: 413, distance: 111.1
click at [796, 447] on video at bounding box center [486, 274] width 973 height 548
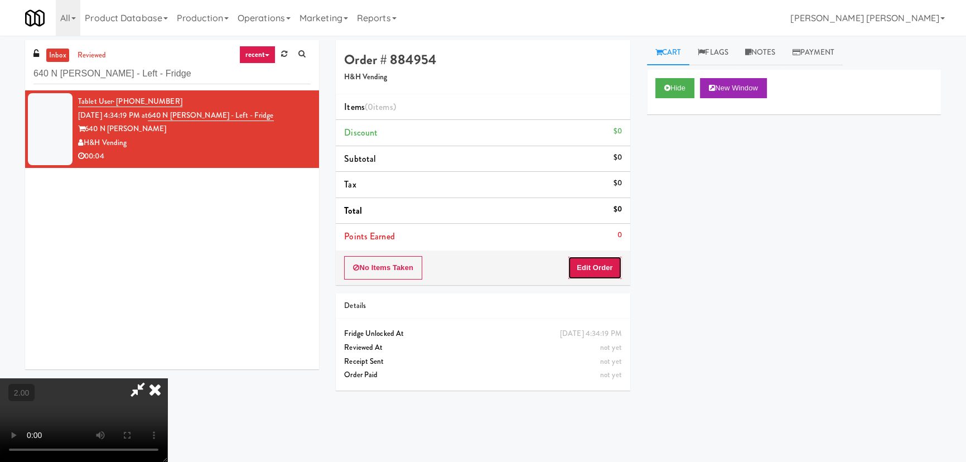
click at [611, 267] on button "Edit Order" at bounding box center [595, 267] width 54 height 23
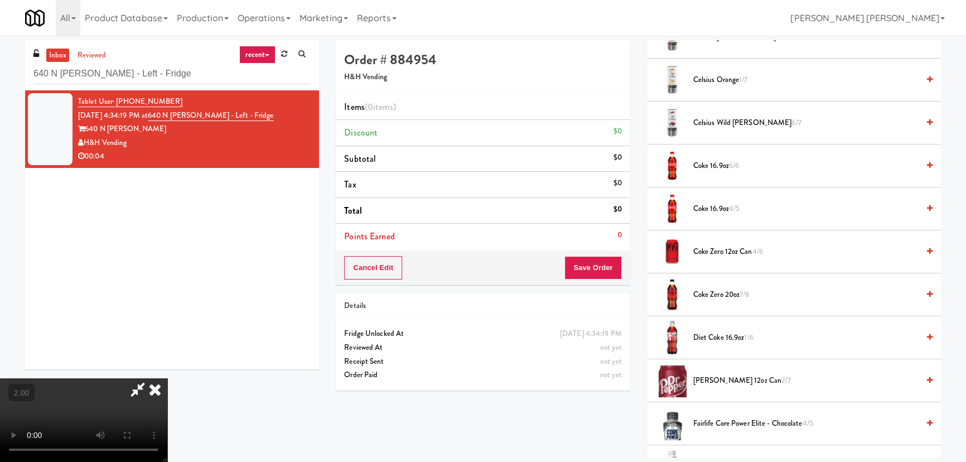
scroll to position [507, 0]
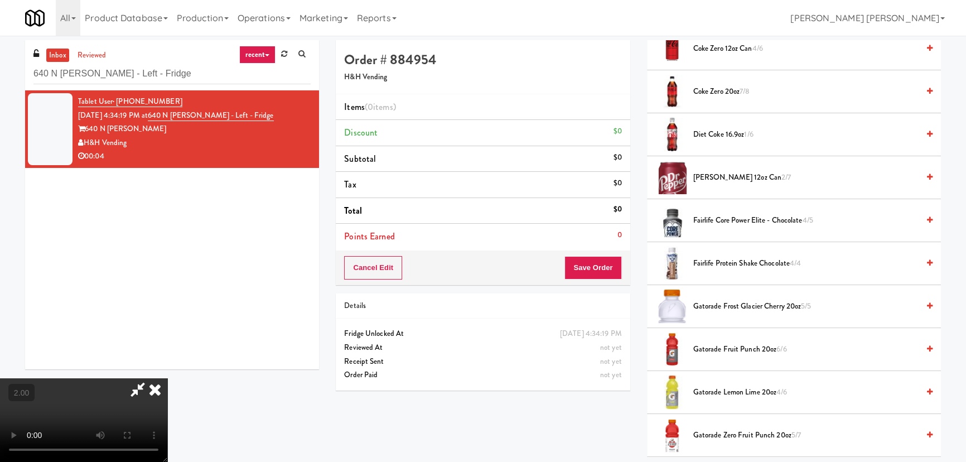
click at [724, 437] on span "Gatorade Zero Fruit Punch 20oz 5/7" at bounding box center [805, 435] width 225 height 14
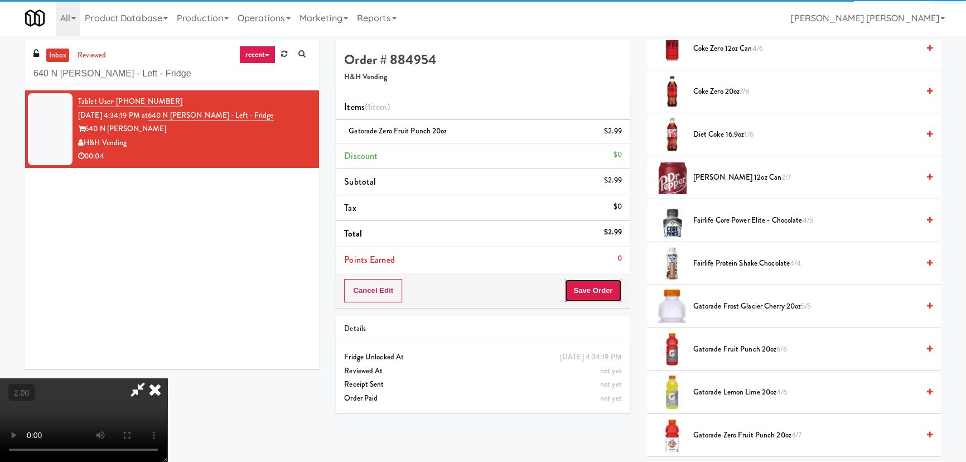
click at [607, 296] on button "Save Order" at bounding box center [592, 290] width 57 height 23
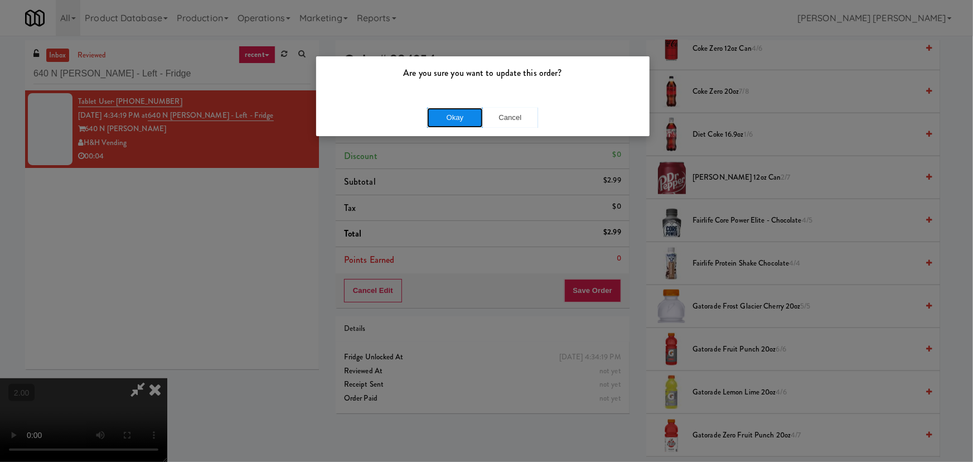
click at [467, 115] on button "Okay" at bounding box center [455, 118] width 56 height 20
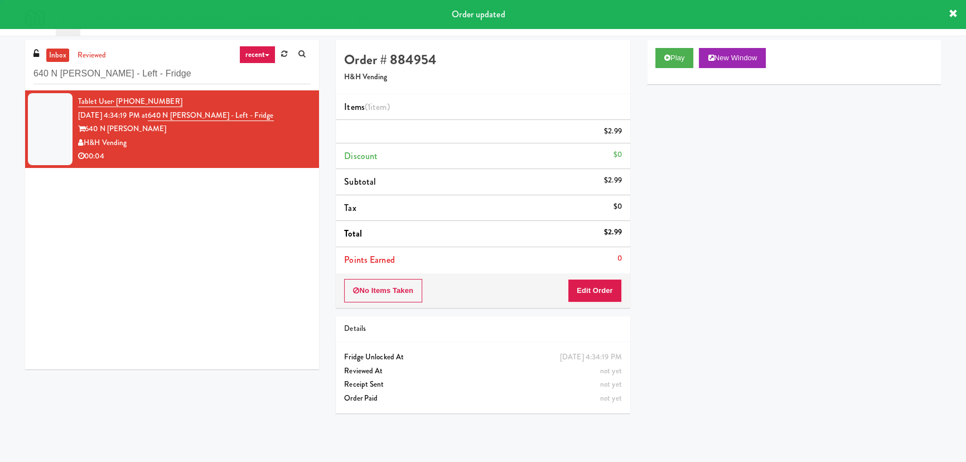
scroll to position [0, 0]
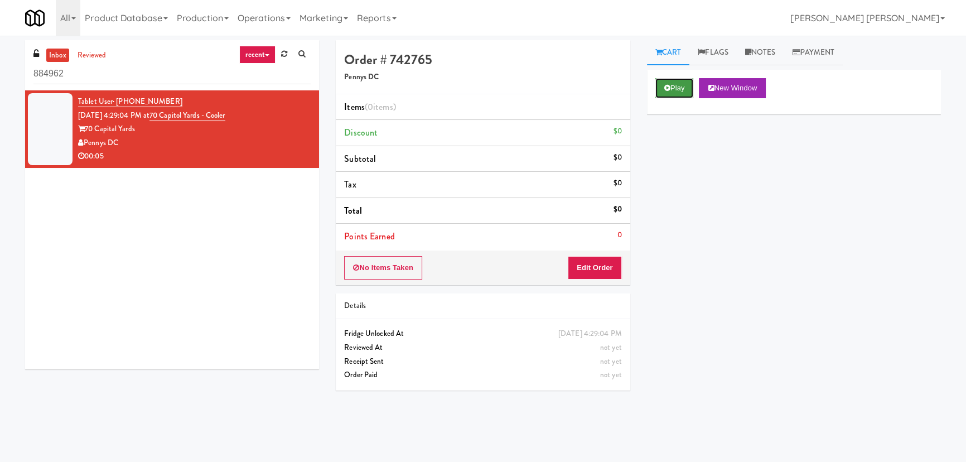
click at [673, 94] on button "Play" at bounding box center [674, 88] width 38 height 20
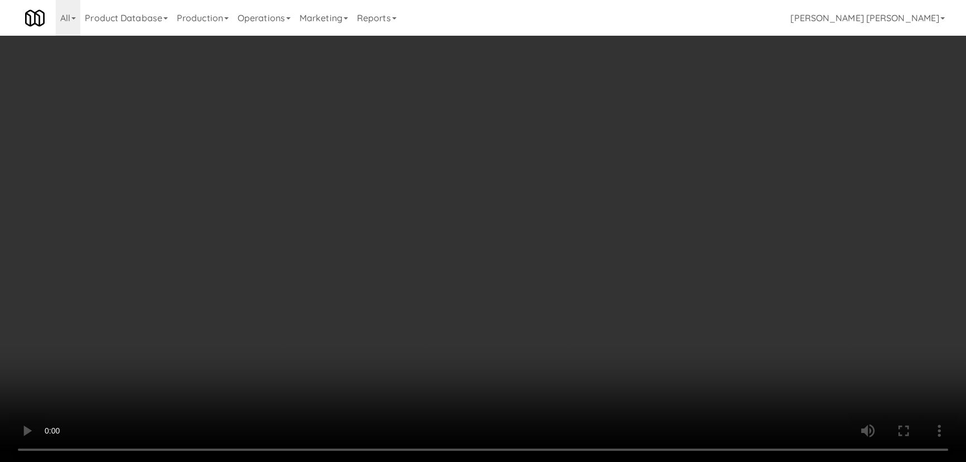
click at [555, 461] on video at bounding box center [483, 231] width 966 height 462
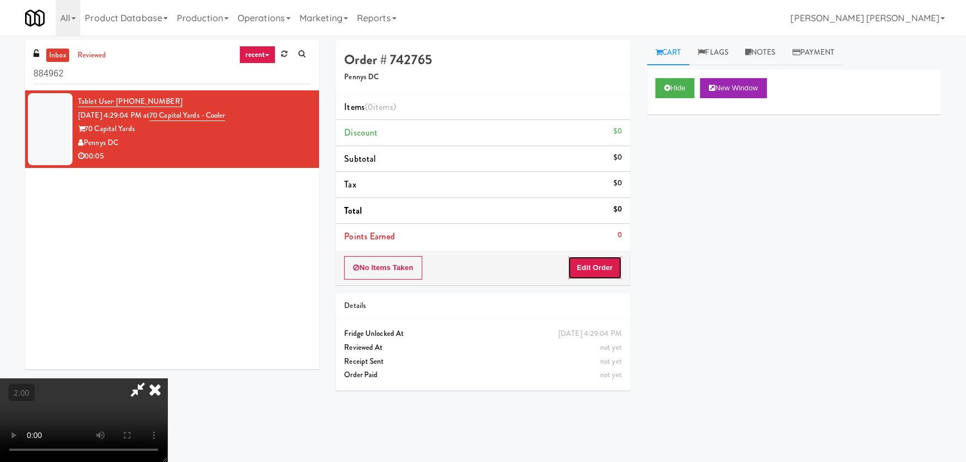
click at [597, 266] on button "Edit Order" at bounding box center [595, 267] width 54 height 23
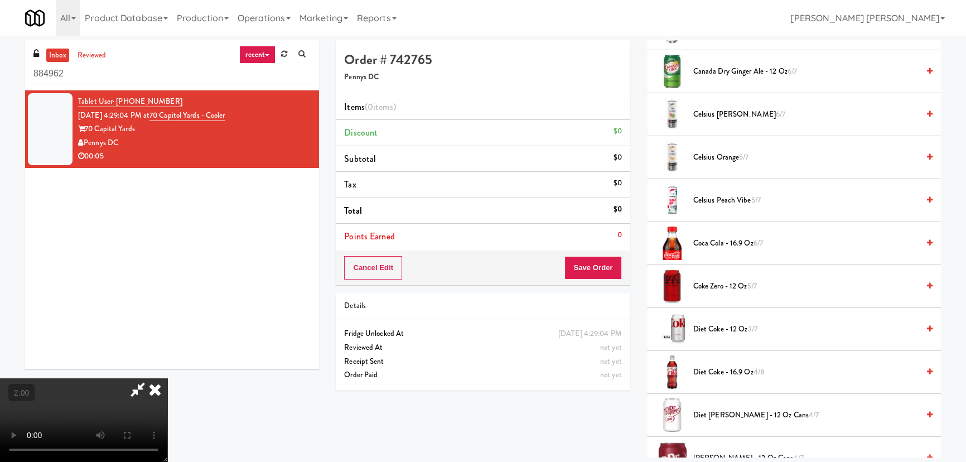
scroll to position [253, 0]
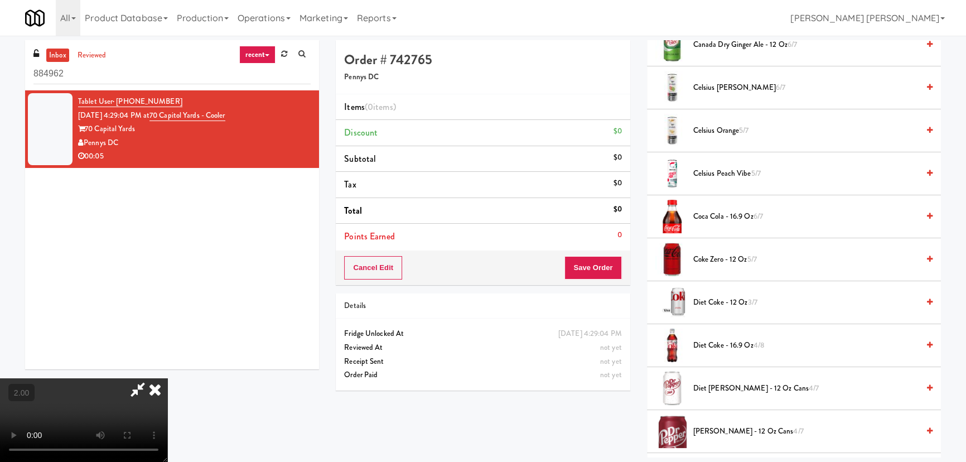
click at [714, 255] on span "Coke Zero - 12 oz 5/7" at bounding box center [805, 260] width 225 height 14
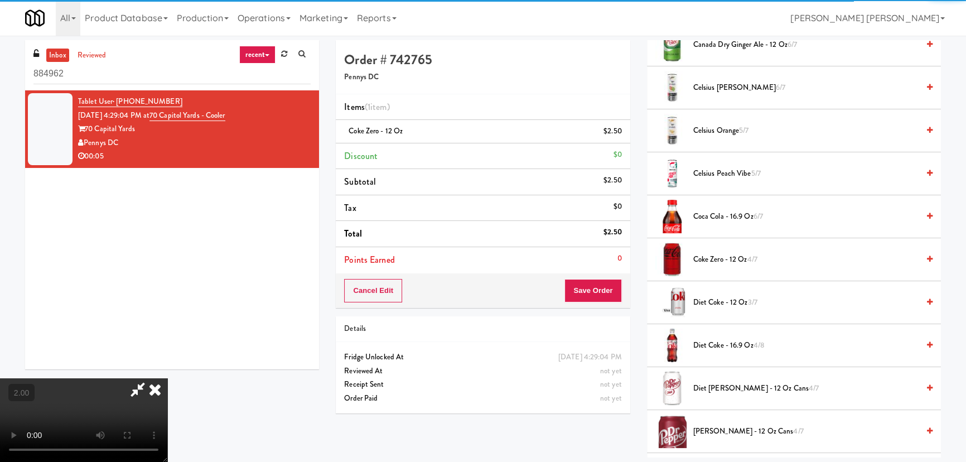
scroll to position [0, 0]
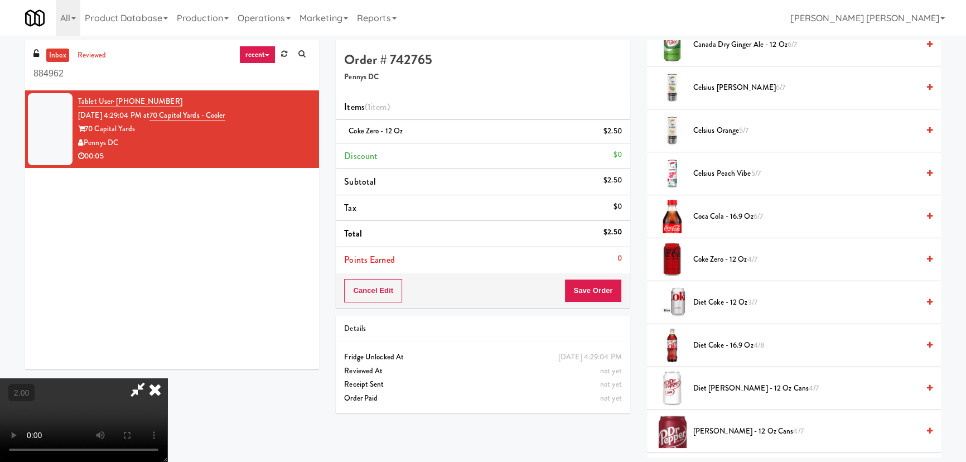
click at [167, 378] on icon at bounding box center [155, 389] width 25 height 22
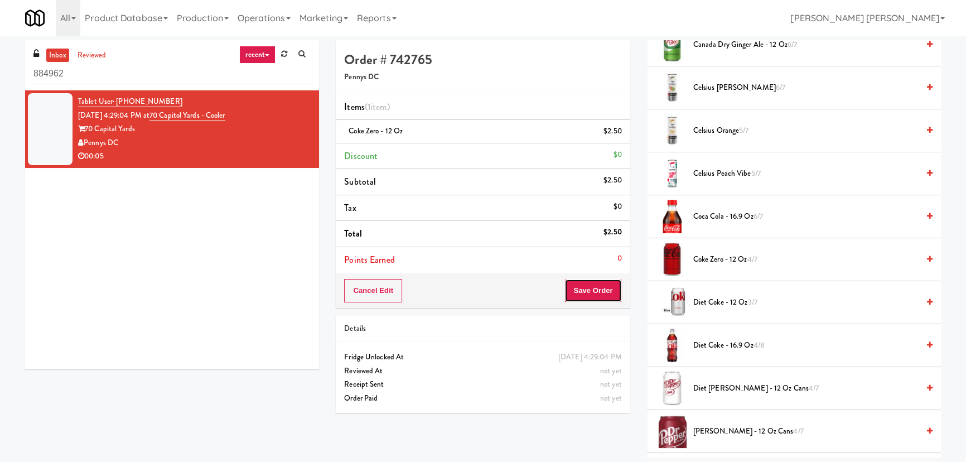
click at [591, 289] on button "Save Order" at bounding box center [592, 290] width 57 height 23
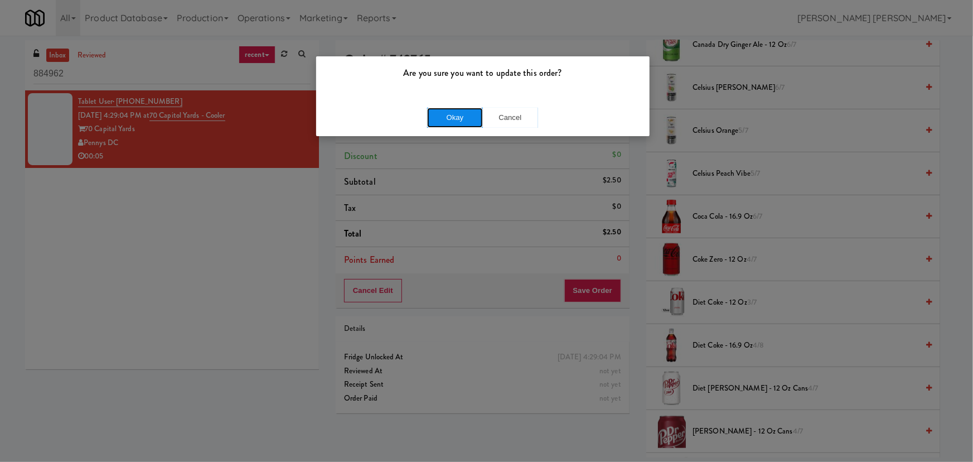
click at [452, 120] on button "Okay" at bounding box center [455, 118] width 56 height 20
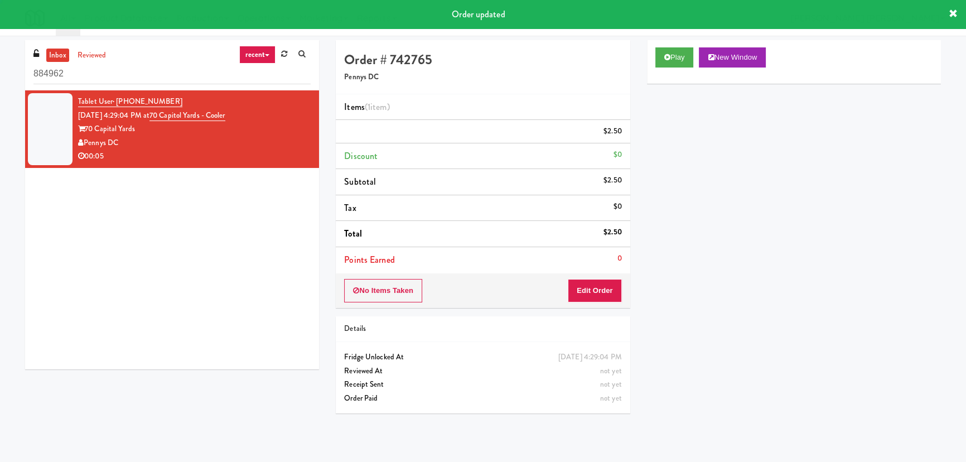
scroll to position [30, 0]
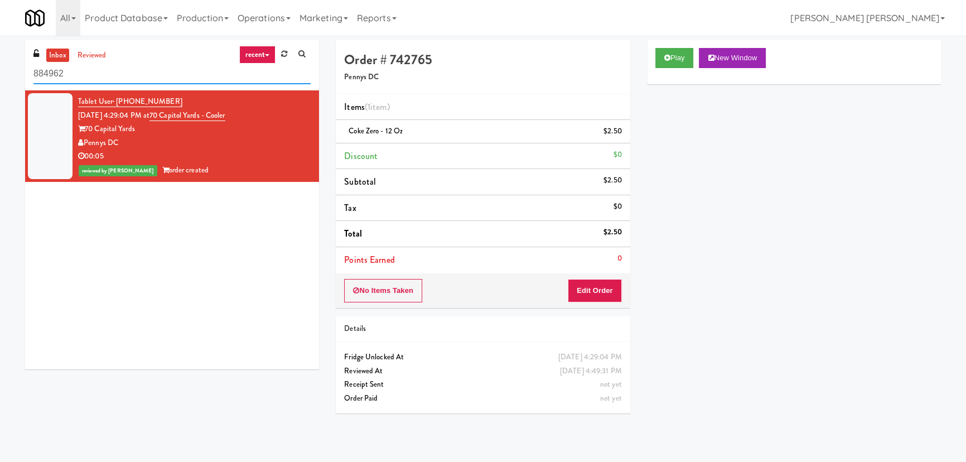
drag, startPoint x: 95, startPoint y: 73, endPoint x: -137, endPoint y: 67, distance: 232.1
click at [0, 67] on html "Are you sure you want to update this order? Okay Cancel Okay Are you sure you w…" at bounding box center [483, 231] width 966 height 462
paste input "640 N Wells - Left - Fridge"
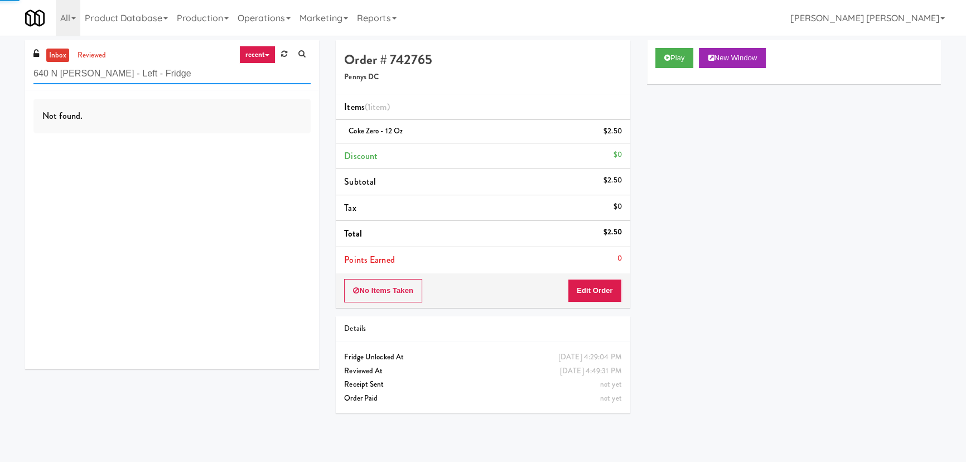
type input "640 N Wells - Left - Fridge"
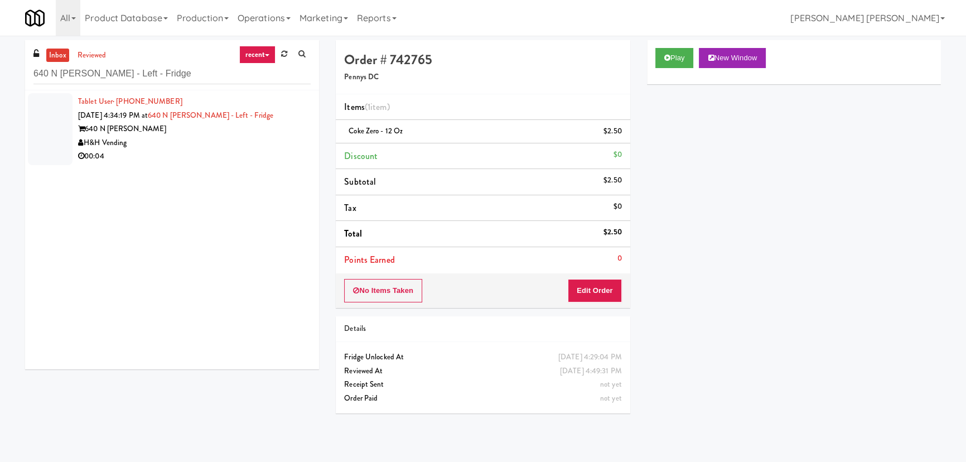
click at [216, 138] on div "H&H Vending" at bounding box center [194, 143] width 233 height 14
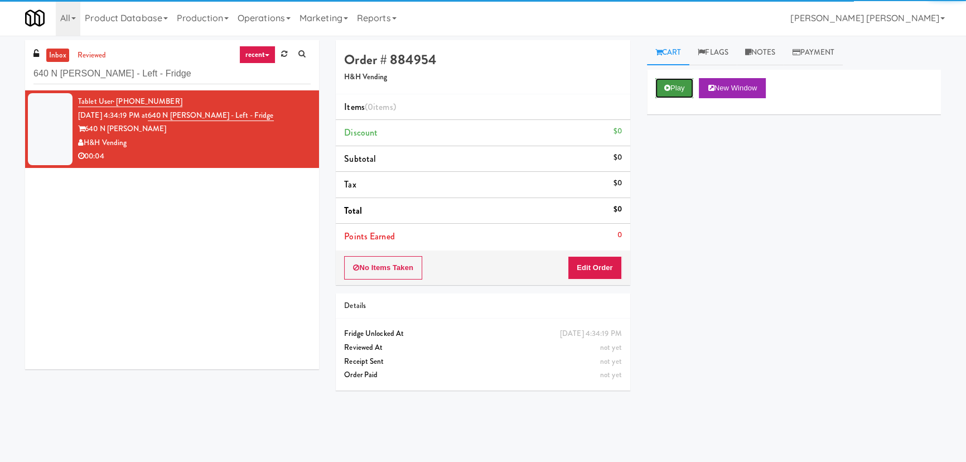
click at [682, 86] on button "Play" at bounding box center [674, 88] width 38 height 20
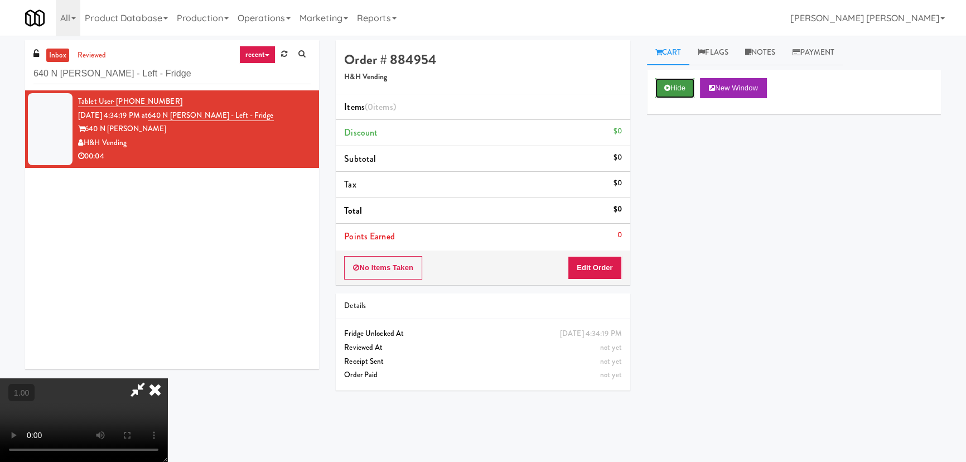
click at [687, 89] on button "Hide" at bounding box center [674, 88] width 39 height 20
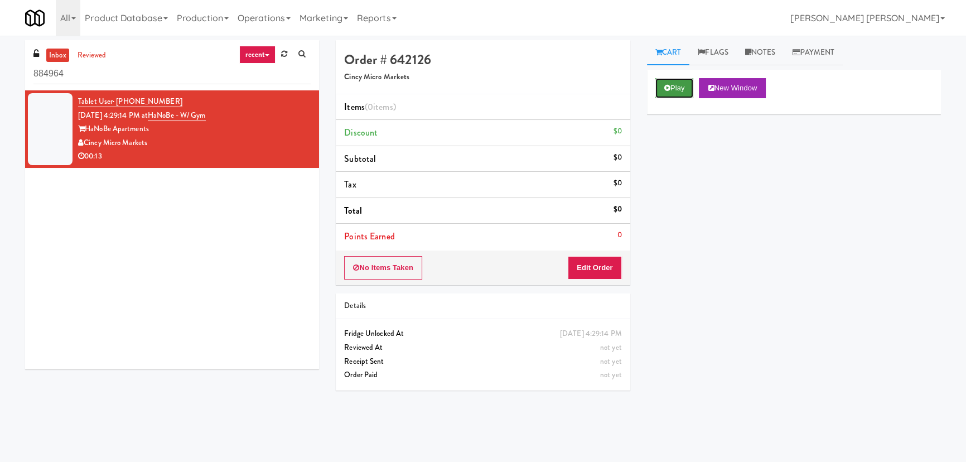
click at [684, 83] on button "Play" at bounding box center [674, 88] width 38 height 20
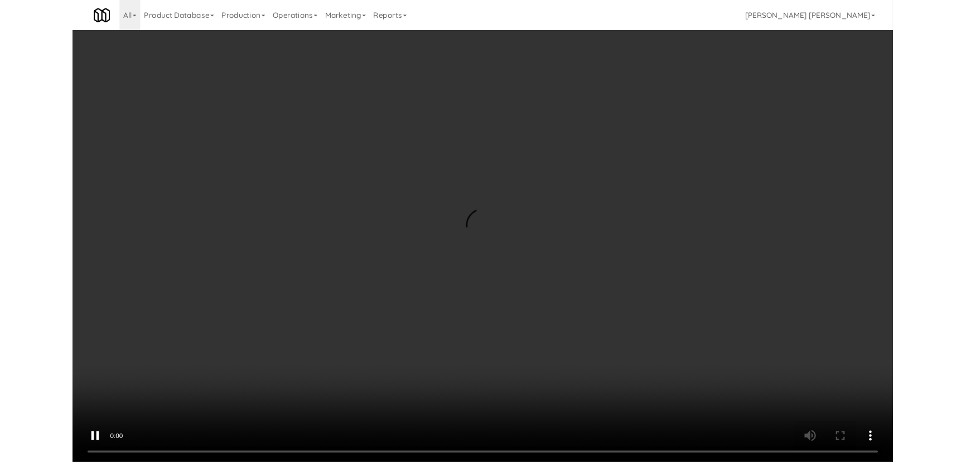
scroll to position [23, 0]
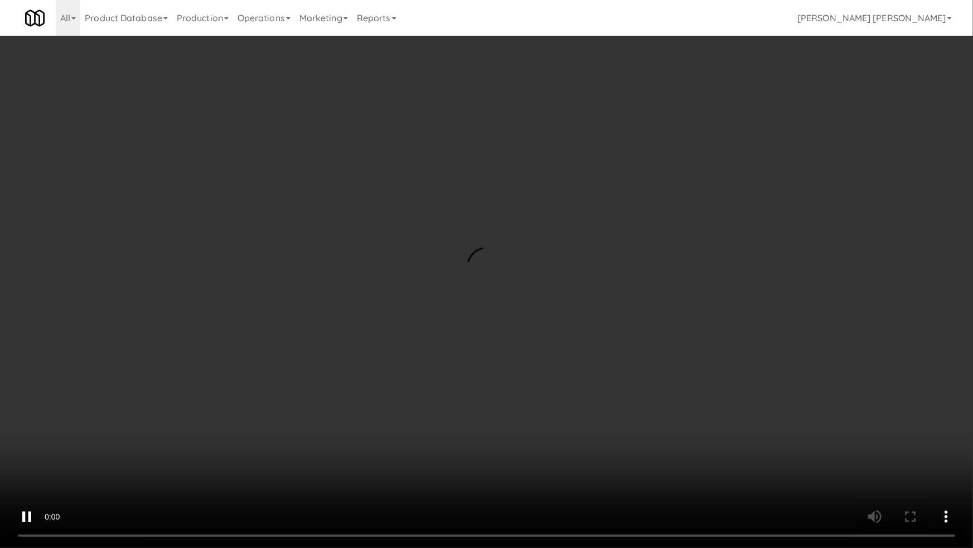
drag, startPoint x: 531, startPoint y: 497, endPoint x: 948, endPoint y: 491, distance: 417.2
click at [589, 461] on video at bounding box center [486, 274] width 973 height 548
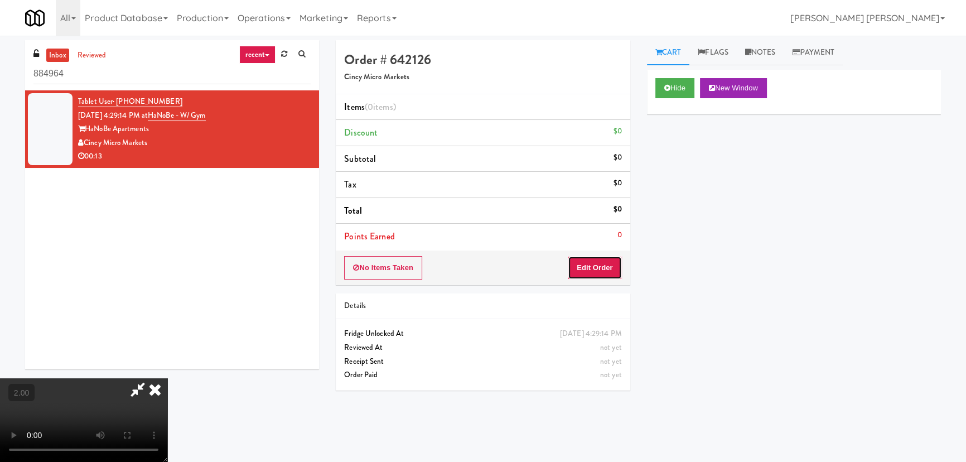
click at [604, 271] on button "Edit Order" at bounding box center [595, 267] width 54 height 23
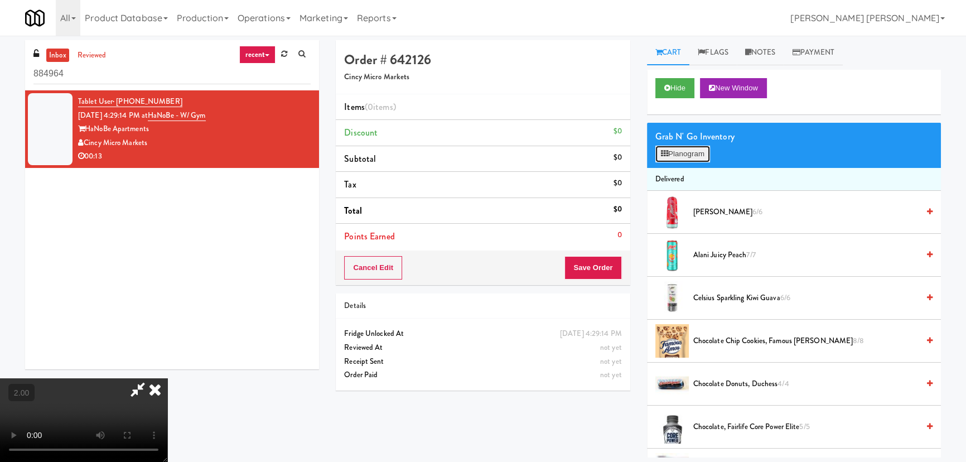
click at [668, 153] on button "Planogram" at bounding box center [682, 154] width 55 height 17
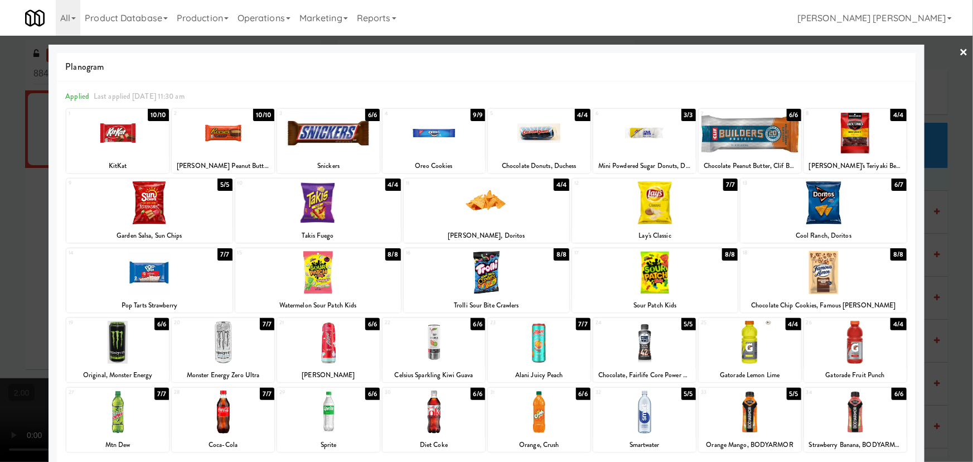
click at [141, 197] on div at bounding box center [149, 202] width 166 height 43
click at [960, 46] on link "×" at bounding box center [964, 53] width 9 height 35
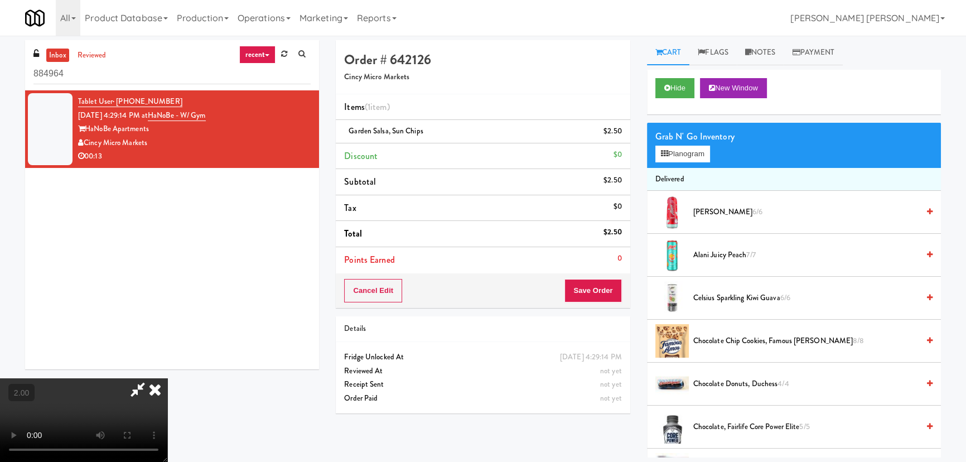
click at [167, 378] on icon at bounding box center [155, 389] width 25 height 22
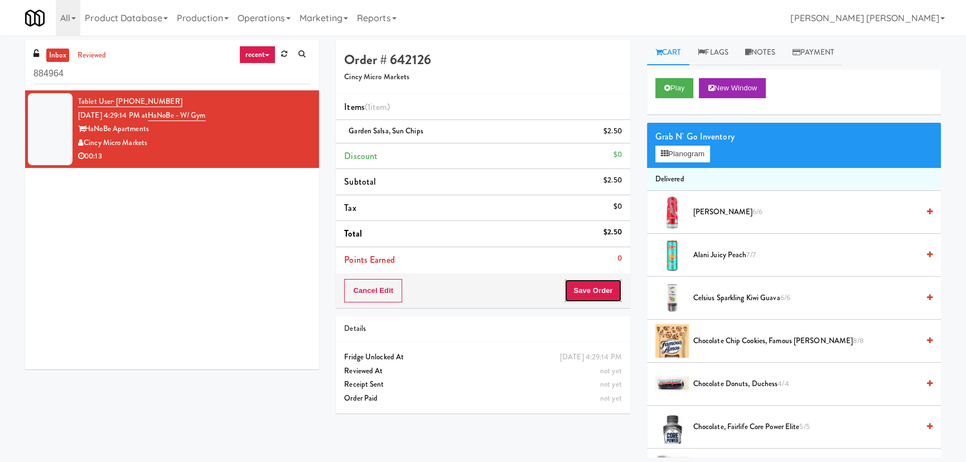
click at [590, 289] on button "Save Order" at bounding box center [592, 290] width 57 height 23
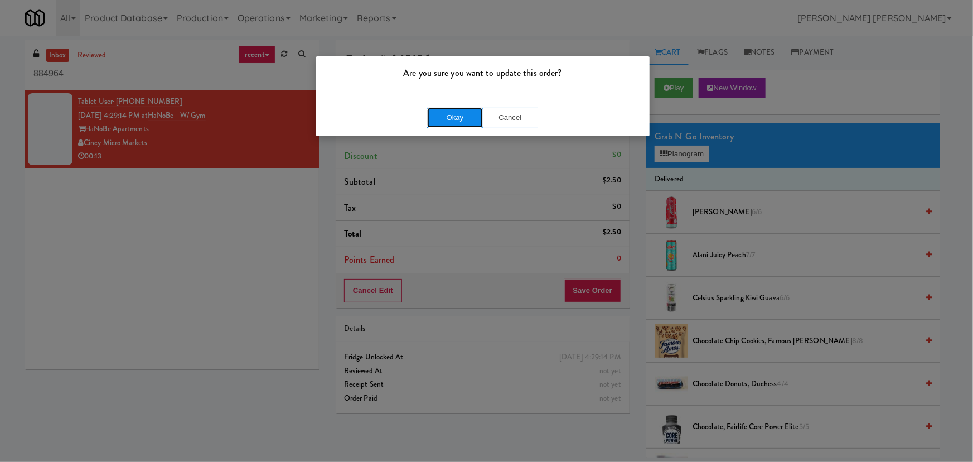
click at [458, 119] on button "Okay" at bounding box center [455, 118] width 56 height 20
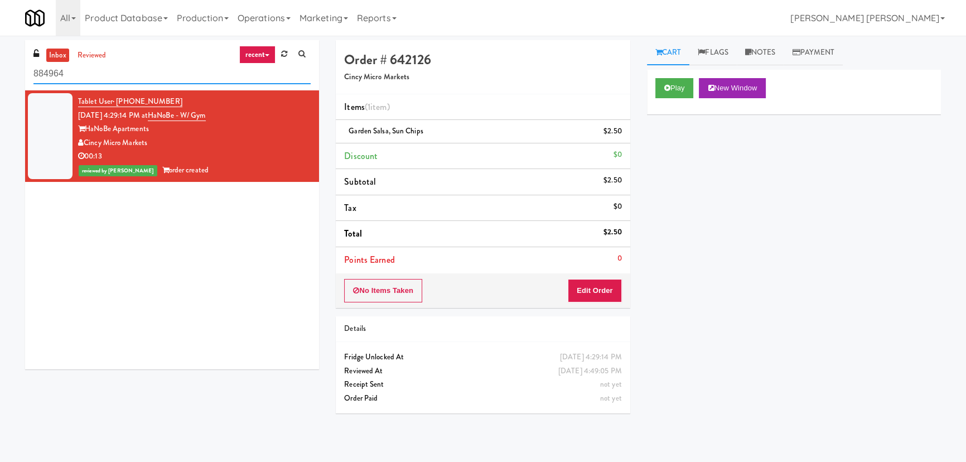
drag, startPoint x: 67, startPoint y: 76, endPoint x: 8, endPoint y: 75, distance: 59.7
click at [8, 75] on div "inbox reviewed recent all unclear take inventory issue suspicious failed recent…" at bounding box center [483, 248] width 966 height 417
paste input "ICON at DULLES Cooler #1"
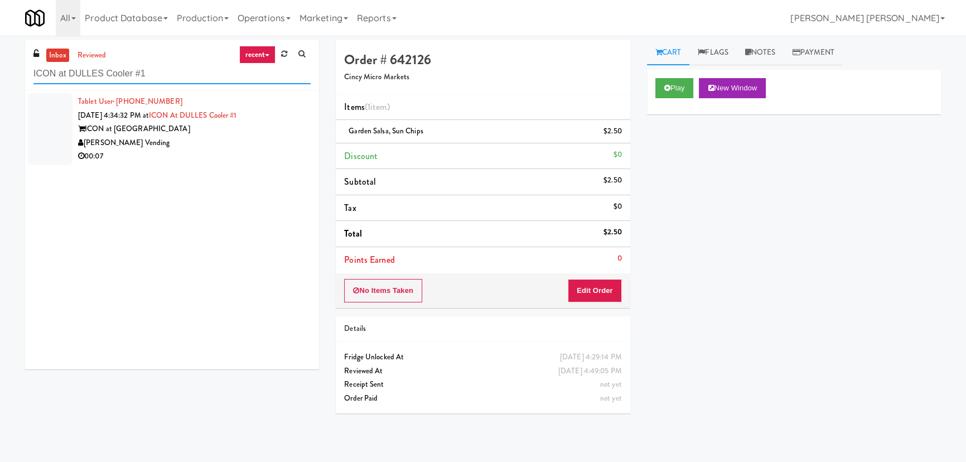
type input "ICON at DULLES Cooler #1"
click at [223, 140] on div "[PERSON_NAME] Vending" at bounding box center [194, 143] width 233 height 14
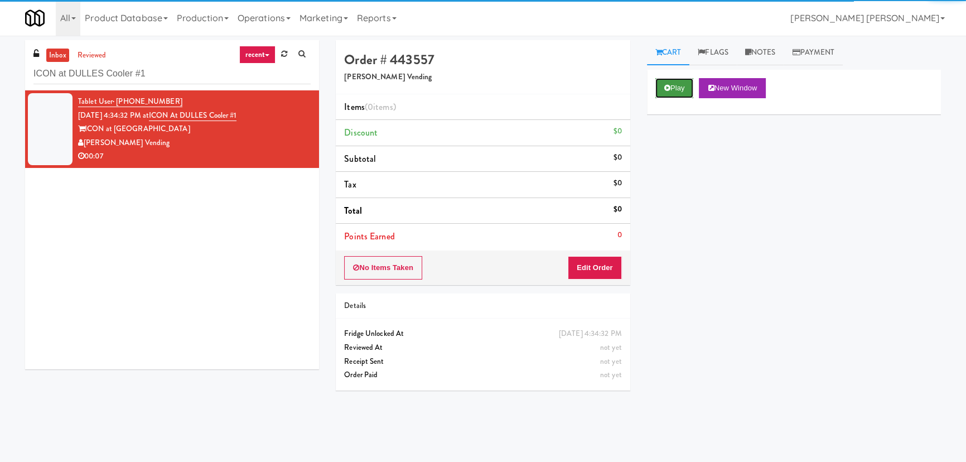
click at [664, 84] on button "Play" at bounding box center [674, 88] width 38 height 20
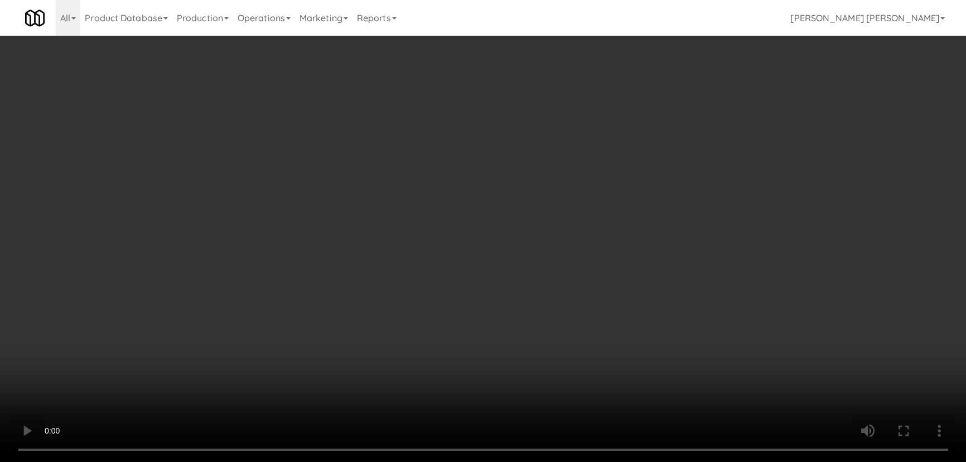
click at [551, 461] on video at bounding box center [483, 231] width 966 height 462
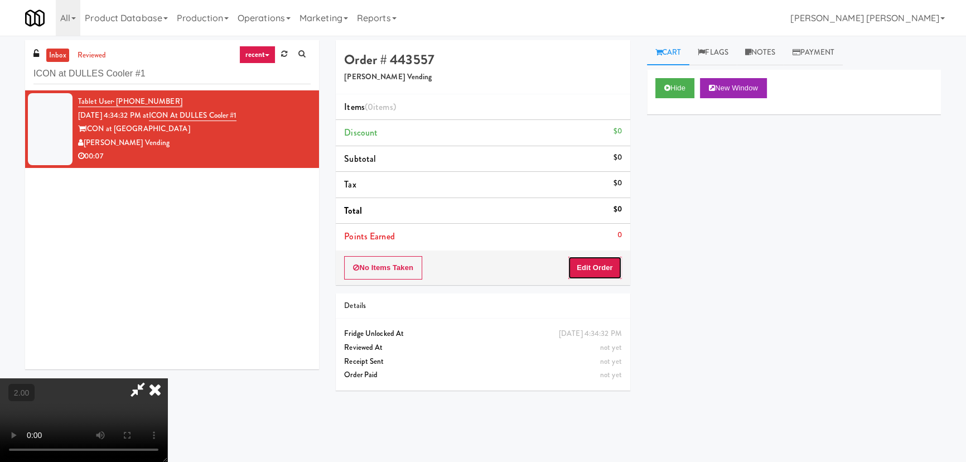
click at [596, 269] on button "Edit Order" at bounding box center [595, 267] width 54 height 23
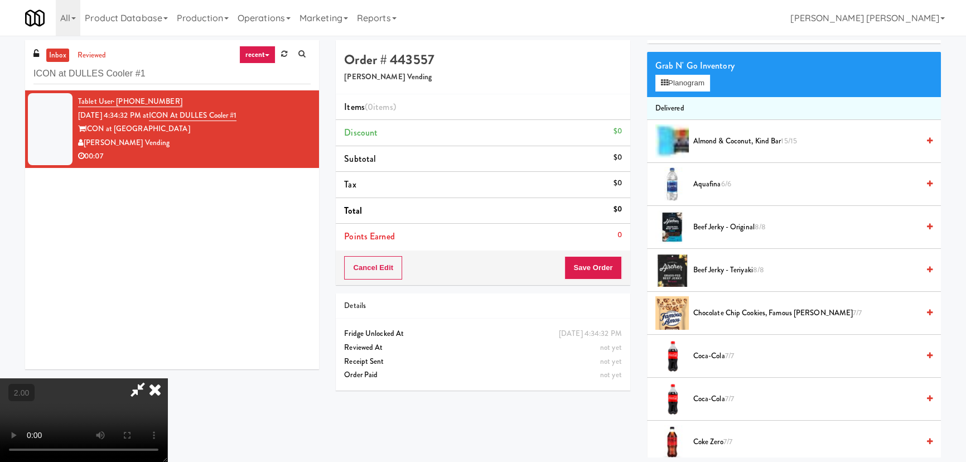
scroll to position [152, 0]
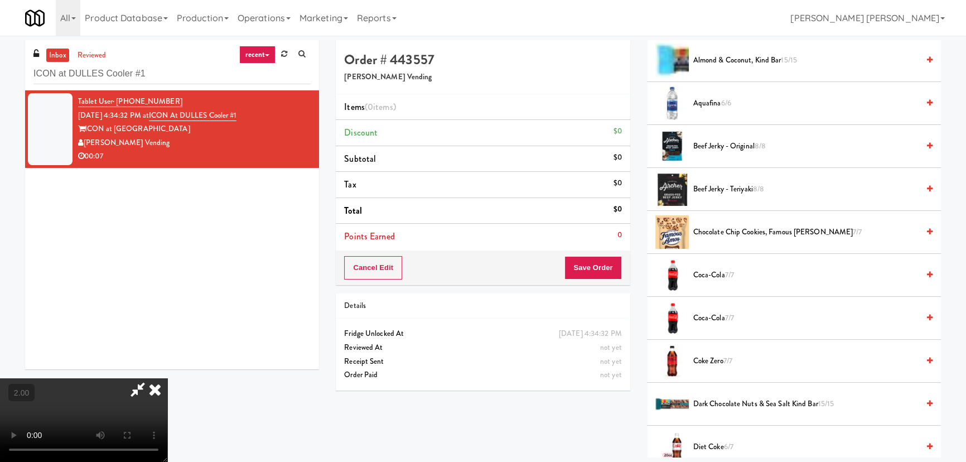
click at [708, 360] on span "Coke Zero 7/7" at bounding box center [805, 361] width 225 height 14
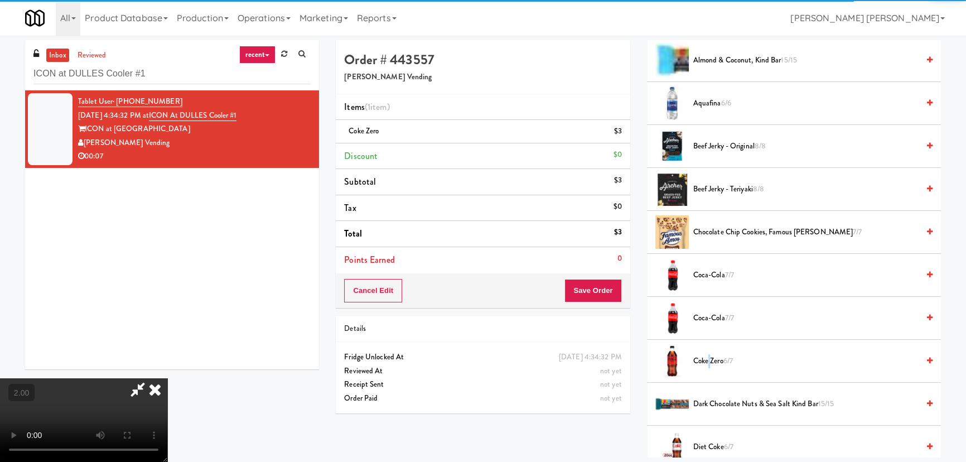
click at [708, 360] on span "Coke Zero 6/7" at bounding box center [805, 361] width 225 height 14
click at [598, 292] on button "Save Order" at bounding box center [592, 290] width 57 height 23
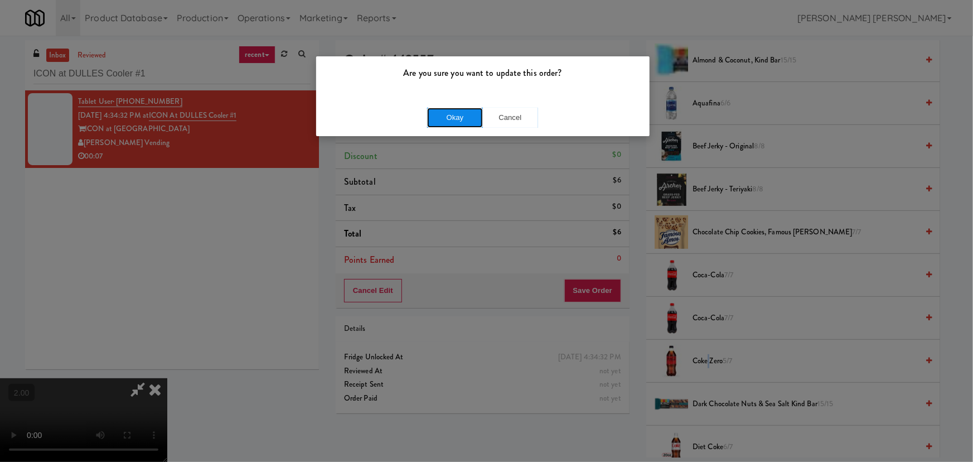
click at [455, 113] on button "Okay" at bounding box center [455, 118] width 56 height 20
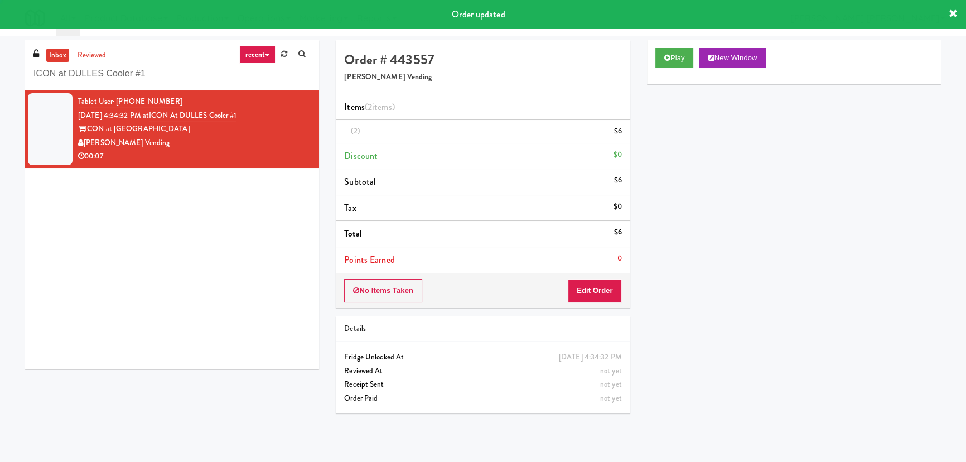
scroll to position [0, 0]
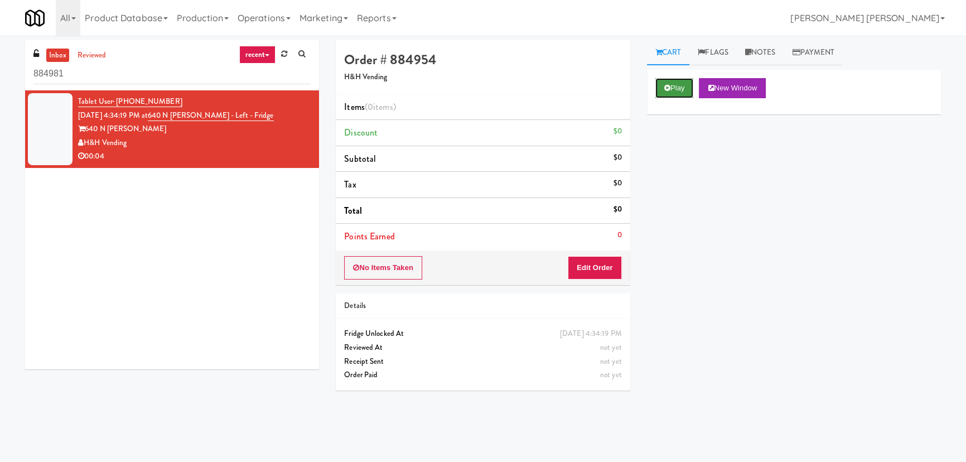
click at [672, 89] on button "Play" at bounding box center [674, 88] width 38 height 20
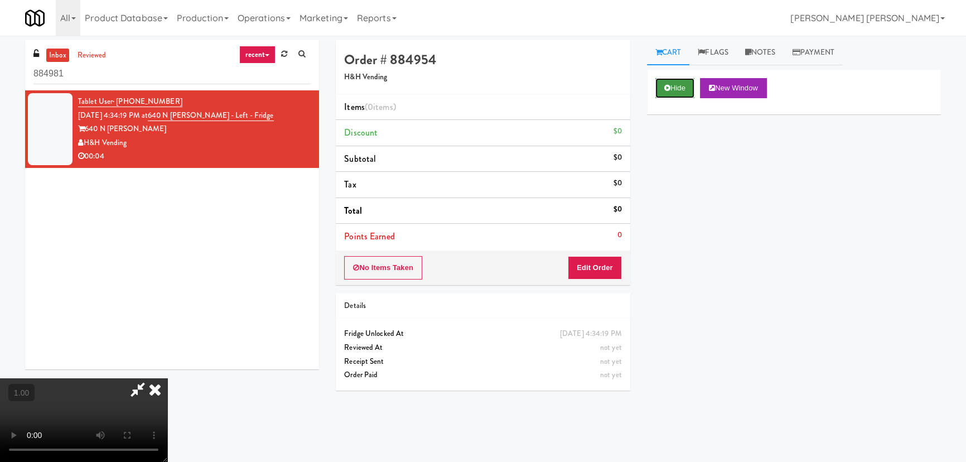
click at [686, 86] on button "Hide" at bounding box center [674, 88] width 39 height 20
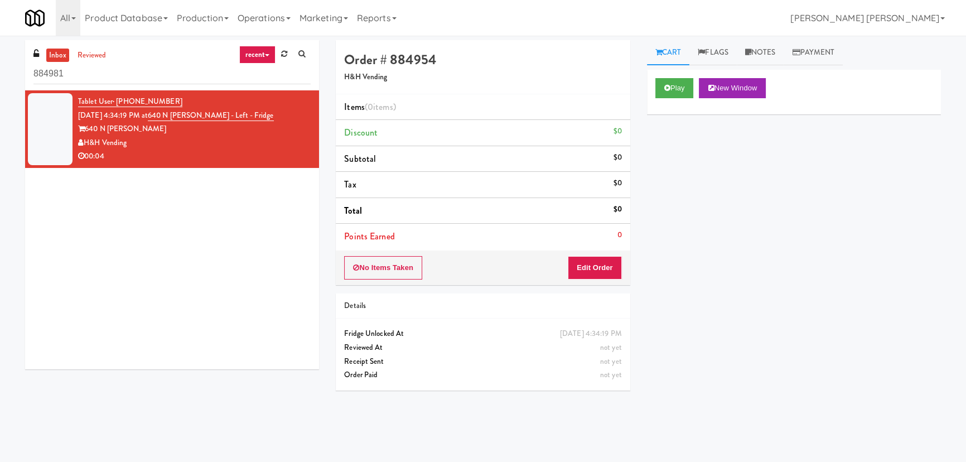
drag, startPoint x: 255, startPoint y: 116, endPoint x: 164, endPoint y: 112, distance: 91.6
click at [164, 112] on div "Tablet User · (847) 708-2802 [DATE] 4:34:19 PM at [GEOGRAPHIC_DATA][PERSON_NAME…" at bounding box center [194, 129] width 233 height 69
copy span "640 N [PERSON_NAME] - Left - Fridge"
